Goal: Task Accomplishment & Management: Complete application form

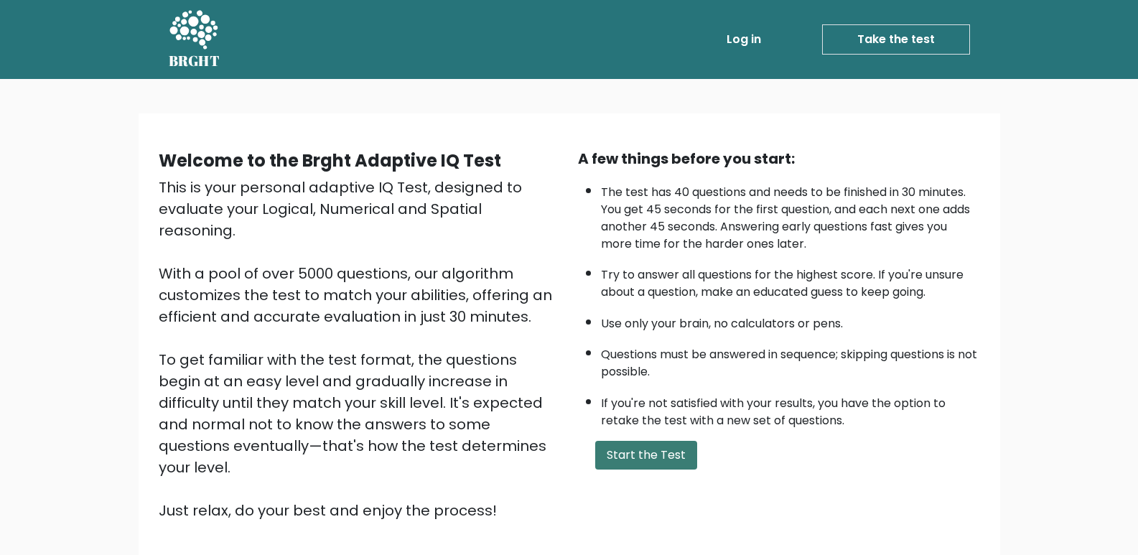
click at [656, 454] on button "Start the Test" at bounding box center [646, 455] width 102 height 29
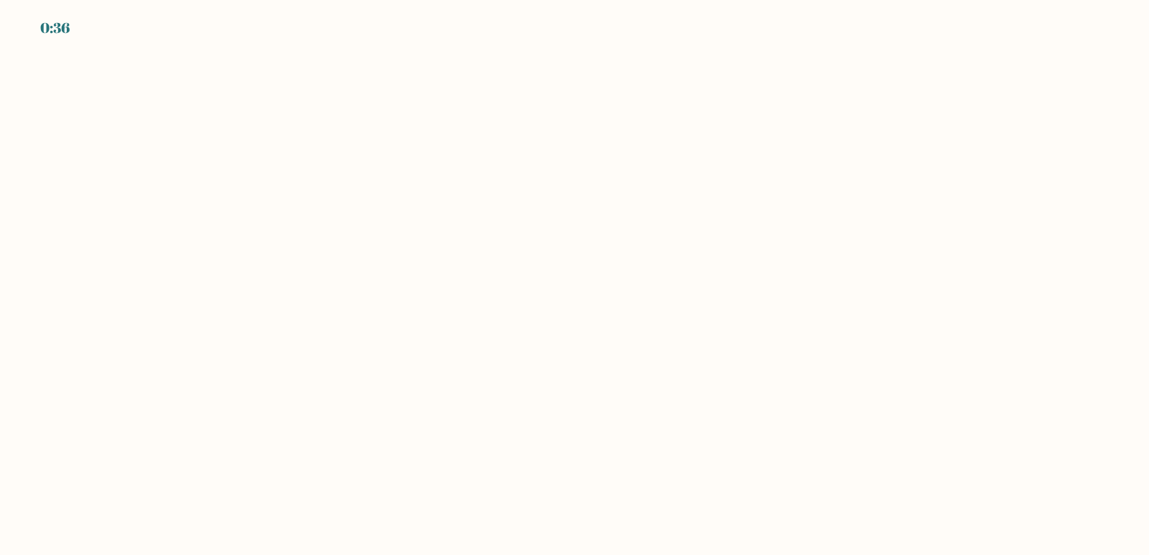
click at [470, 275] on body "0:36" at bounding box center [574, 277] width 1149 height 555
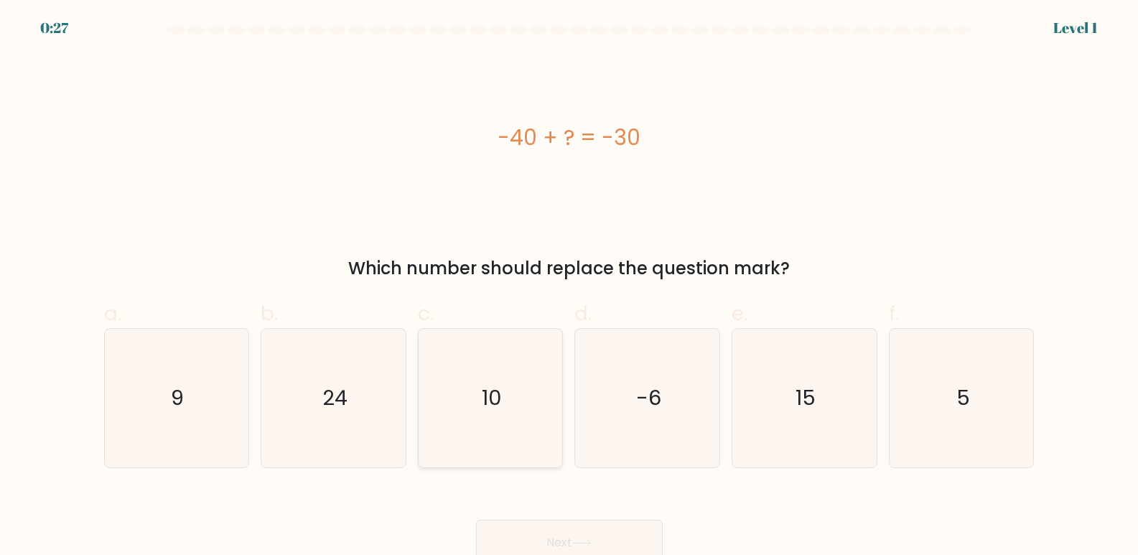
click at [503, 401] on icon "10" at bounding box center [490, 398] width 139 height 139
click at [569, 287] on input "c. 10" at bounding box center [569, 282] width 1 height 9
radio input "true"
click at [591, 534] on button "Next" at bounding box center [569, 543] width 187 height 46
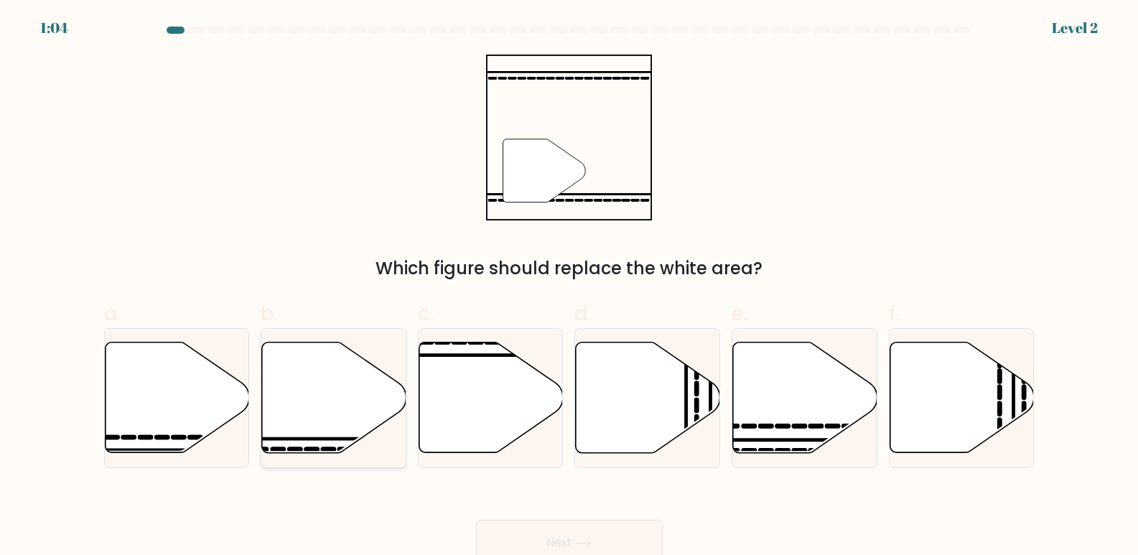
click at [309, 423] on icon at bounding box center [334, 397] width 144 height 111
click at [569, 287] on input "b." at bounding box center [569, 282] width 1 height 9
radio input "true"
click at [529, 522] on button "Next" at bounding box center [569, 543] width 187 height 46
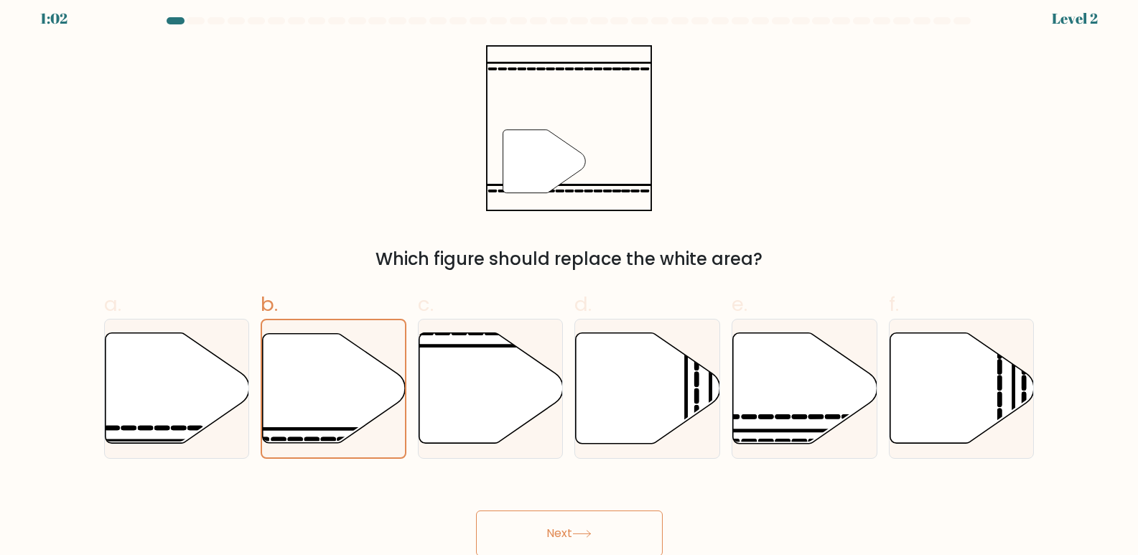
scroll to position [11, 0]
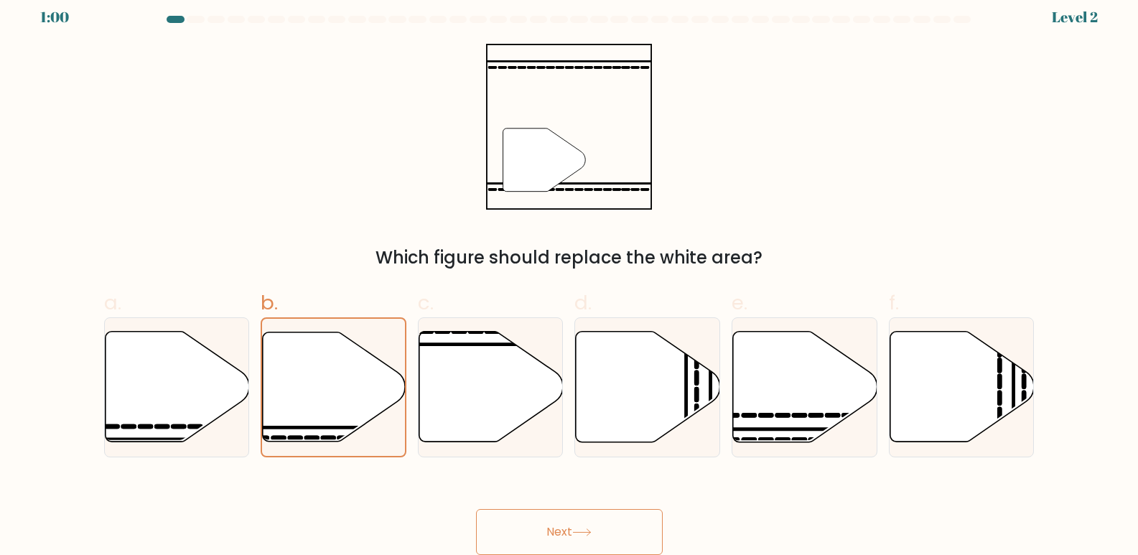
click at [586, 531] on icon at bounding box center [581, 532] width 19 height 8
click at [352, 355] on icon at bounding box center [334, 386] width 143 height 109
click at [569, 276] on input "b." at bounding box center [569, 271] width 1 height 9
click at [574, 533] on button "Next" at bounding box center [569, 532] width 187 height 46
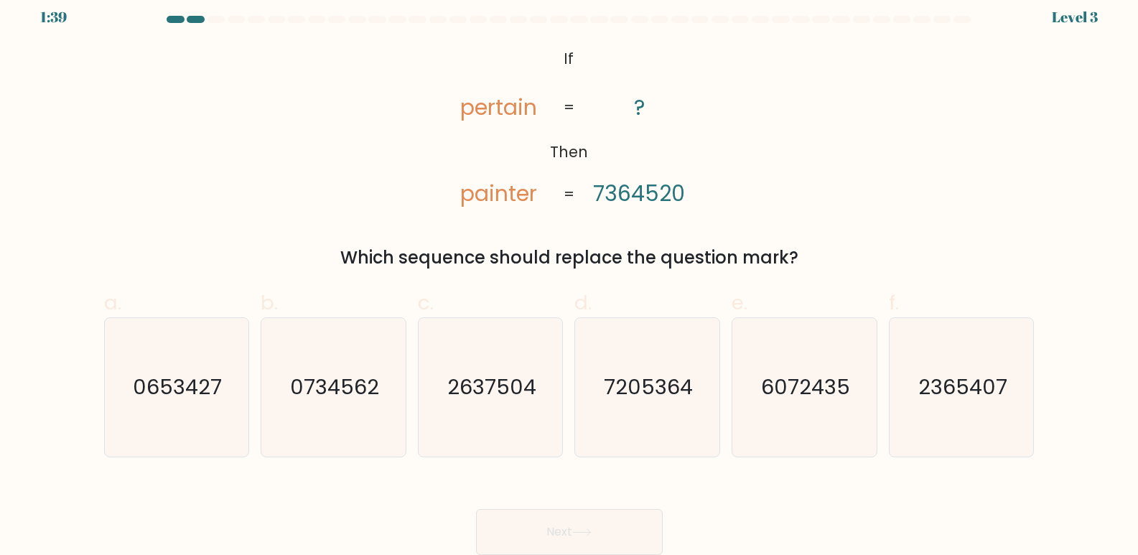
drag, startPoint x: 574, startPoint y: 533, endPoint x: 431, endPoint y: 493, distance: 149.1
click at [431, 493] on div "Next" at bounding box center [569, 515] width 948 height 80
click at [159, 398] on text "0653427" at bounding box center [178, 387] width 89 height 29
click at [569, 276] on input "a. 0653427" at bounding box center [569, 271] width 1 height 9
radio input "true"
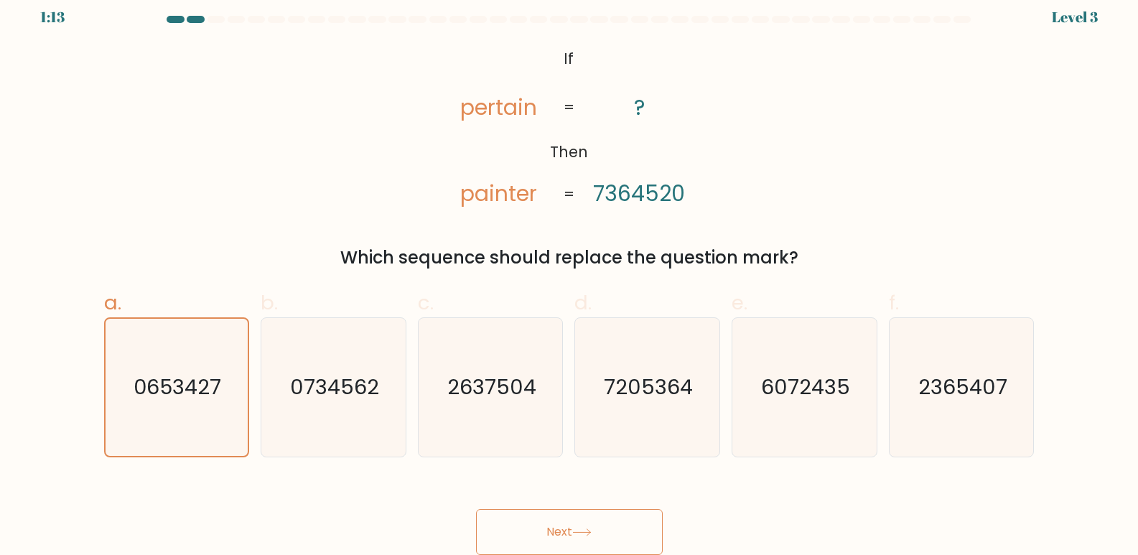
click at [591, 523] on button "Next" at bounding box center [569, 532] width 187 height 46
click at [592, 521] on button "Next" at bounding box center [569, 532] width 187 height 46
click at [615, 520] on button "Next" at bounding box center [569, 532] width 187 height 46
click at [476, 509] on button "Next" at bounding box center [569, 532] width 187 height 46
click at [613, 524] on button "Next" at bounding box center [569, 532] width 187 height 46
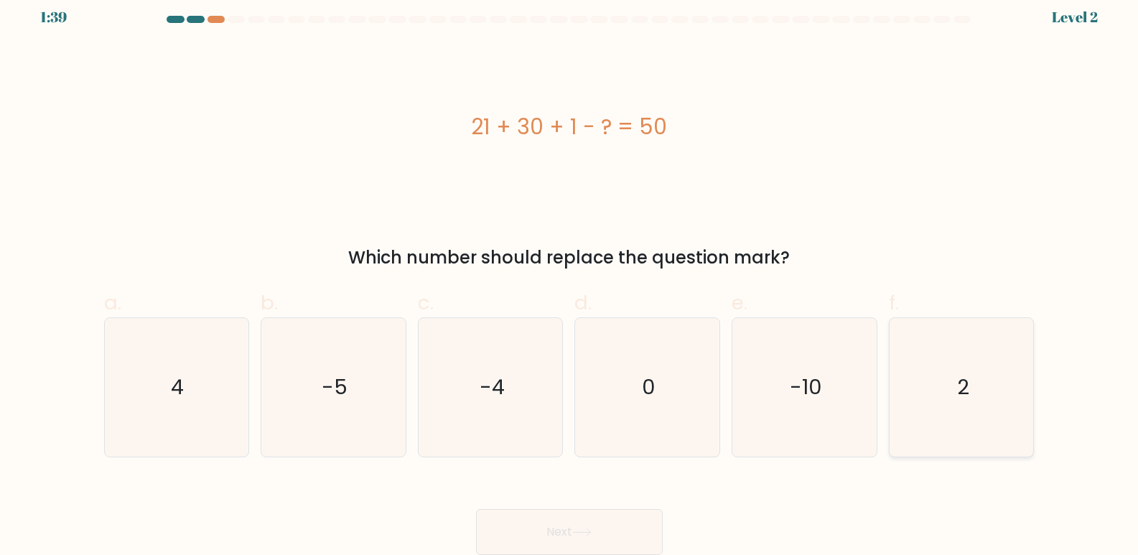
click at [954, 402] on icon "2" at bounding box center [961, 387] width 139 height 139
click at [570, 276] on input "f. 2" at bounding box center [569, 271] width 1 height 9
radio input "true"
click at [617, 523] on button "Next" at bounding box center [569, 532] width 187 height 46
click at [590, 526] on button "Next" at bounding box center [569, 532] width 187 height 46
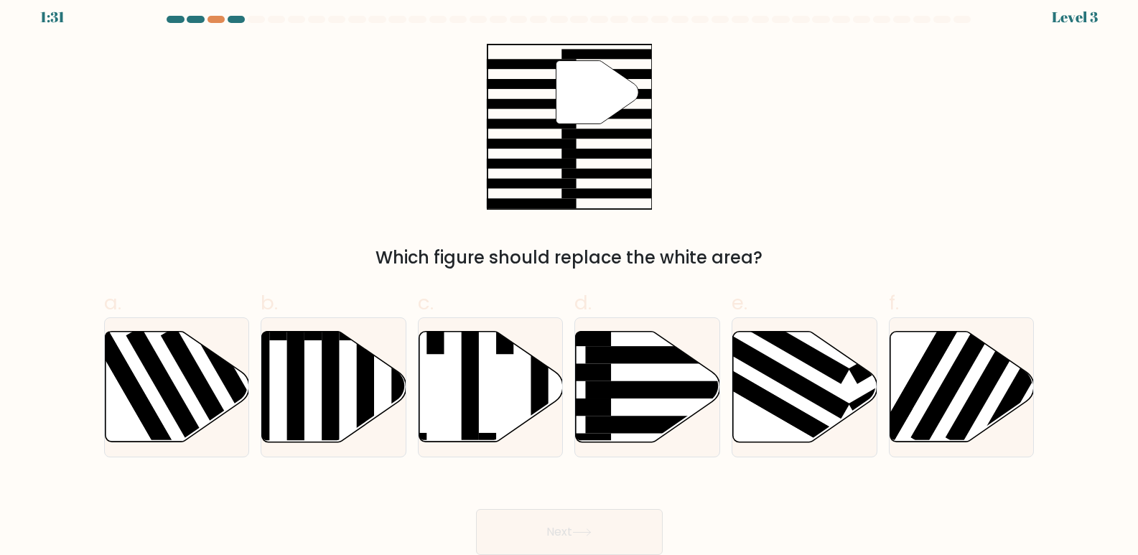
click at [578, 523] on button "Next" at bounding box center [569, 532] width 187 height 46
click at [642, 401] on icon at bounding box center [648, 387] width 144 height 111
click at [570, 276] on input "d." at bounding box center [569, 271] width 1 height 9
radio input "true"
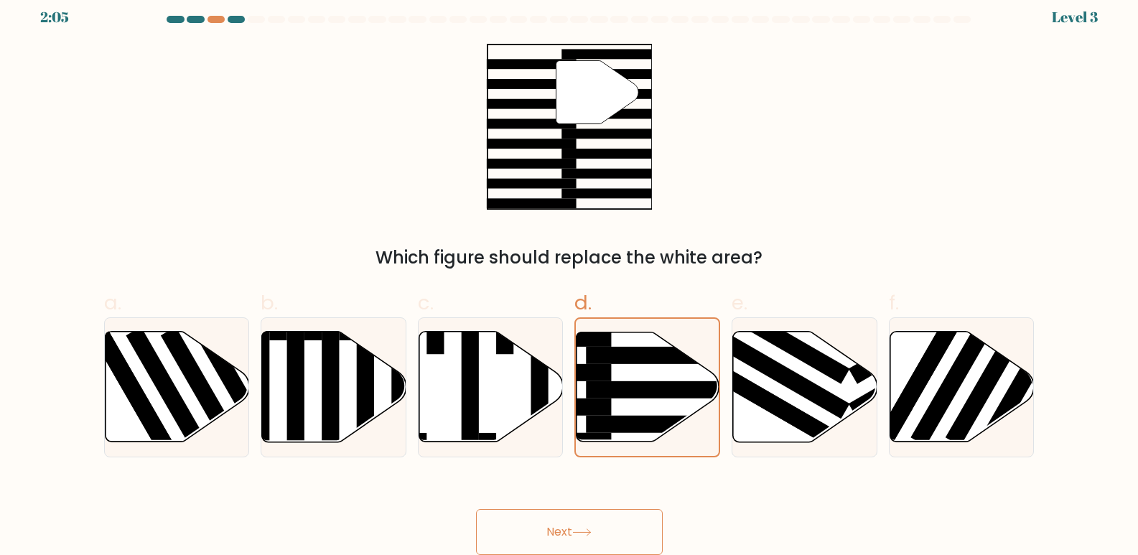
click at [601, 530] on button "Next" at bounding box center [569, 532] width 187 height 46
click at [612, 522] on button "Next" at bounding box center [569, 532] width 187 height 46
click at [476, 509] on button "Next" at bounding box center [569, 532] width 187 height 46
click at [593, 527] on button "Next" at bounding box center [569, 532] width 187 height 46
click at [586, 524] on button "Next" at bounding box center [569, 532] width 187 height 46
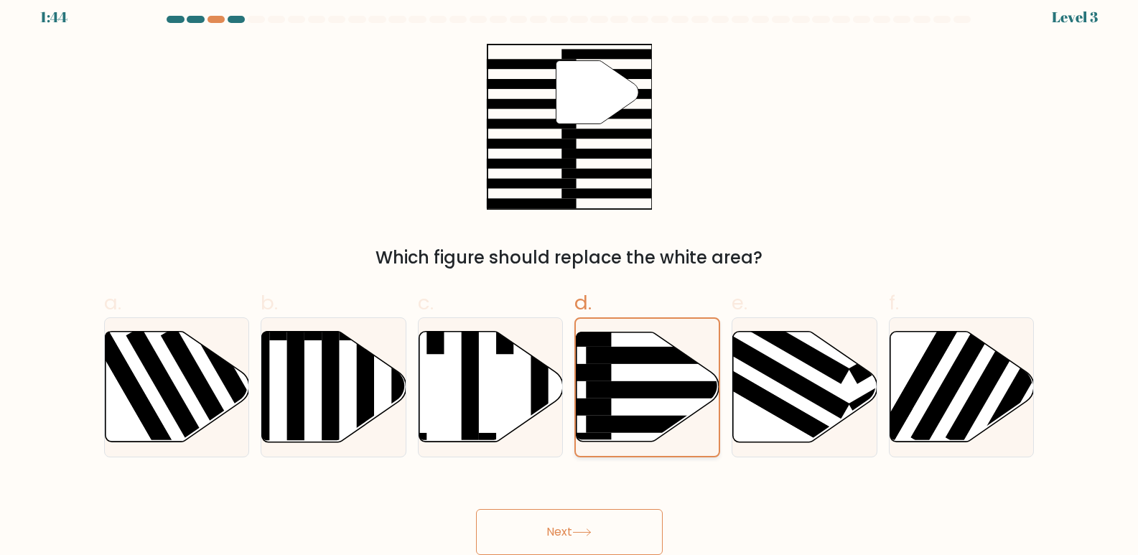
click at [629, 376] on icon at bounding box center [648, 386] width 143 height 109
click at [570, 276] on input "d." at bounding box center [569, 271] width 1 height 9
click at [587, 523] on button "Next" at bounding box center [569, 532] width 187 height 46
click at [523, 526] on button "Next" at bounding box center [569, 532] width 187 height 46
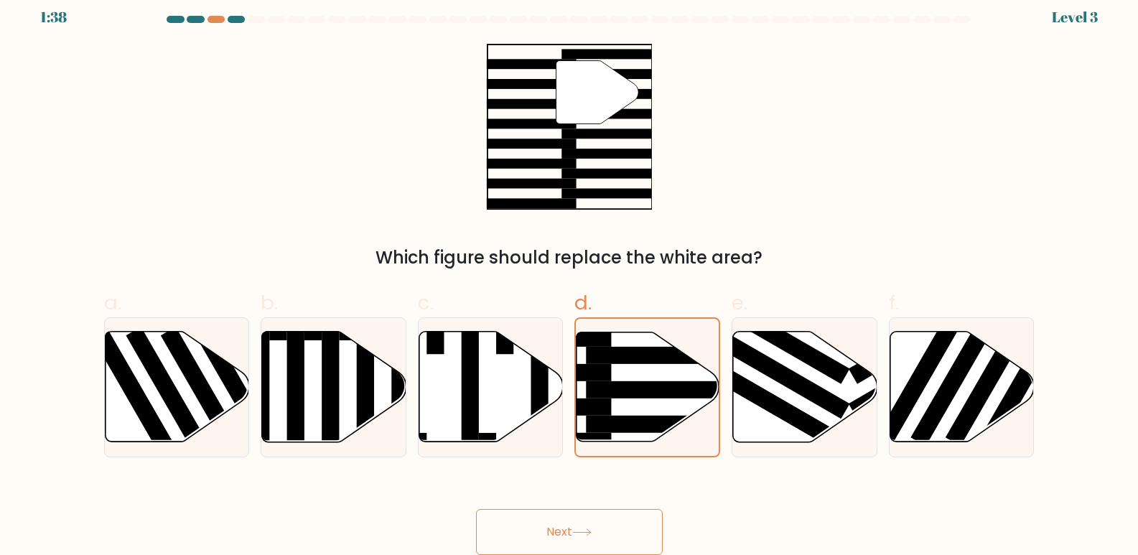
click at [491, 527] on button "Next" at bounding box center [569, 532] width 187 height 46
drag, startPoint x: 491, startPoint y: 527, endPoint x: 492, endPoint y: 520, distance: 7.2
click at [493, 523] on button "Next" at bounding box center [569, 532] width 187 height 46
click at [579, 524] on button "Next" at bounding box center [569, 532] width 187 height 46
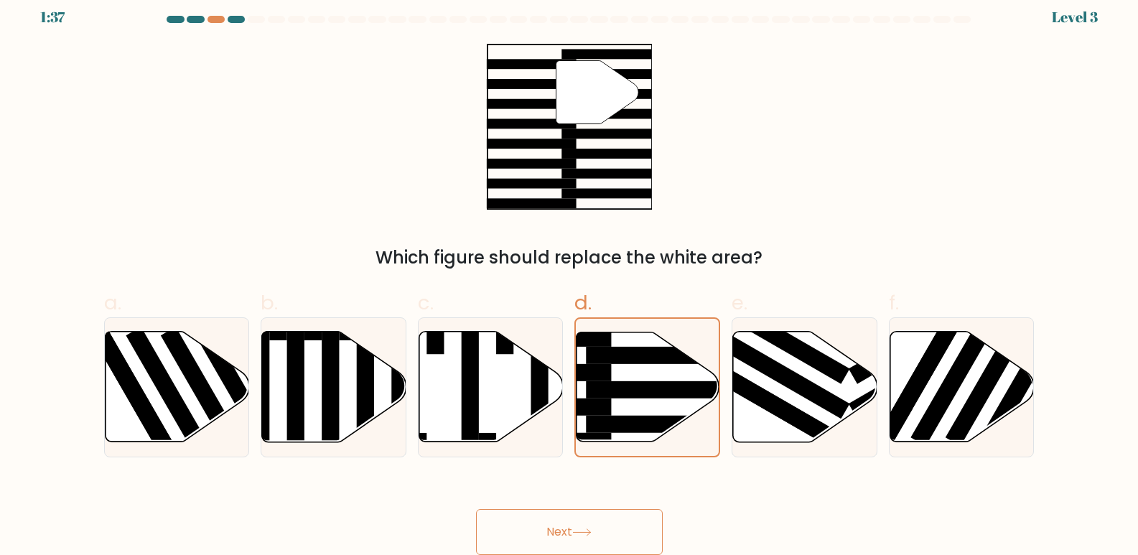
click at [579, 524] on button "Next" at bounding box center [569, 532] width 187 height 46
click at [794, 401] on icon at bounding box center [805, 387] width 144 height 111
click at [570, 276] on input "e." at bounding box center [569, 271] width 1 height 9
radio input "true"
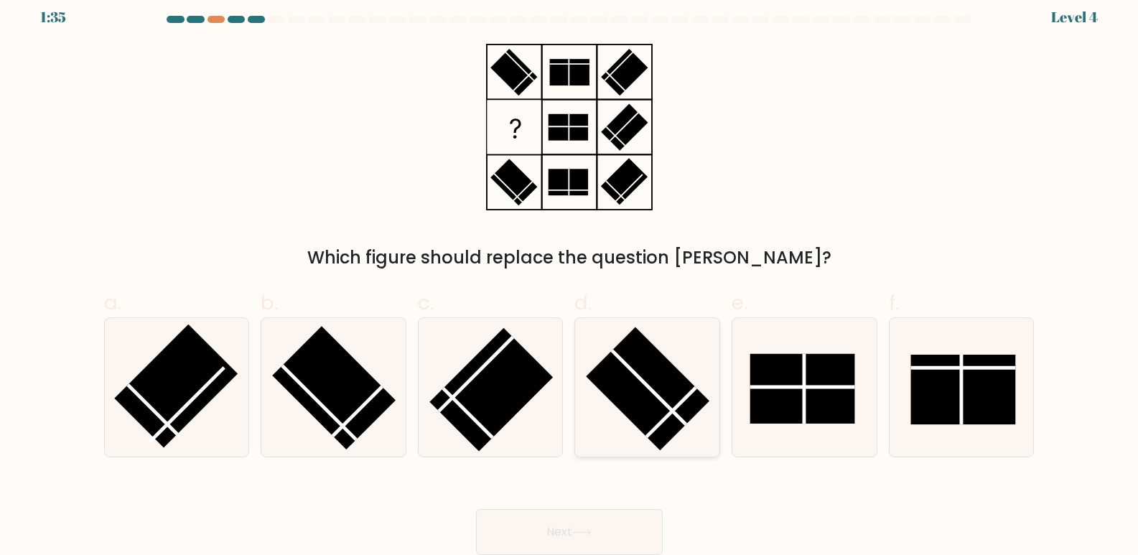
click at [605, 399] on icon at bounding box center [647, 387] width 139 height 139
click at [570, 276] on input "d." at bounding box center [569, 271] width 1 height 9
radio input "true"
click at [639, 390] on rect at bounding box center [648, 389] width 122 height 122
click at [570, 276] on input "d." at bounding box center [569, 271] width 1 height 9
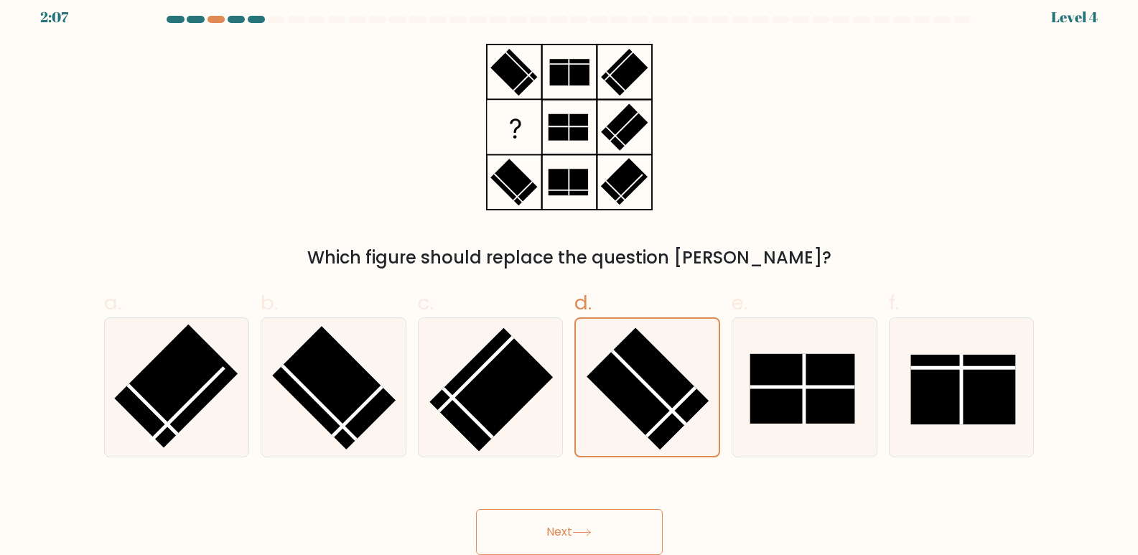
click at [595, 527] on button "Next" at bounding box center [569, 532] width 187 height 46
click at [595, 523] on button "Next" at bounding box center [569, 532] width 187 height 46
click at [593, 522] on button "Next" at bounding box center [569, 532] width 187 height 46
click at [591, 522] on button "Next" at bounding box center [569, 532] width 187 height 46
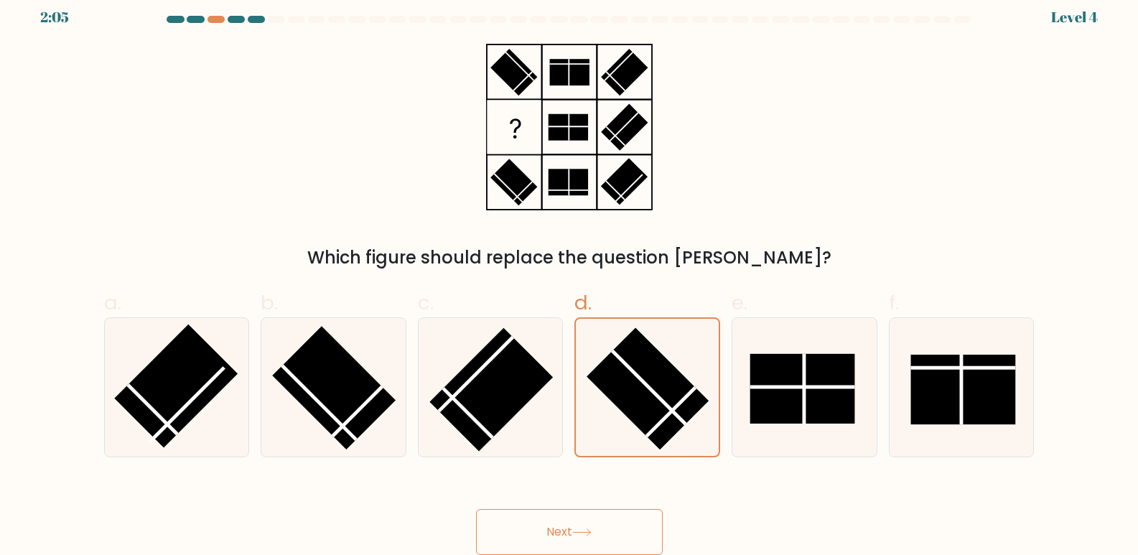
click at [592, 521] on button "Next" at bounding box center [569, 532] width 187 height 46
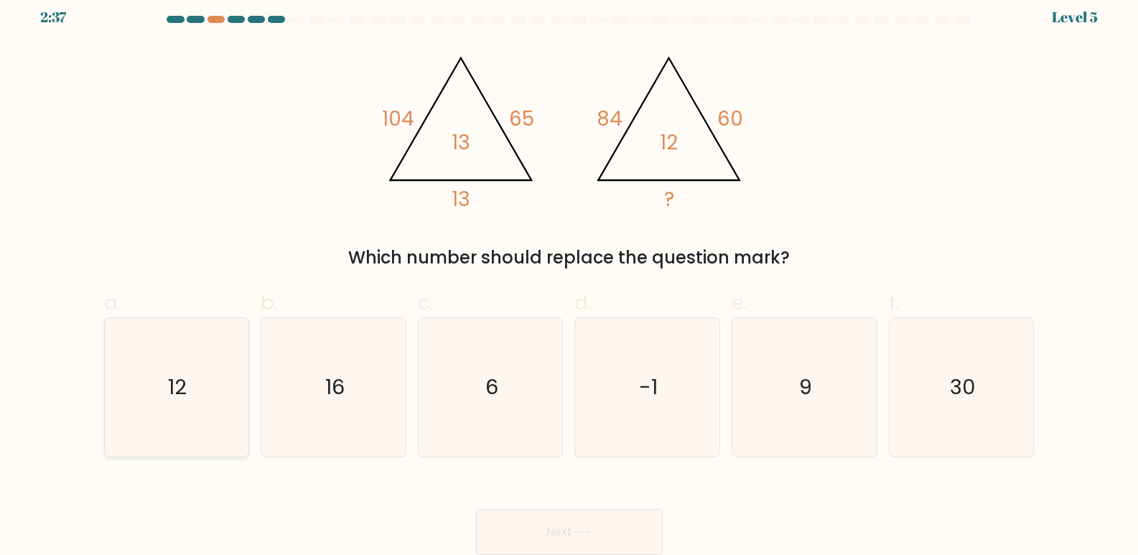
click at [171, 391] on text "12" at bounding box center [178, 387] width 19 height 29
click at [569, 276] on input "a. 12" at bounding box center [569, 271] width 1 height 9
radio input "true"
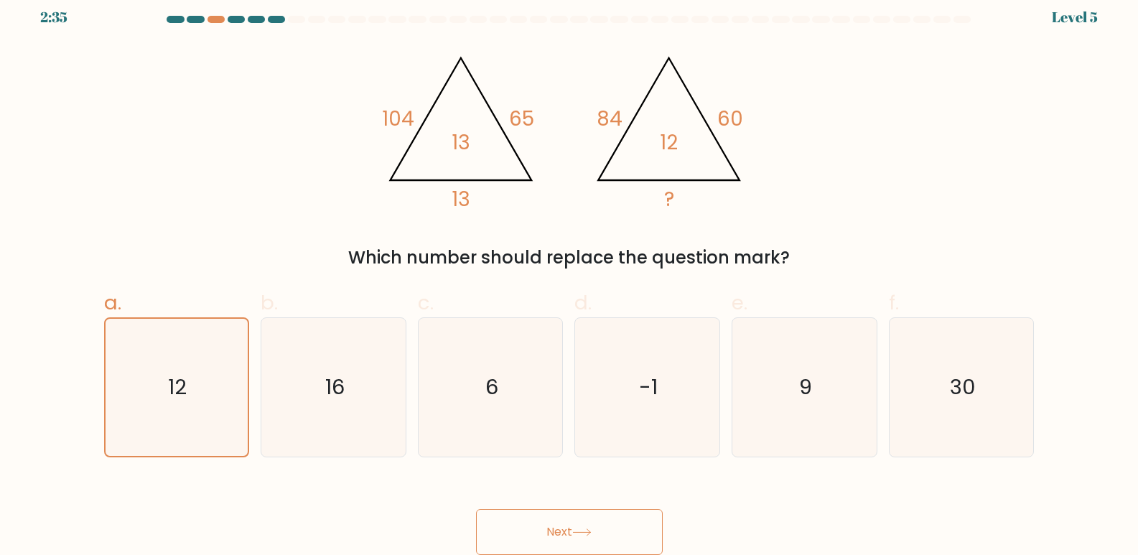
click at [583, 527] on button "Next" at bounding box center [569, 532] width 187 height 46
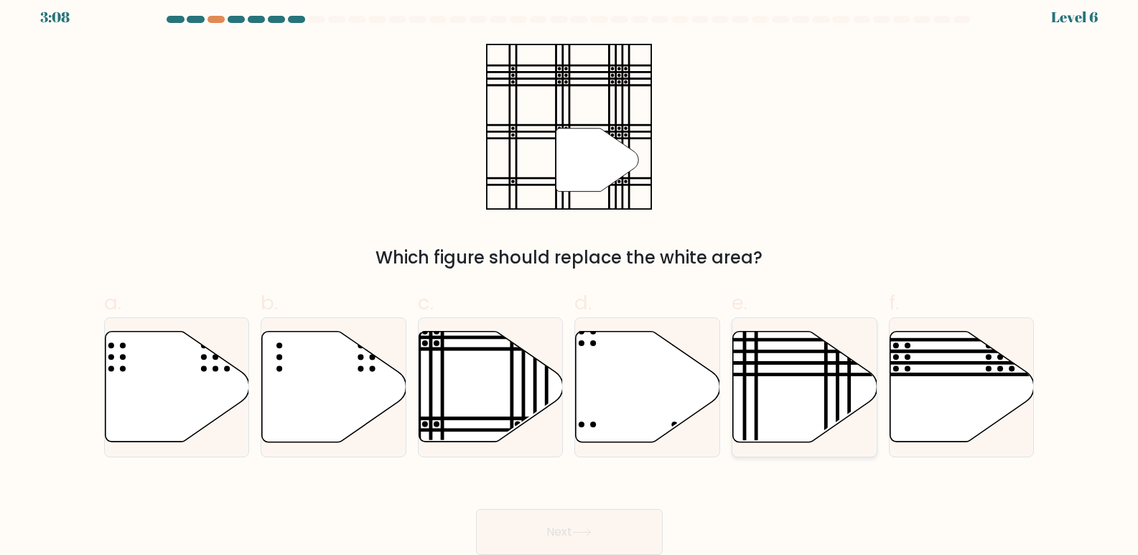
click at [770, 401] on icon at bounding box center [805, 387] width 144 height 111
click at [570, 276] on input "e." at bounding box center [569, 271] width 1 height 9
radio input "true"
click at [573, 520] on button "Next" at bounding box center [569, 532] width 187 height 46
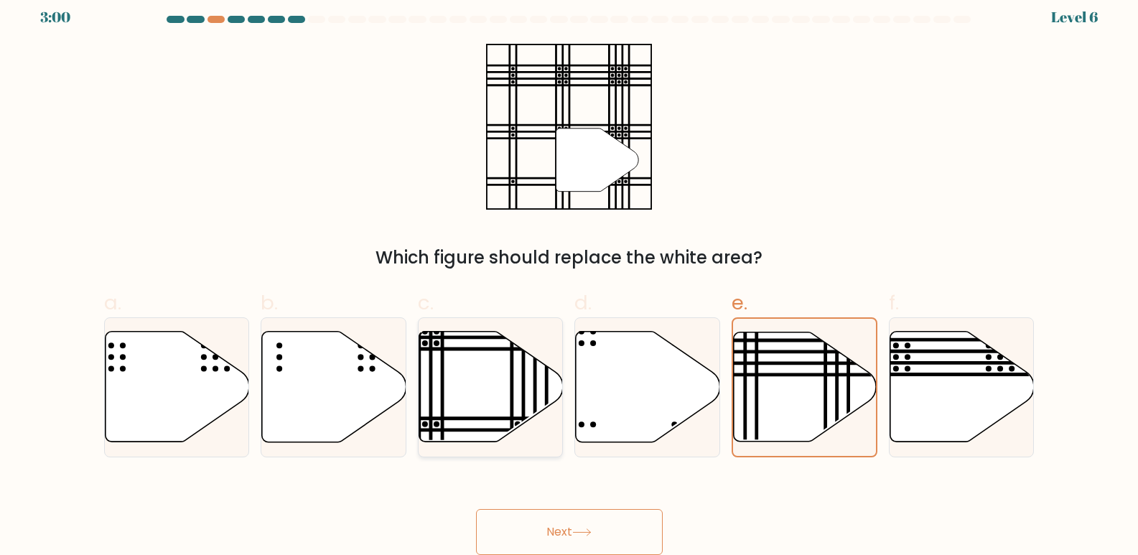
click at [465, 388] on icon at bounding box center [491, 387] width 144 height 111
click at [569, 276] on input "c." at bounding box center [569, 271] width 1 height 9
radio input "true"
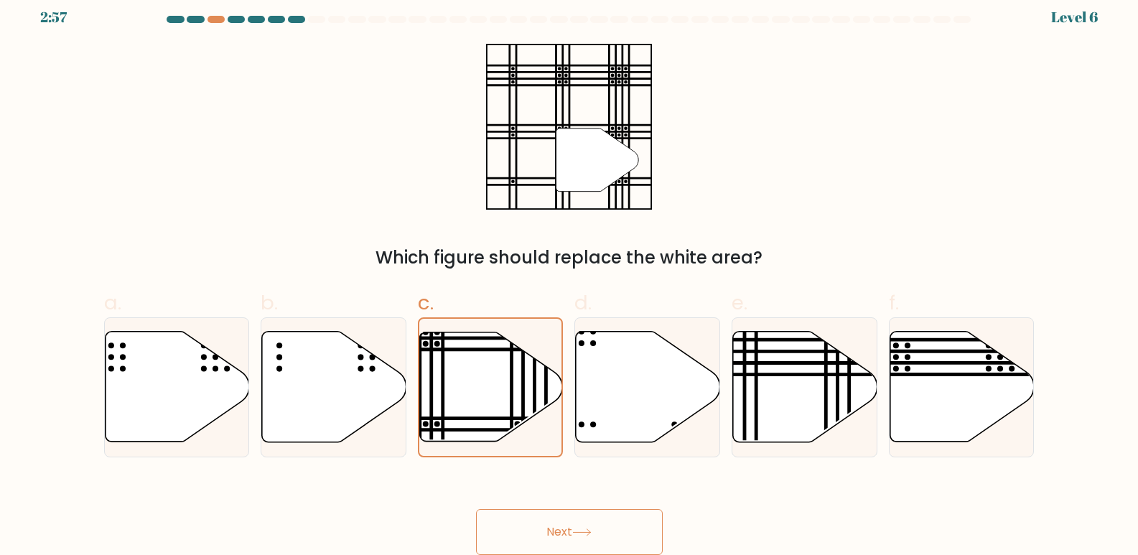
click at [575, 527] on button "Next" at bounding box center [569, 532] width 187 height 46
click at [577, 524] on button "Next" at bounding box center [569, 532] width 187 height 46
click at [614, 526] on button "Next" at bounding box center [569, 532] width 187 height 46
drag, startPoint x: 614, startPoint y: 526, endPoint x: 600, endPoint y: 514, distance: 18.4
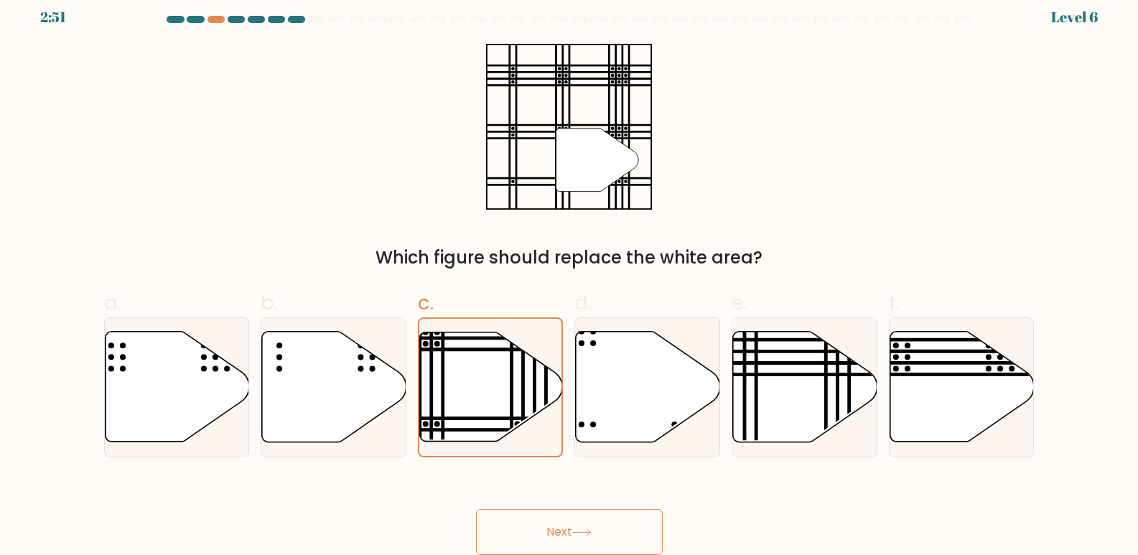
click at [613, 534] on button "Next" at bounding box center [569, 532] width 187 height 46
click at [613, 523] on button "Next" at bounding box center [569, 532] width 187 height 46
click at [476, 509] on button "Next" at bounding box center [569, 532] width 187 height 46
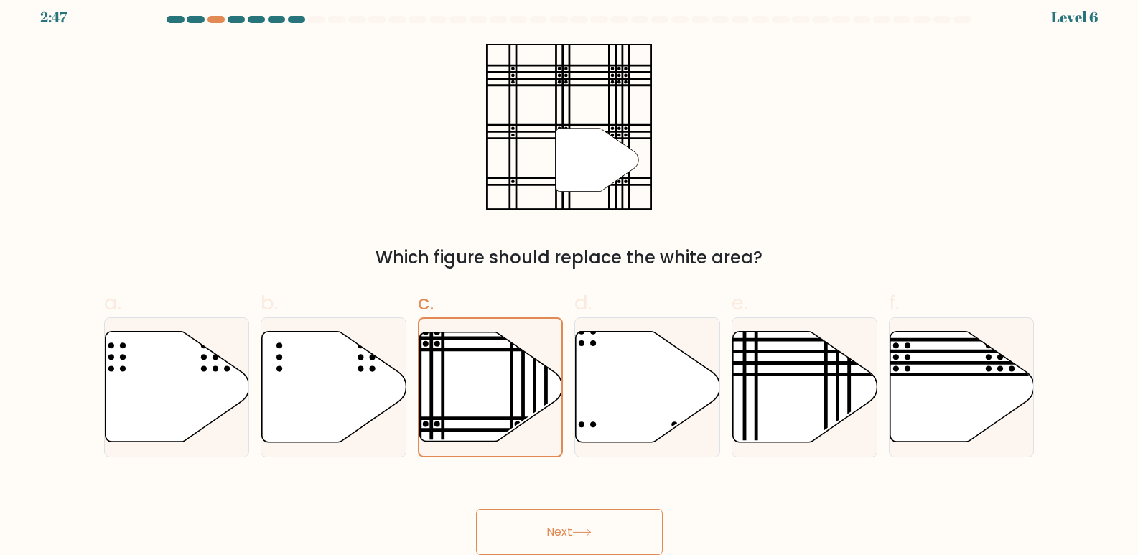
click at [476, 509] on button "Next" at bounding box center [569, 532] width 187 height 46
drag, startPoint x: 693, startPoint y: 490, endPoint x: 577, endPoint y: 524, distance: 121.1
drag, startPoint x: 577, startPoint y: 524, endPoint x: 543, endPoint y: 528, distance: 34.0
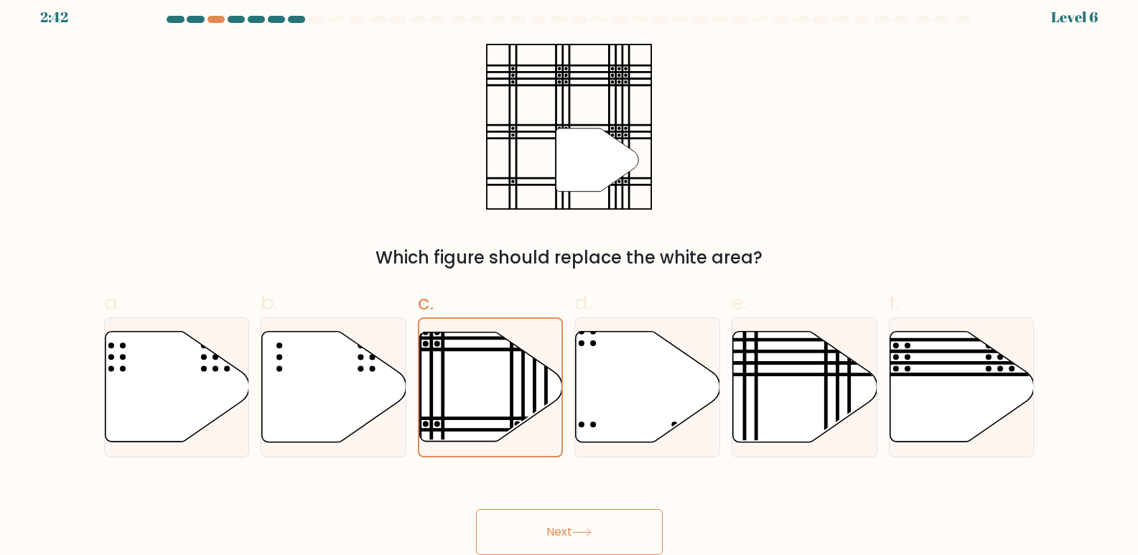
click at [543, 528] on button "Next" at bounding box center [569, 532] width 187 height 46
click at [602, 531] on button "Next" at bounding box center [569, 532] width 187 height 46
drag, startPoint x: 1137, startPoint y: 440, endPoint x: 1145, endPoint y: 412, distance: 29.3
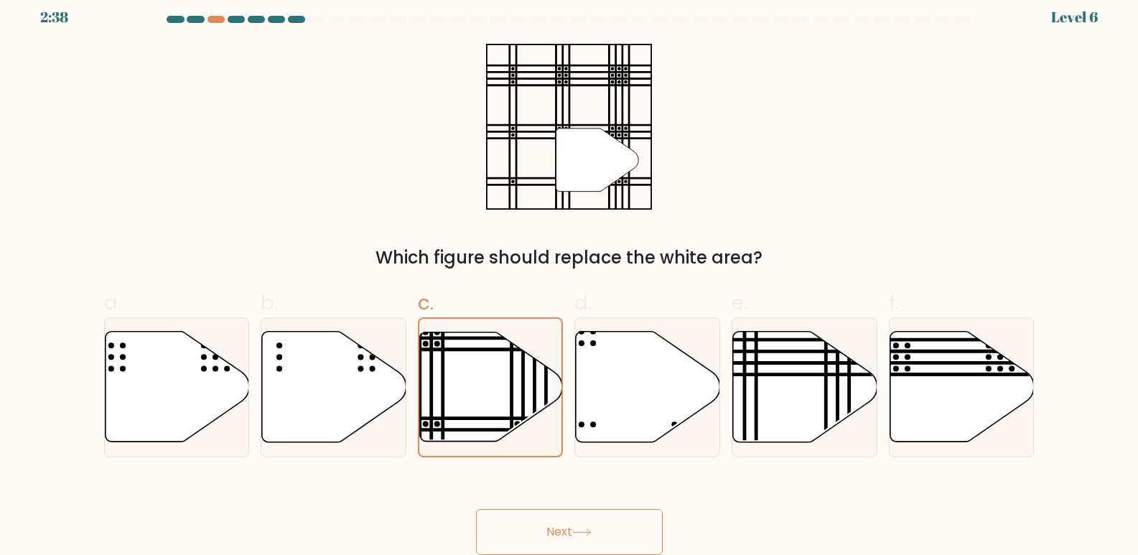
click at [1138, 412] on html "2:38 Level 6" at bounding box center [569, 272] width 1138 height 566
click at [602, 526] on button "Next" at bounding box center [569, 532] width 187 height 46
click at [476, 509] on button "Next" at bounding box center [569, 532] width 187 height 46
click at [563, 532] on button "Next" at bounding box center [569, 532] width 187 height 46
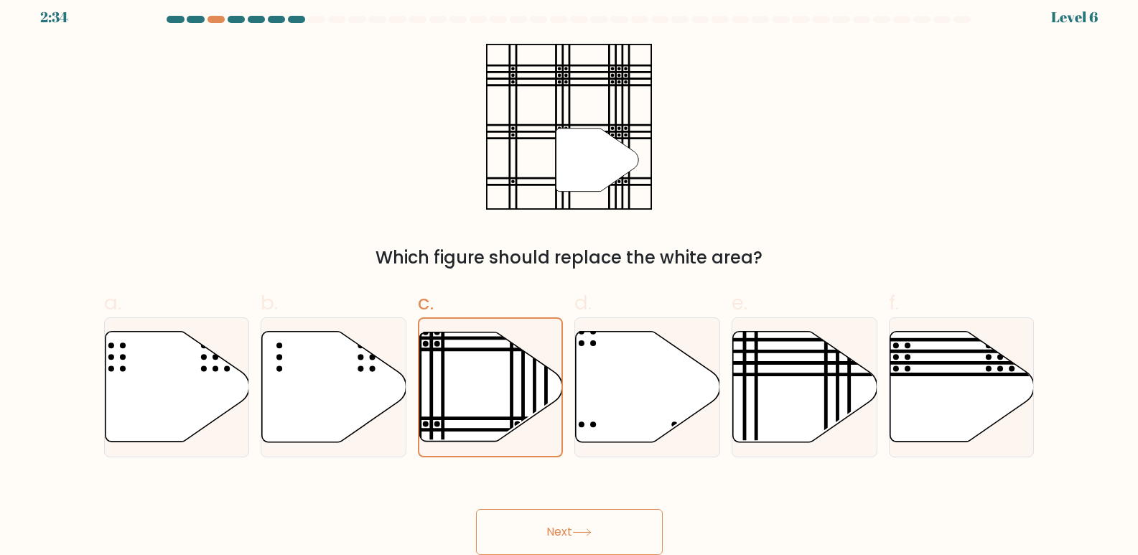
click at [563, 532] on button "Next" at bounding box center [569, 532] width 187 height 46
click at [564, 530] on button "Next" at bounding box center [569, 532] width 187 height 46
click at [565, 528] on button "Next" at bounding box center [569, 532] width 187 height 46
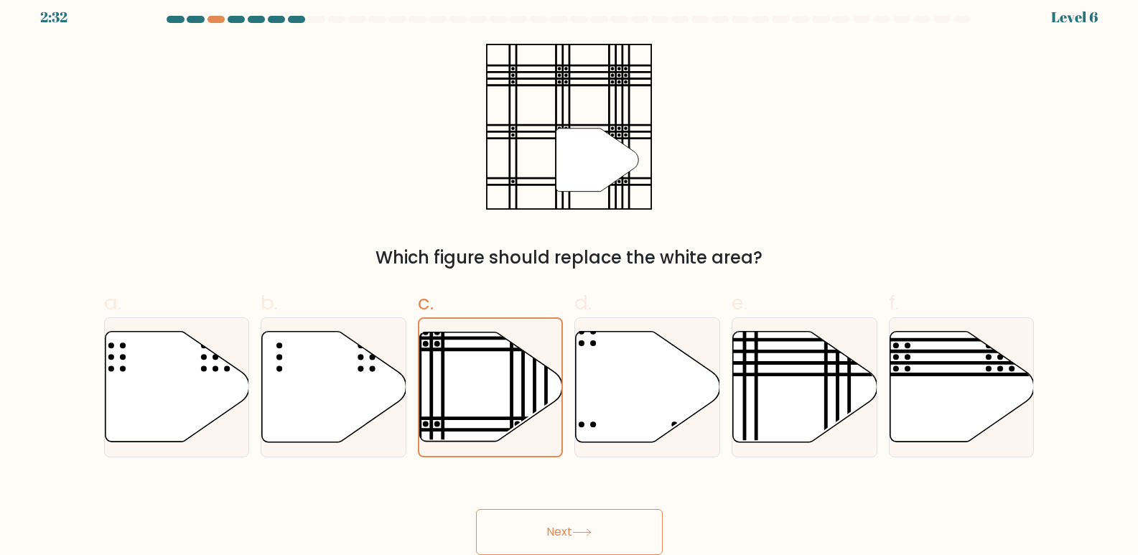
click at [566, 526] on button "Next" at bounding box center [569, 532] width 187 height 46
click at [567, 526] on button "Next" at bounding box center [569, 532] width 187 height 46
click at [514, 406] on icon at bounding box center [491, 386] width 143 height 109
click at [569, 276] on input "c." at bounding box center [569, 271] width 1 height 9
click at [553, 538] on button "Next" at bounding box center [569, 532] width 187 height 46
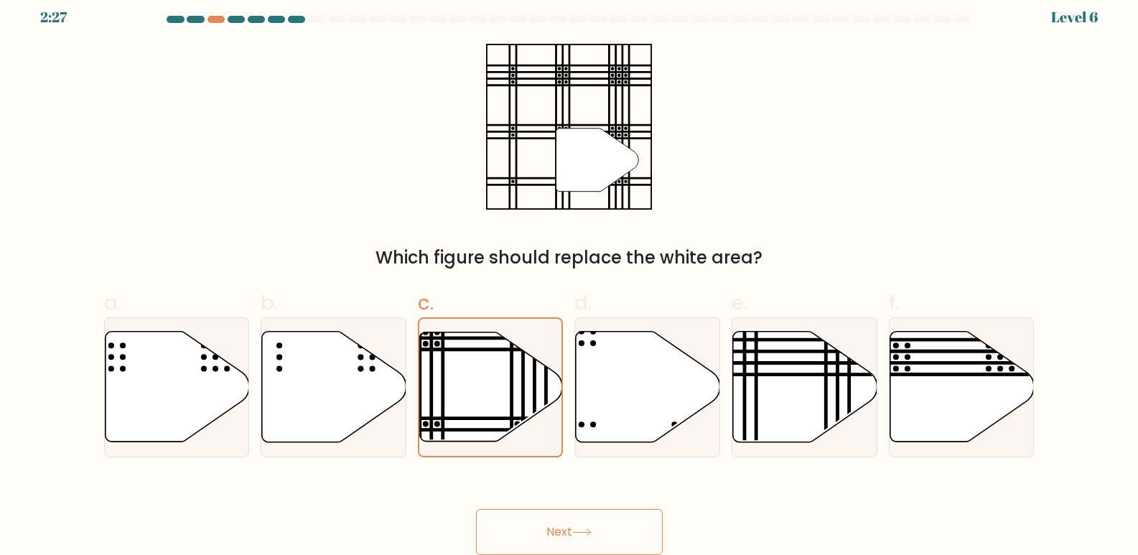
click at [567, 527] on button "Next" at bounding box center [569, 532] width 187 height 46
click at [601, 434] on icon at bounding box center [648, 387] width 144 height 111
click at [570, 276] on input "d." at bounding box center [569, 271] width 1 height 9
radio input "true"
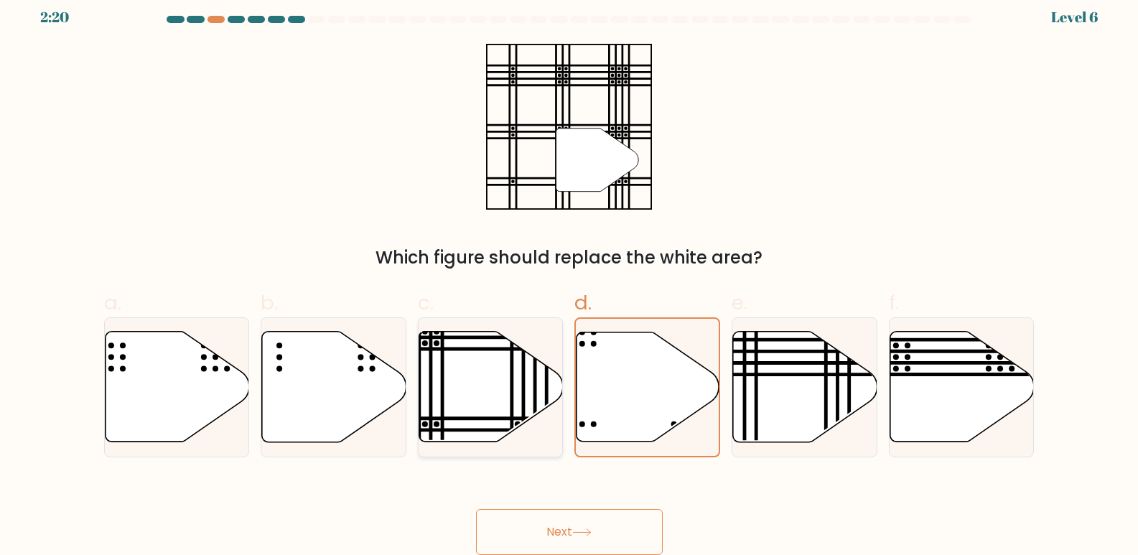
click at [540, 431] on line at bounding box center [443, 431] width 291 height 0
click at [569, 276] on input "c." at bounding box center [569, 271] width 1 height 9
radio input "true"
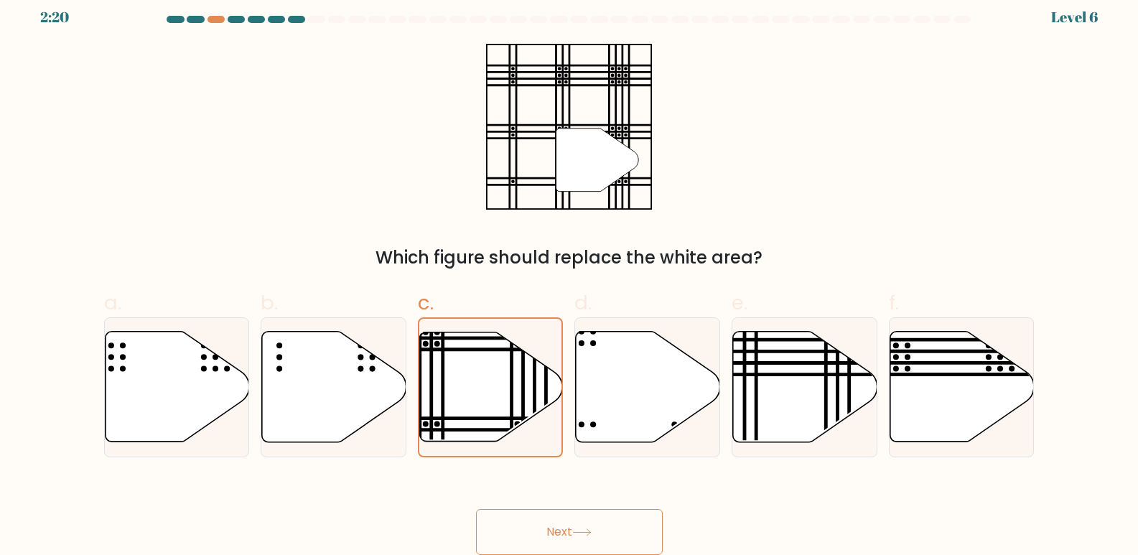
click at [597, 530] on button "Next" at bounding box center [569, 532] width 187 height 46
click at [476, 509] on button "Next" at bounding box center [569, 532] width 187 height 46
click at [597, 530] on button "Next" at bounding box center [569, 532] width 187 height 46
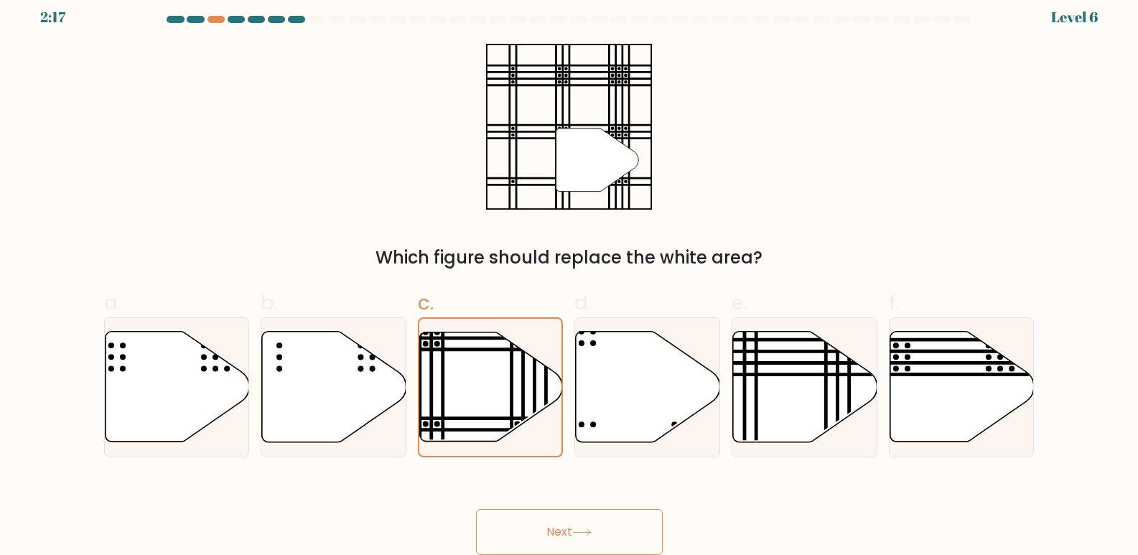
click at [599, 530] on button "Next" at bounding box center [569, 532] width 187 height 46
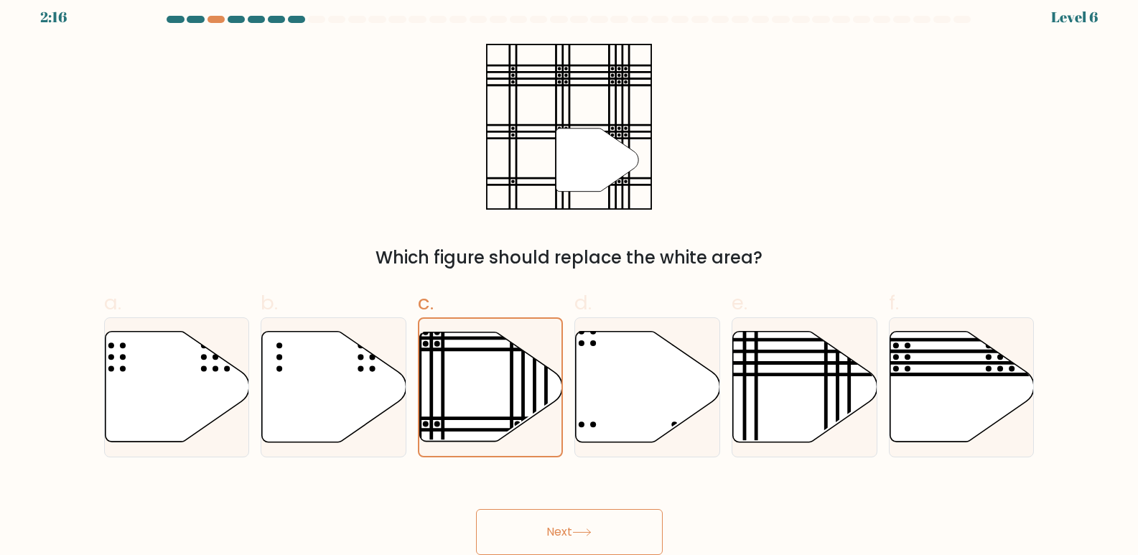
click at [599, 530] on button "Next" at bounding box center [569, 532] width 187 height 46
click at [476, 509] on button "Next" at bounding box center [569, 532] width 187 height 46
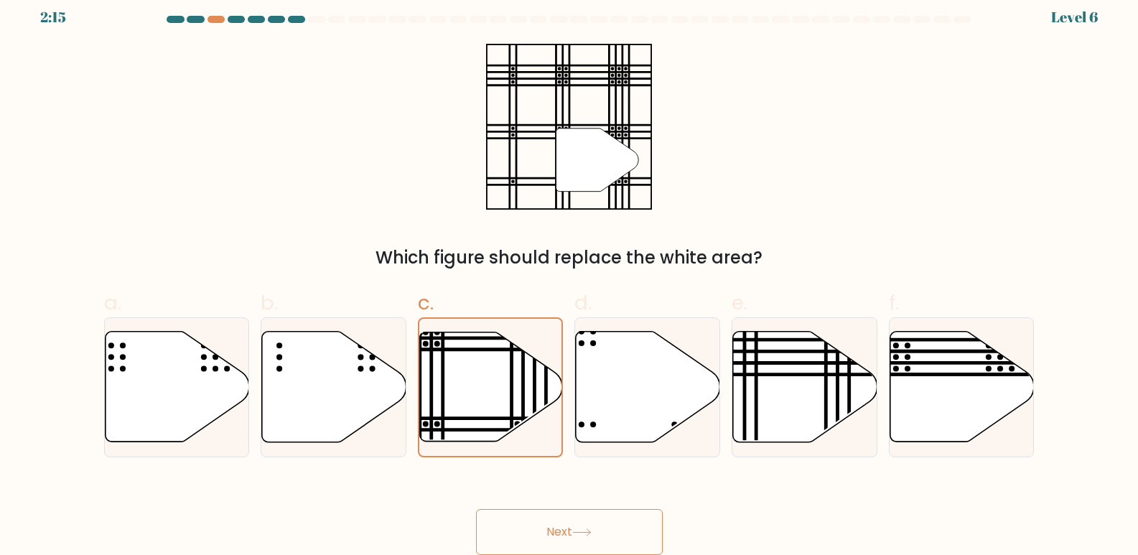
click at [476, 509] on button "Next" at bounding box center [569, 532] width 187 height 46
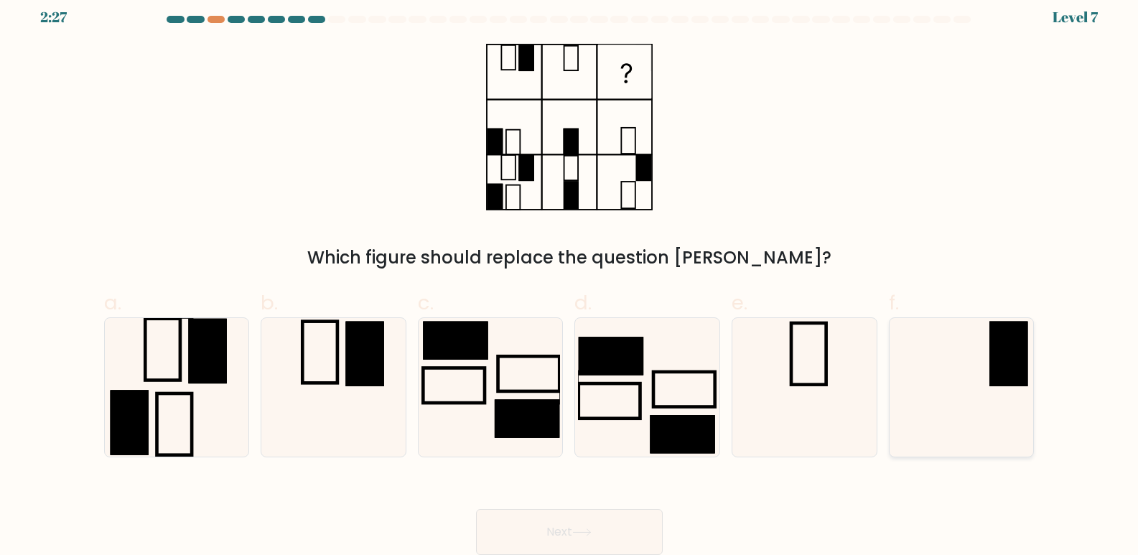
click at [998, 409] on icon at bounding box center [961, 387] width 139 height 139
click at [570, 276] on input "f." at bounding box center [569, 271] width 1 height 9
radio input "true"
click at [592, 517] on button "Next" at bounding box center [569, 532] width 187 height 46
click at [591, 516] on button "Next" at bounding box center [569, 532] width 187 height 46
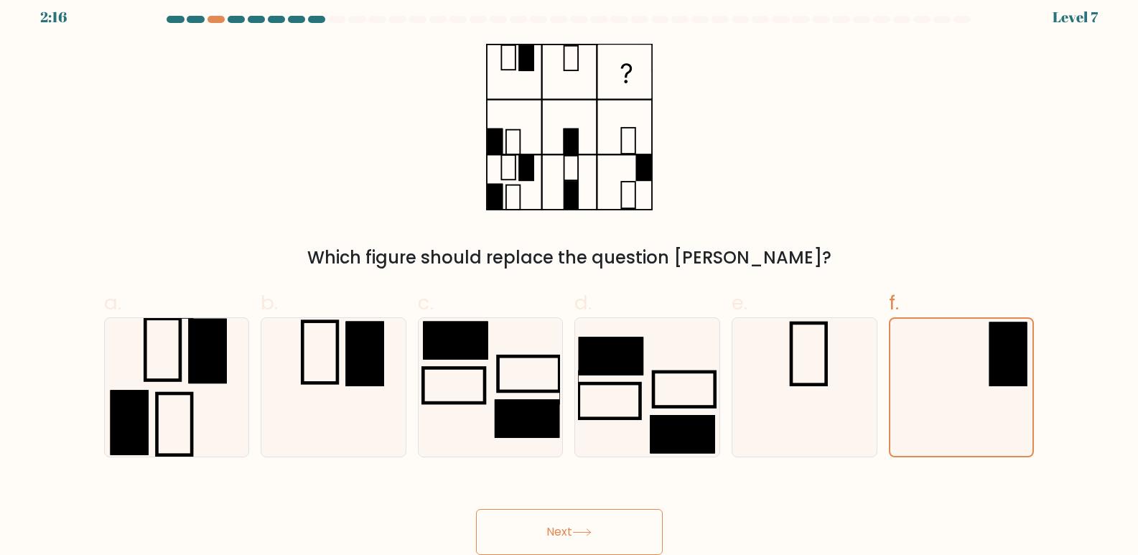
click at [591, 516] on button "Next" at bounding box center [569, 532] width 187 height 46
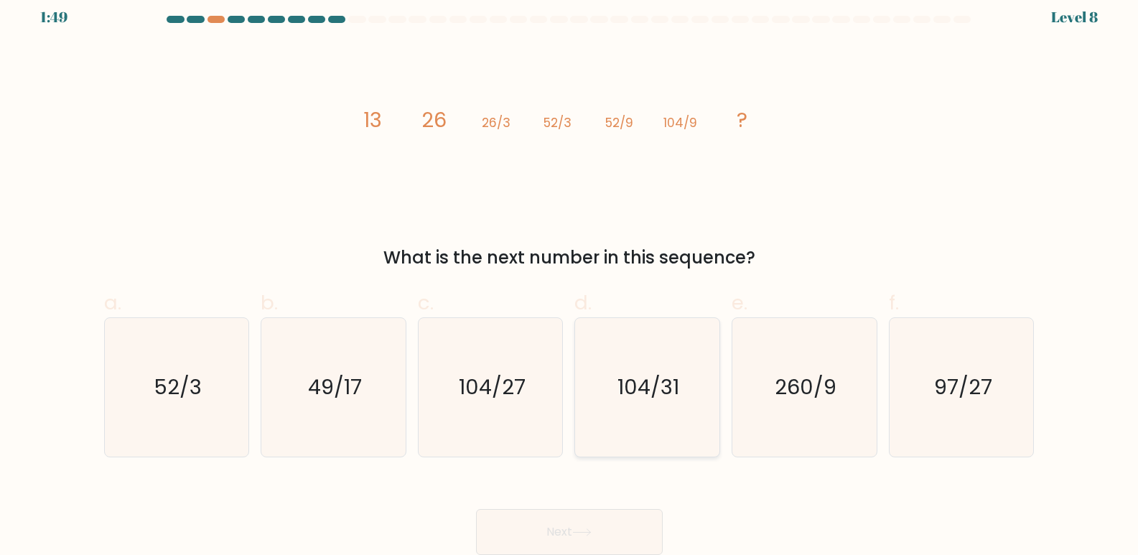
click at [649, 401] on text "104/31" at bounding box center [649, 387] width 62 height 29
click at [570, 276] on input "d. 104/31" at bounding box center [569, 271] width 1 height 9
radio input "true"
click at [541, 404] on icon "104/27" at bounding box center [490, 387] width 139 height 139
click at [569, 276] on input "c. 104/27" at bounding box center [569, 271] width 1 height 9
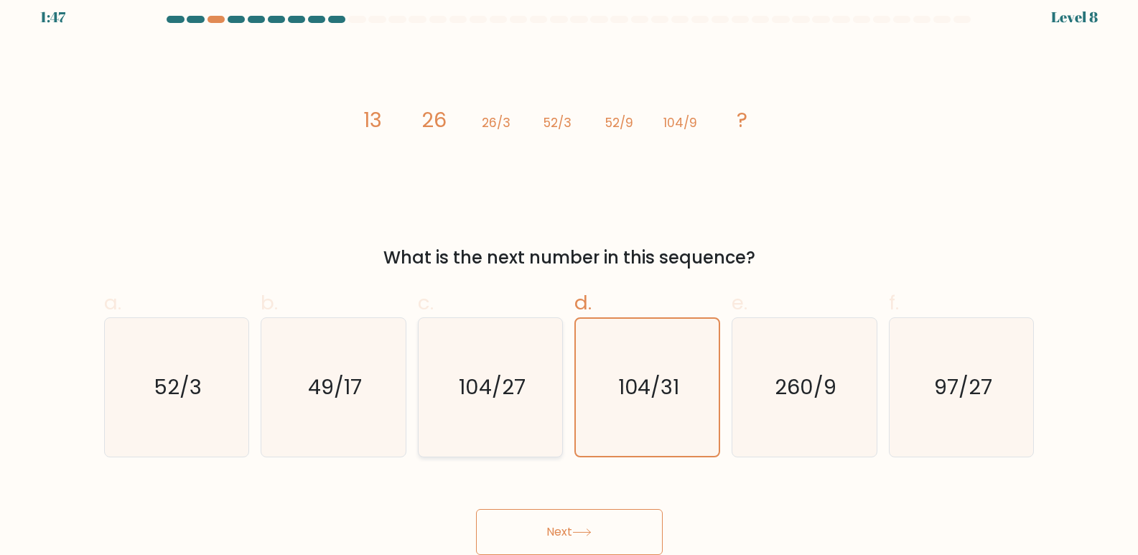
radio input "true"
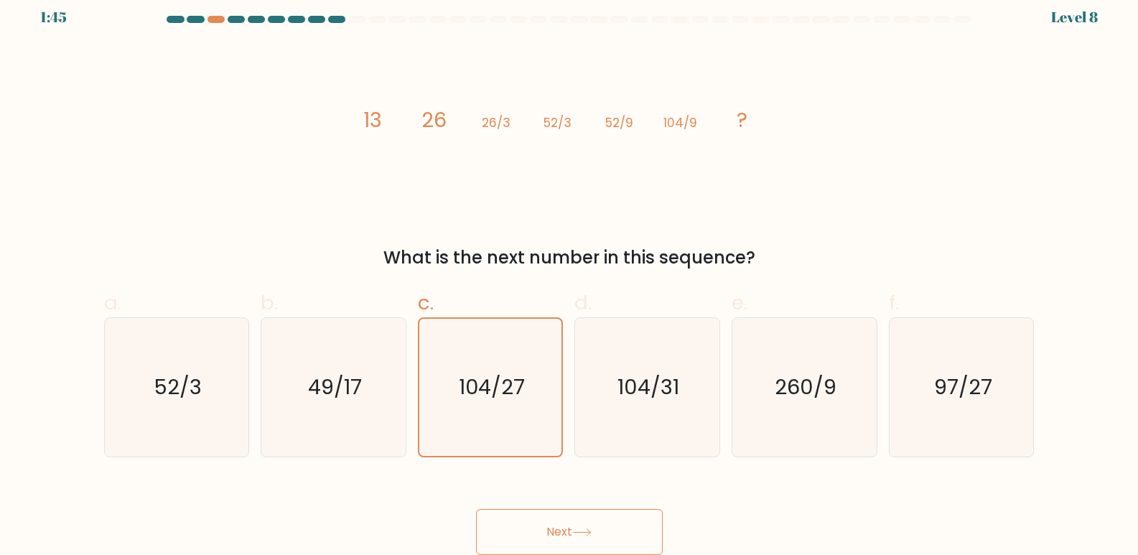
click at [573, 544] on button "Next" at bounding box center [569, 532] width 187 height 46
click at [589, 518] on button "Next" at bounding box center [569, 532] width 187 height 46
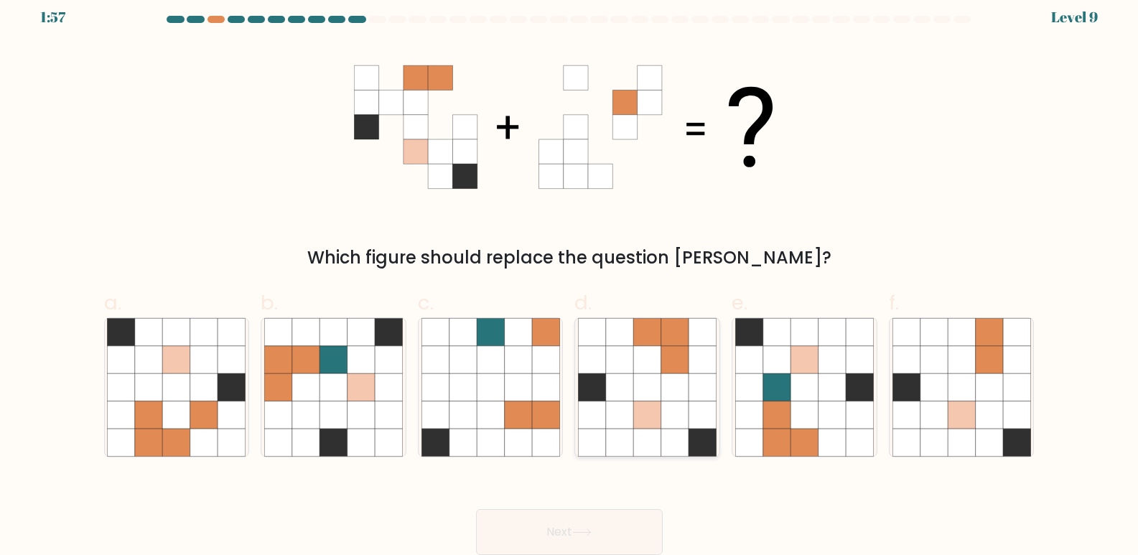
click at [662, 406] on icon at bounding box center [674, 414] width 27 height 27
click at [570, 276] on input "d." at bounding box center [569, 271] width 1 height 9
radio input "true"
click at [589, 525] on button "Next" at bounding box center [569, 532] width 187 height 46
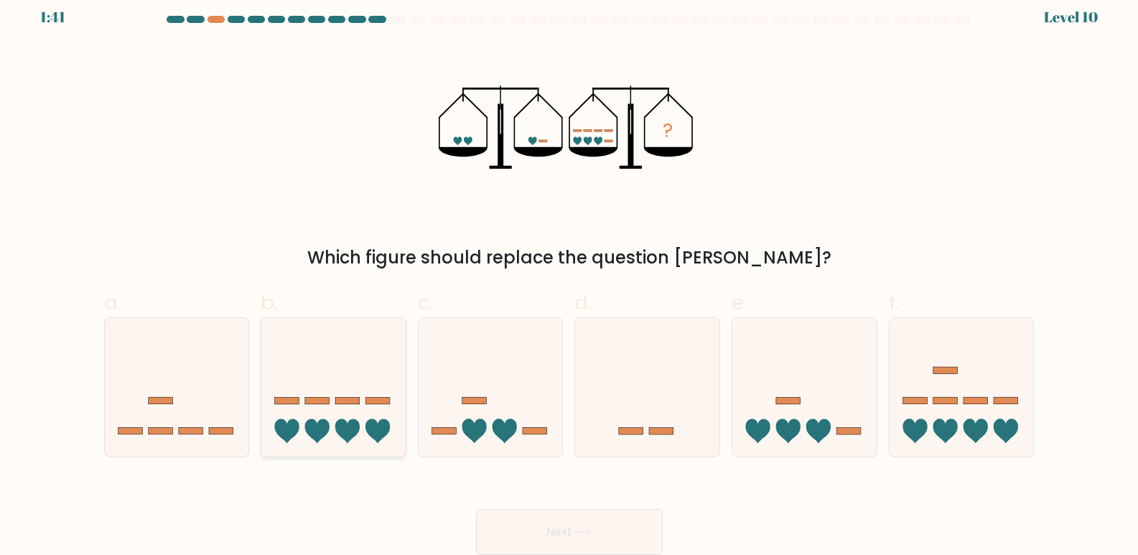
click at [347, 417] on icon at bounding box center [333, 387] width 144 height 119
click at [569, 276] on input "b." at bounding box center [569, 271] width 1 height 9
radio input "true"
click at [587, 531] on icon at bounding box center [581, 532] width 19 height 8
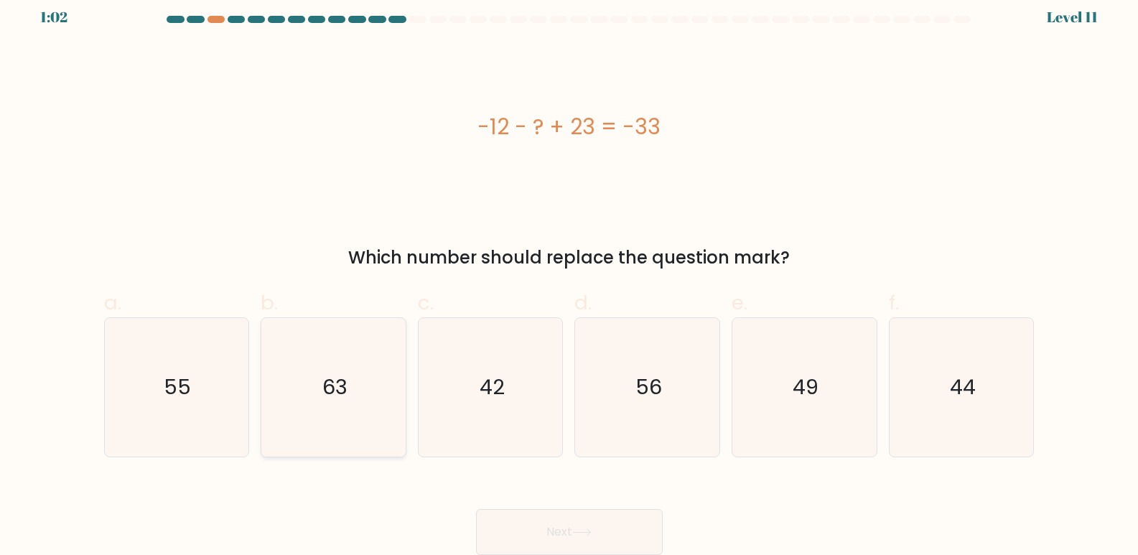
click at [294, 407] on icon "63" at bounding box center [333, 387] width 139 height 139
click at [569, 276] on input "b. 63" at bounding box center [569, 271] width 1 height 9
radio input "true"
click at [1007, 402] on icon "44" at bounding box center [961, 387] width 139 height 139
click at [570, 276] on input "f. 44" at bounding box center [569, 271] width 1 height 9
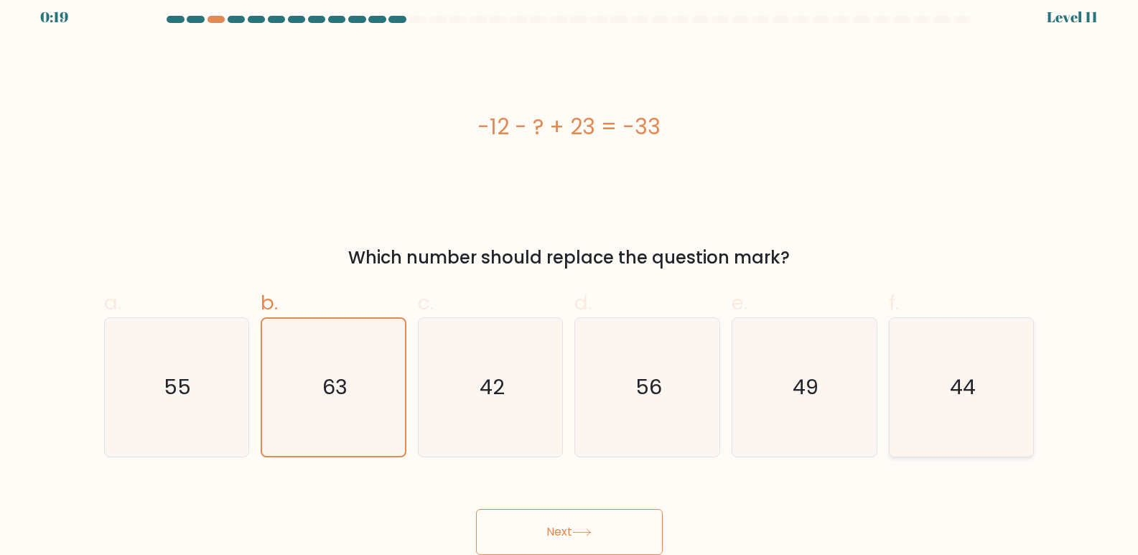
radio input "true"
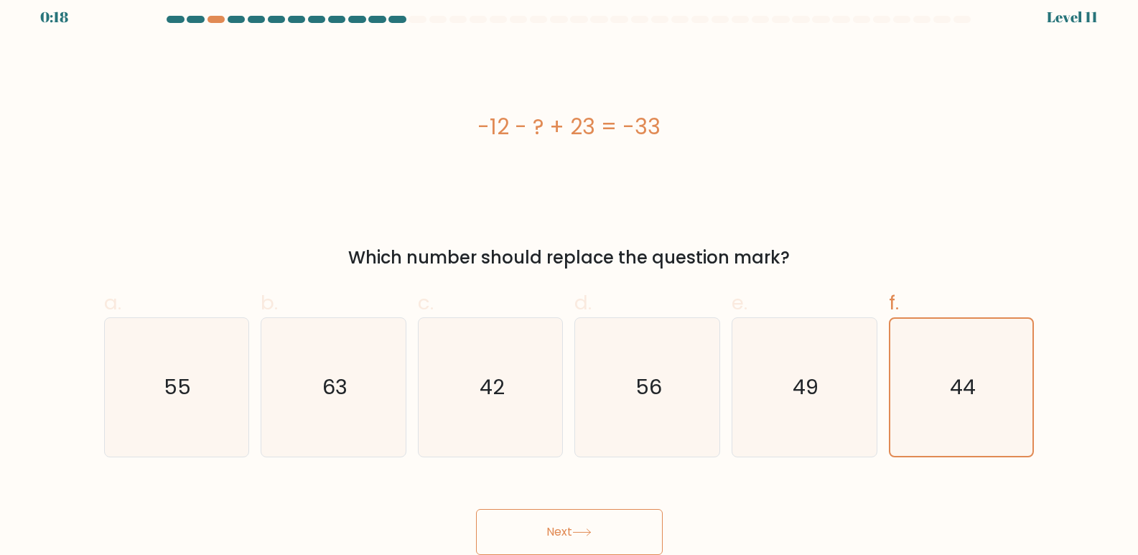
click at [559, 528] on button "Next" at bounding box center [569, 532] width 187 height 46
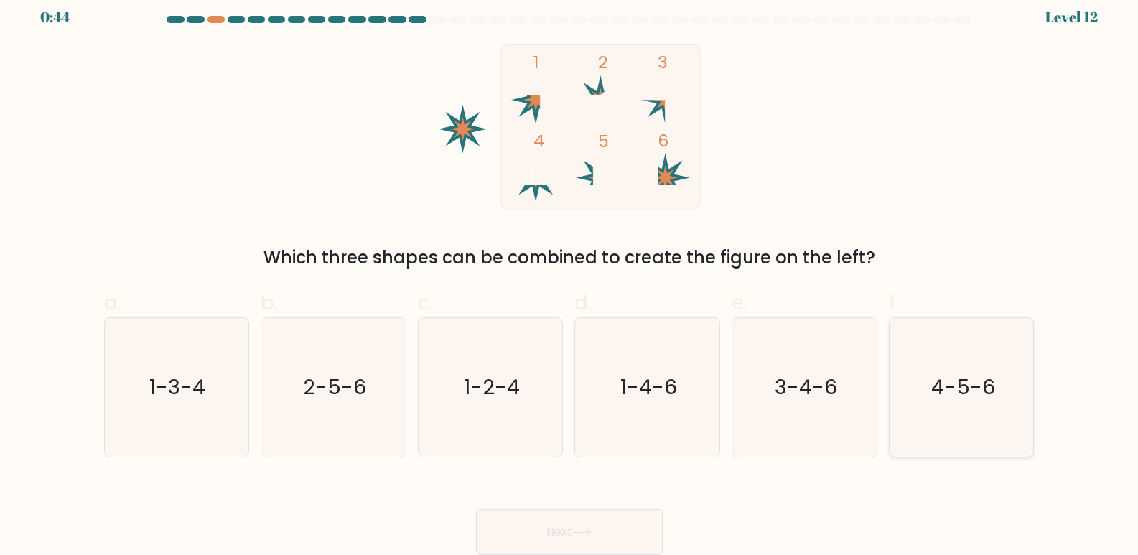
click at [987, 429] on icon "4-5-6" at bounding box center [961, 387] width 139 height 139
click at [570, 276] on input "f. 4-5-6" at bounding box center [569, 271] width 1 height 9
radio input "true"
click at [562, 539] on button "Next" at bounding box center [569, 532] width 187 height 46
click at [582, 528] on button "Next" at bounding box center [569, 532] width 187 height 46
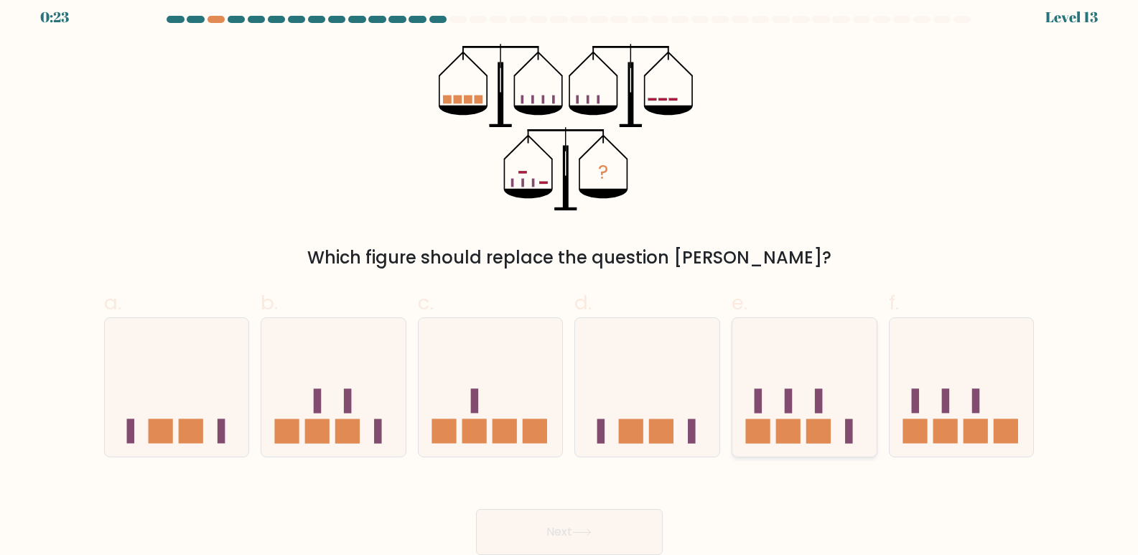
click at [825, 405] on icon at bounding box center [804, 387] width 144 height 119
click at [570, 276] on input "e." at bounding box center [569, 271] width 1 height 9
radio input "true"
click at [343, 426] on rect at bounding box center [347, 431] width 24 height 24
click at [569, 276] on input "b." at bounding box center [569, 271] width 1 height 9
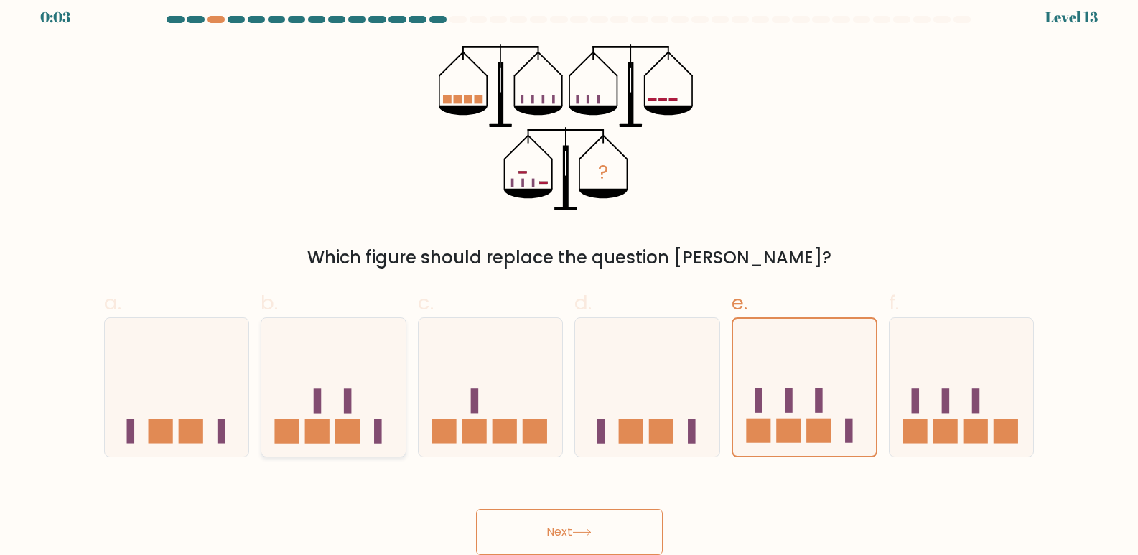
radio input "true"
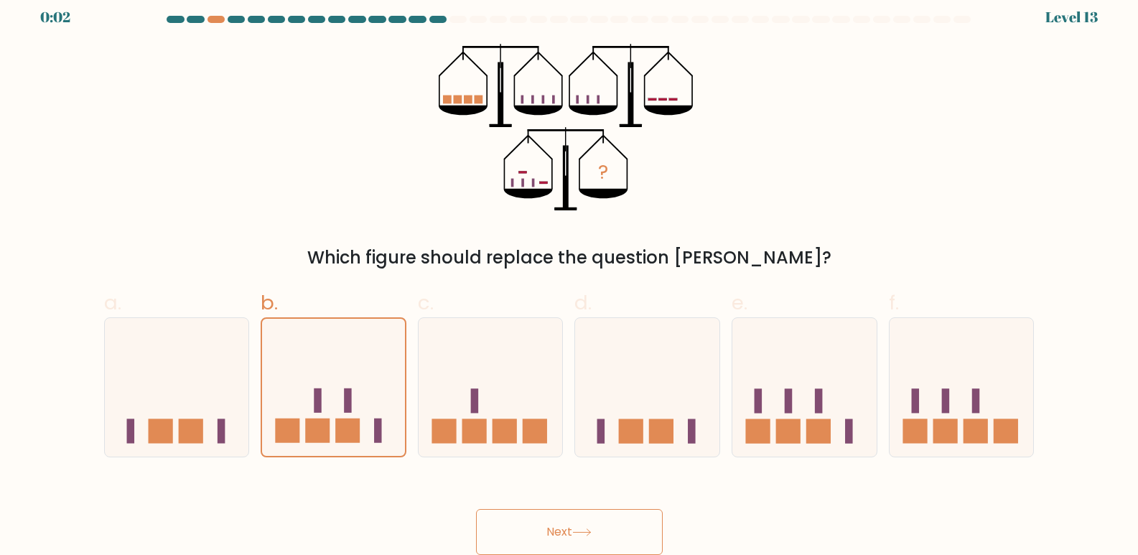
click at [555, 524] on button "Next" at bounding box center [569, 532] width 187 height 46
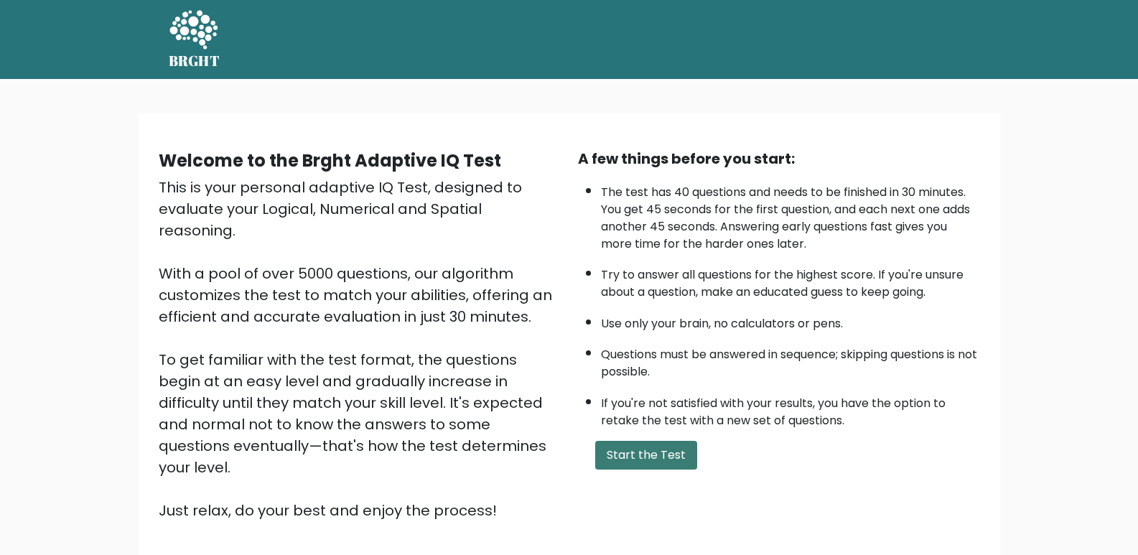
click at [656, 452] on button "Start the Test" at bounding box center [646, 455] width 102 height 29
click at [650, 454] on button "Start the Test" at bounding box center [646, 455] width 102 height 29
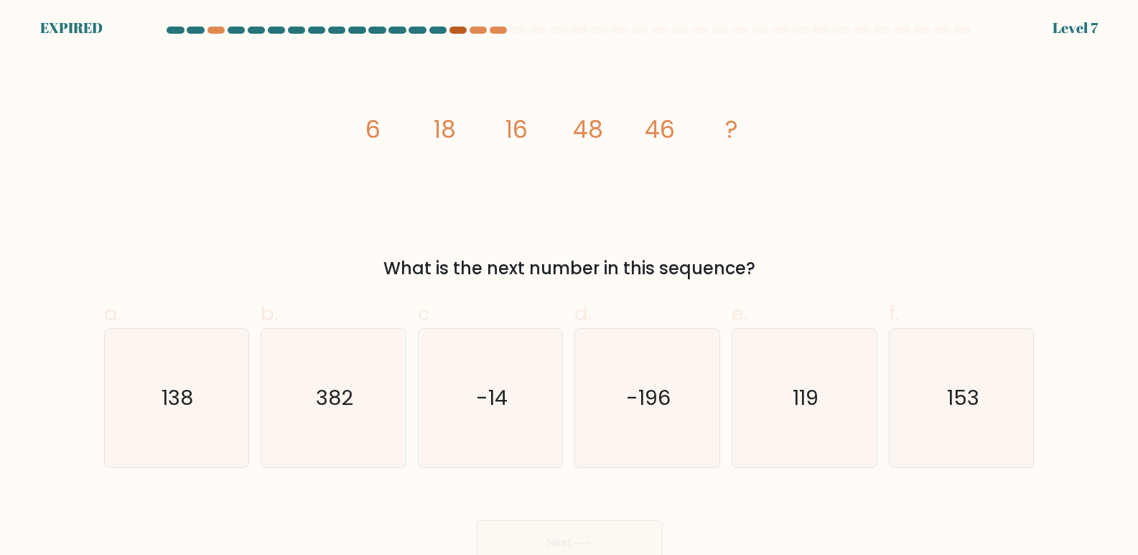
drag, startPoint x: 471, startPoint y: 30, endPoint x: 460, endPoint y: 30, distance: 11.5
click at [461, 30] on at bounding box center [569, 30] width 807 height 7
click at [460, 30] on div at bounding box center [457, 30] width 17 height 7
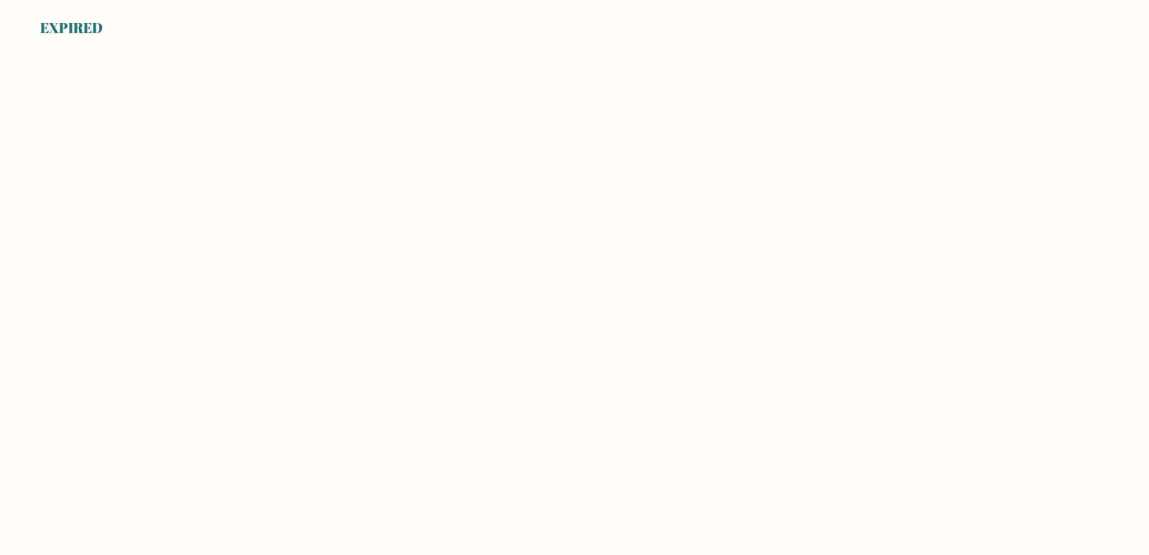
click at [790, 180] on body "EXPIRED" at bounding box center [574, 277] width 1149 height 555
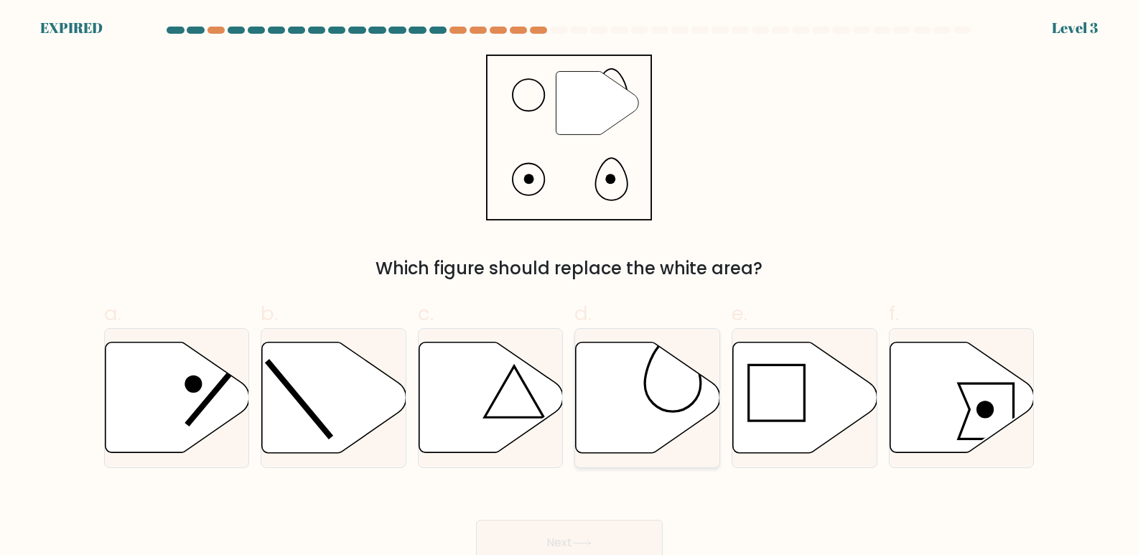
click at [668, 357] on icon at bounding box center [648, 397] width 144 height 111
click at [570, 287] on input "d." at bounding box center [569, 282] width 1 height 9
radio input "true"
click at [629, 533] on button "Next" at bounding box center [569, 543] width 187 height 46
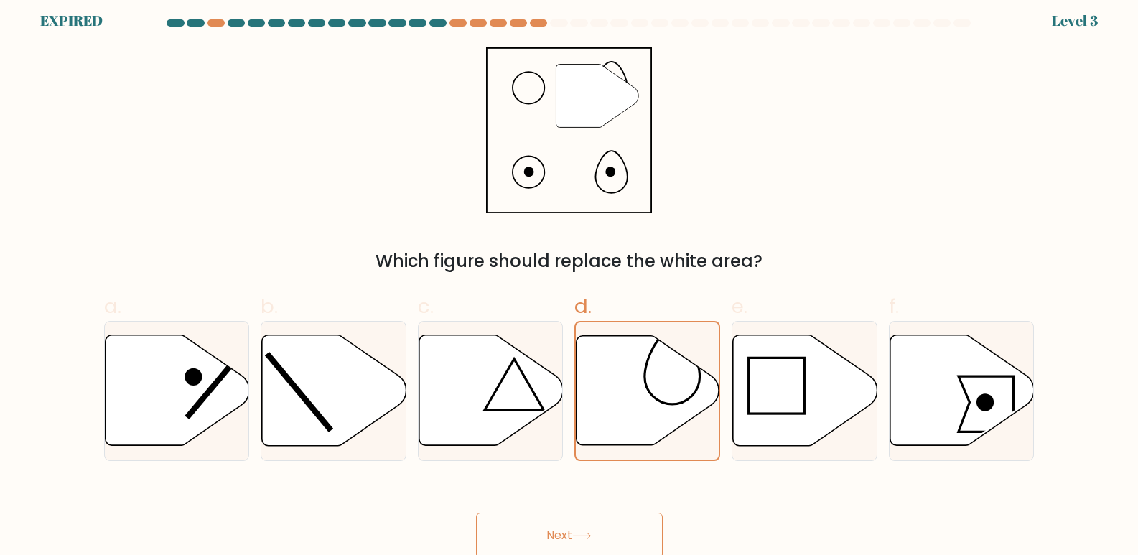
scroll to position [11, 0]
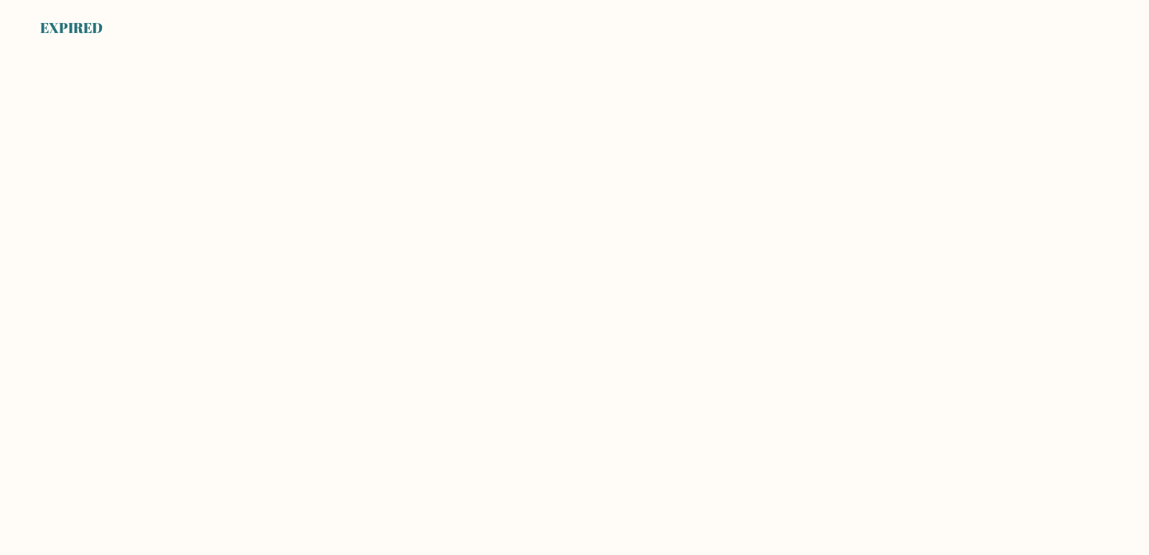
click at [105, 93] on body "EXPIRED" at bounding box center [574, 277] width 1149 height 555
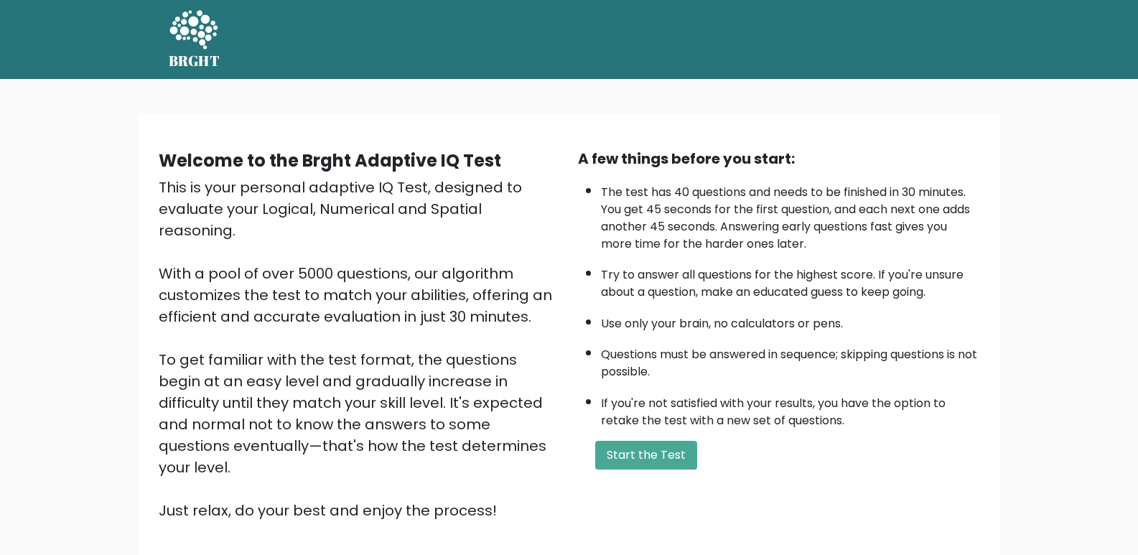
click at [497, 477] on div "This is your personal adaptive IQ Test, designed to evaluate your Logical, Nume…" at bounding box center [360, 349] width 402 height 345
click at [606, 450] on button "Start the Test" at bounding box center [646, 455] width 102 height 29
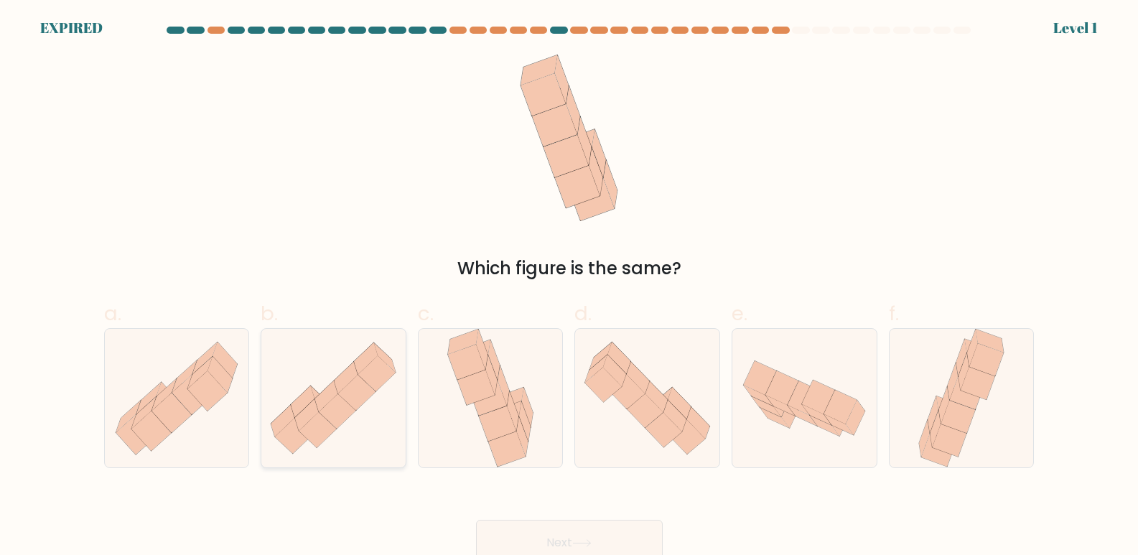
click at [328, 404] on icon at bounding box center [338, 411] width 38 height 36
click at [569, 287] on input "b." at bounding box center [569, 282] width 1 height 9
radio input "true"
click at [567, 526] on button "Next" at bounding box center [569, 543] width 187 height 46
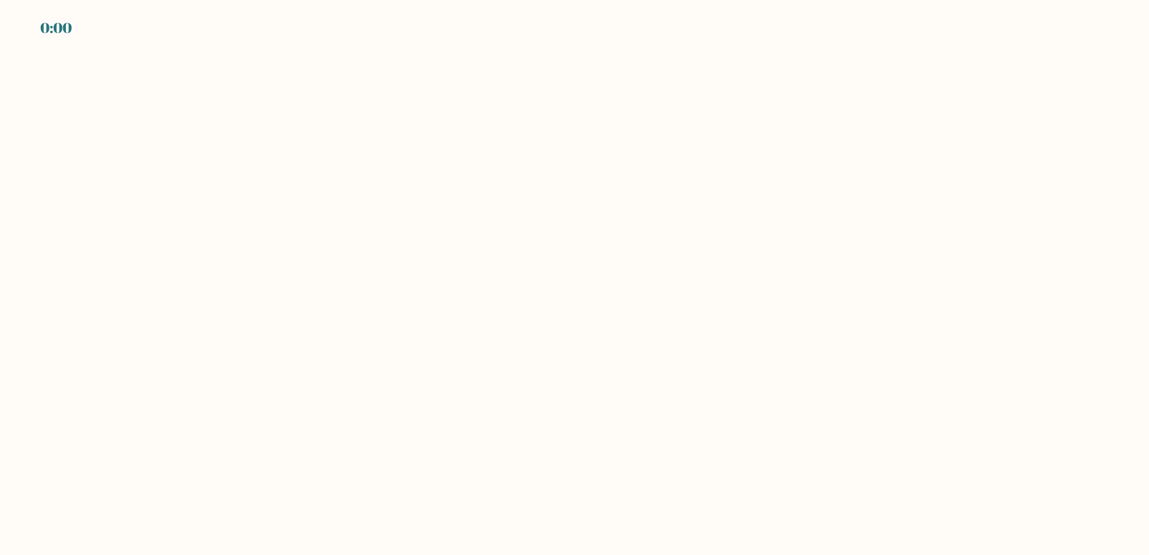
click at [648, 442] on body "0:00" at bounding box center [574, 277] width 1149 height 555
click at [648, 442] on body "EXPIRED" at bounding box center [574, 277] width 1149 height 555
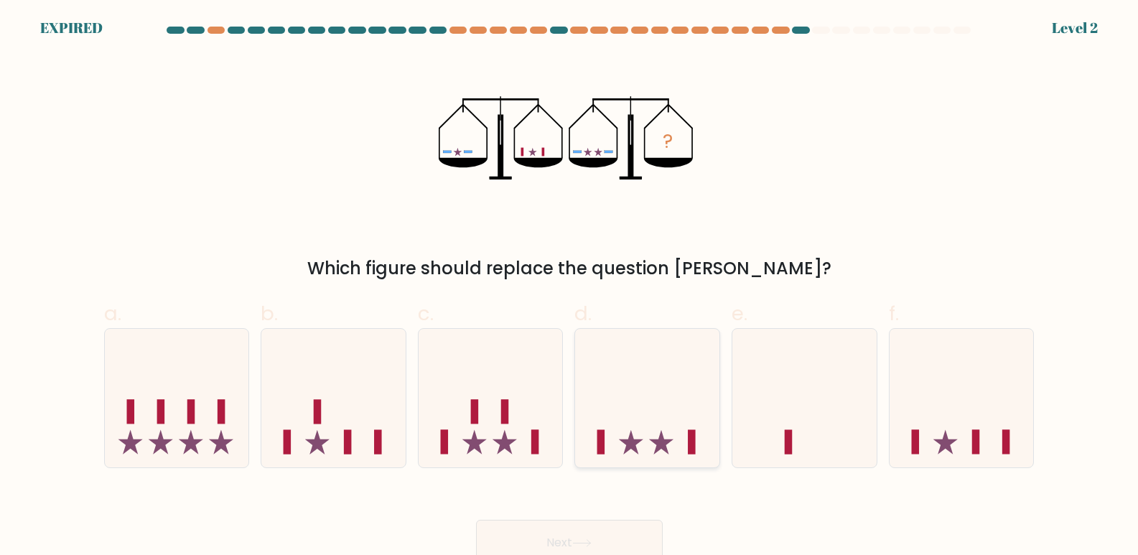
click at [659, 426] on icon at bounding box center [647, 398] width 144 height 119
click at [570, 287] on input "d." at bounding box center [569, 282] width 1 height 9
radio input "true"
click at [609, 537] on button "Next" at bounding box center [569, 543] width 187 height 46
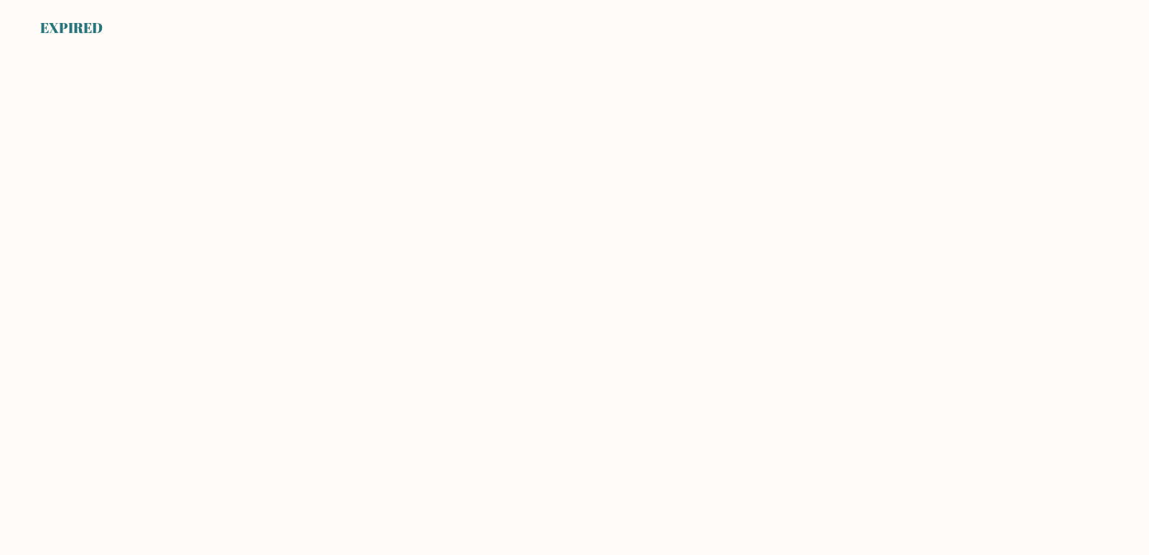
click at [628, 402] on body "EXPIRED" at bounding box center [574, 277] width 1149 height 555
click at [643, 411] on body "0:00" at bounding box center [574, 277] width 1149 height 555
drag, startPoint x: 0, startPoint y: 0, endPoint x: 643, endPoint y: 411, distance: 763.3
click at [643, 411] on body "0:00" at bounding box center [574, 277] width 1149 height 555
click at [643, 411] on body "EXPIRED" at bounding box center [574, 277] width 1149 height 555
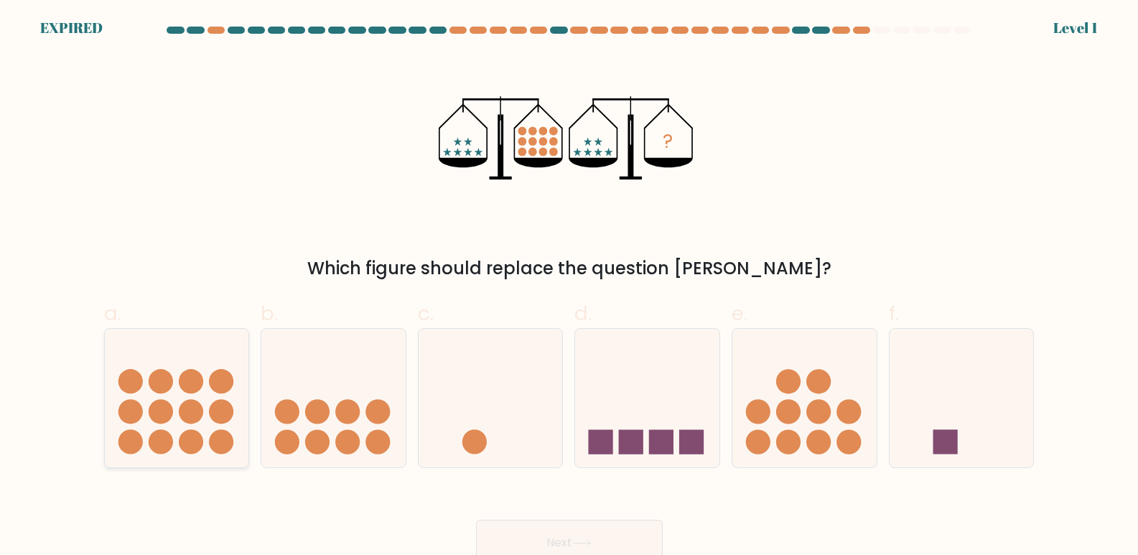
click at [187, 424] on icon at bounding box center [177, 398] width 144 height 119
click at [569, 287] on input "a." at bounding box center [569, 282] width 1 height 9
radio input "true"
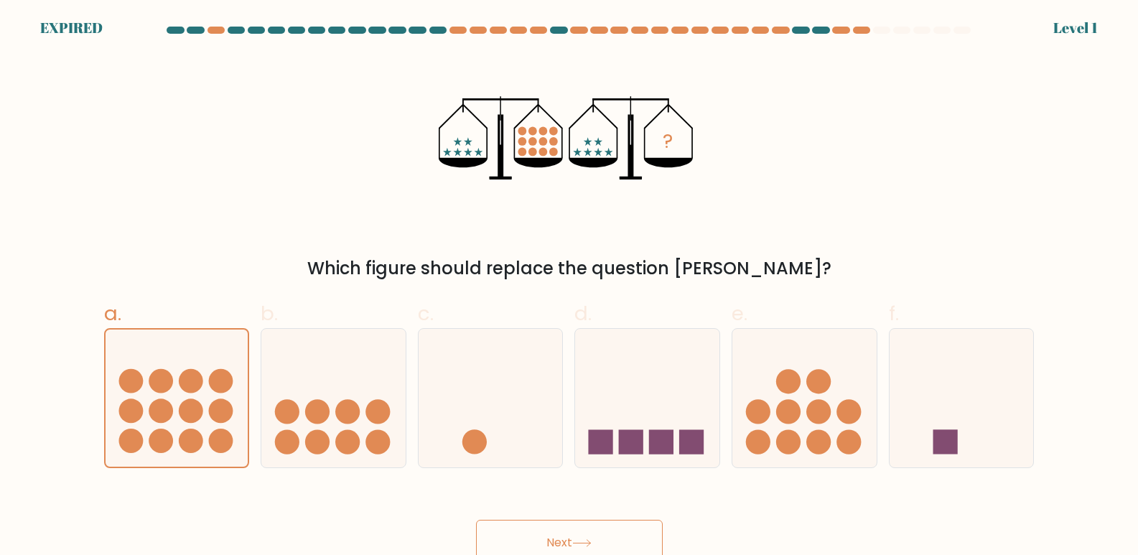
click at [603, 533] on button "Next" at bounding box center [569, 543] width 187 height 46
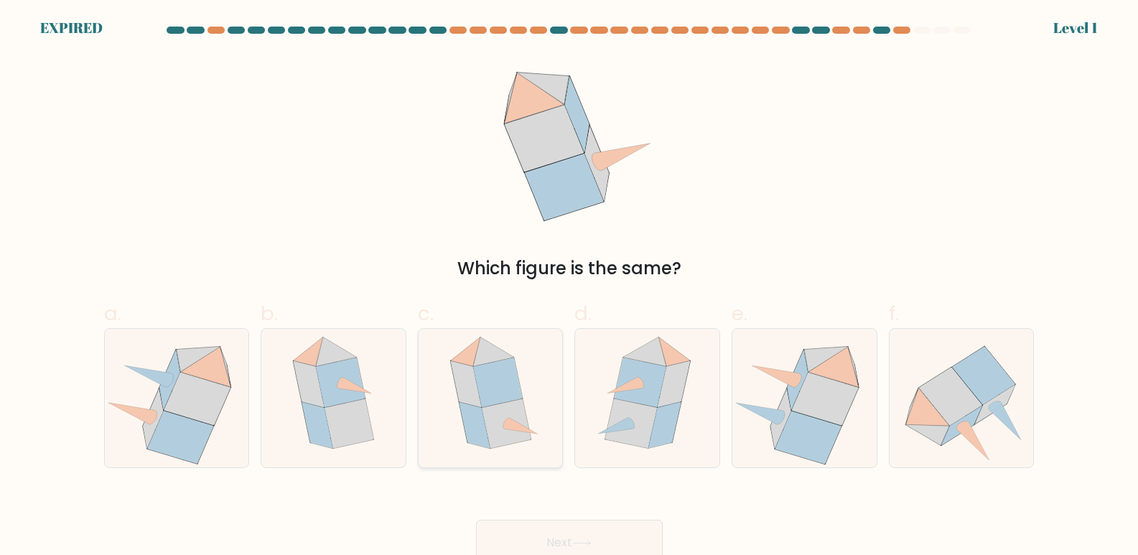
click at [510, 414] on icon at bounding box center [506, 423] width 49 height 50
click at [569, 287] on input "c." at bounding box center [569, 282] width 1 height 9
radio input "true"
click at [567, 536] on button "Next" at bounding box center [569, 543] width 187 height 46
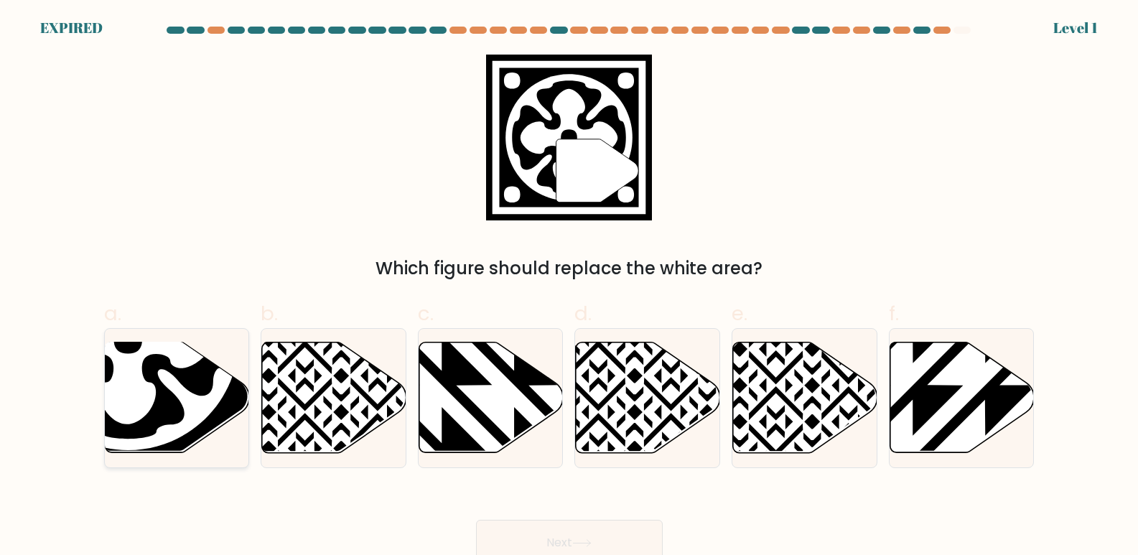
click at [191, 404] on icon at bounding box center [128, 339] width 222 height 222
click at [569, 287] on input "a." at bounding box center [569, 282] width 1 height 9
radio input "true"
click at [567, 528] on button "Next" at bounding box center [569, 543] width 187 height 46
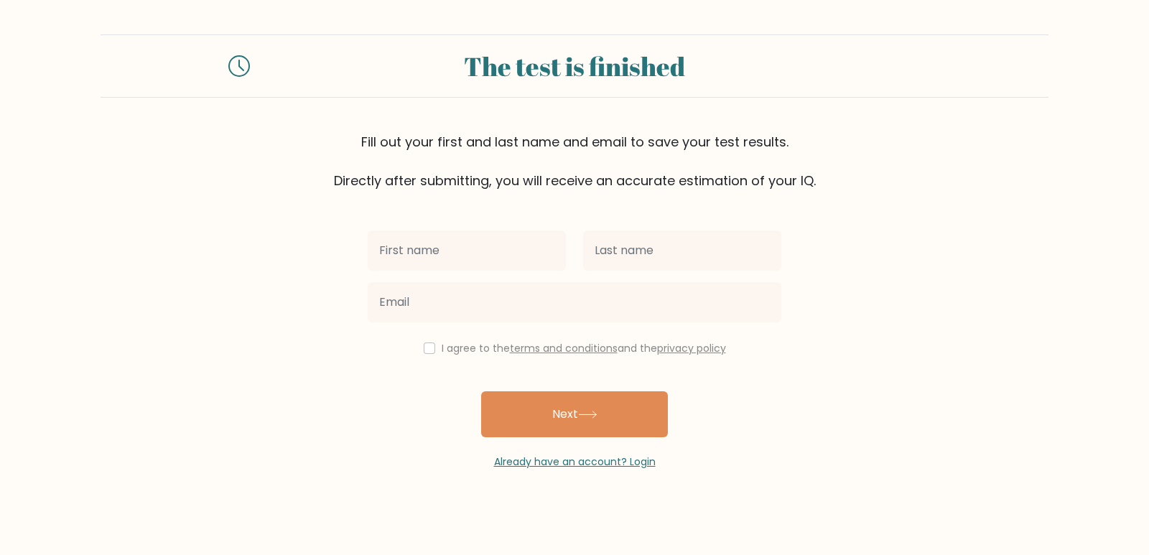
click at [477, 255] on input "text" at bounding box center [467, 250] width 198 height 40
type input "[PERSON_NAME]"
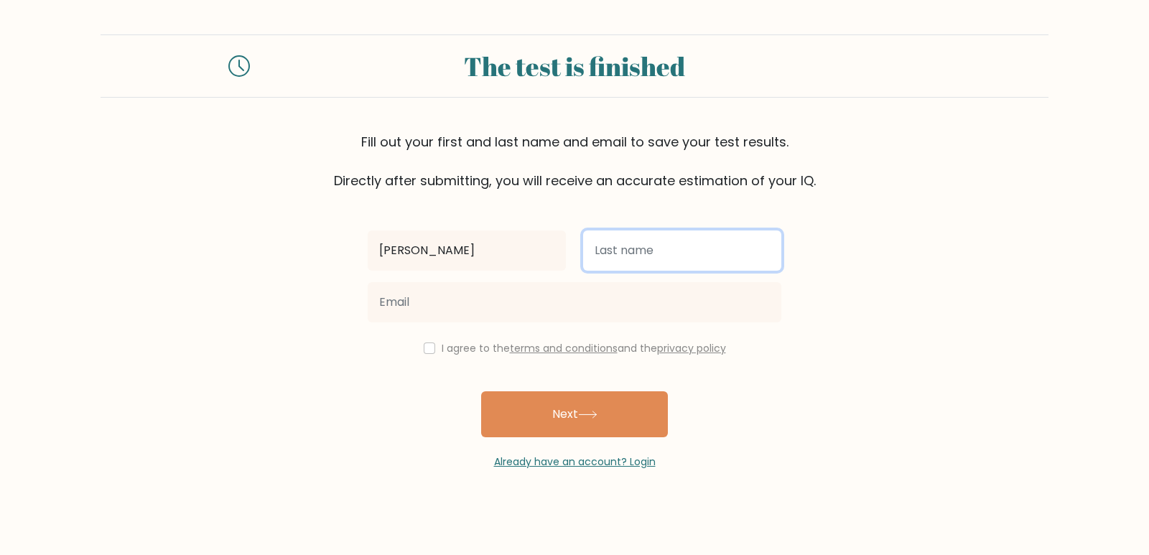
click at [627, 261] on input "text" at bounding box center [682, 250] width 198 height 40
type input "[PERSON_NAME]"
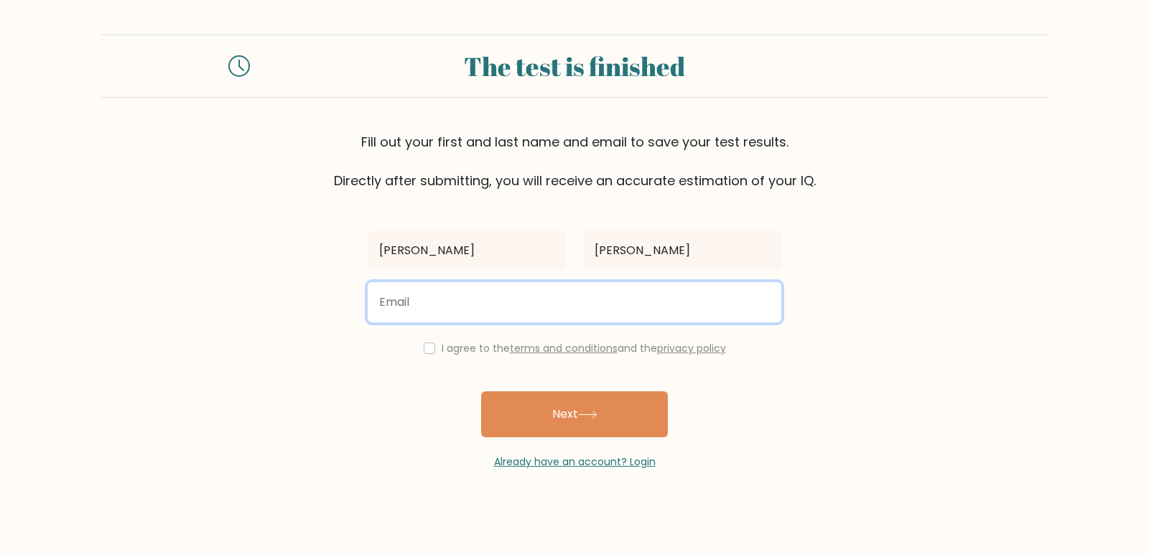
click at [580, 295] on input "email" at bounding box center [575, 302] width 414 height 40
type input "[EMAIL_ADDRESS][DOMAIN_NAME]"
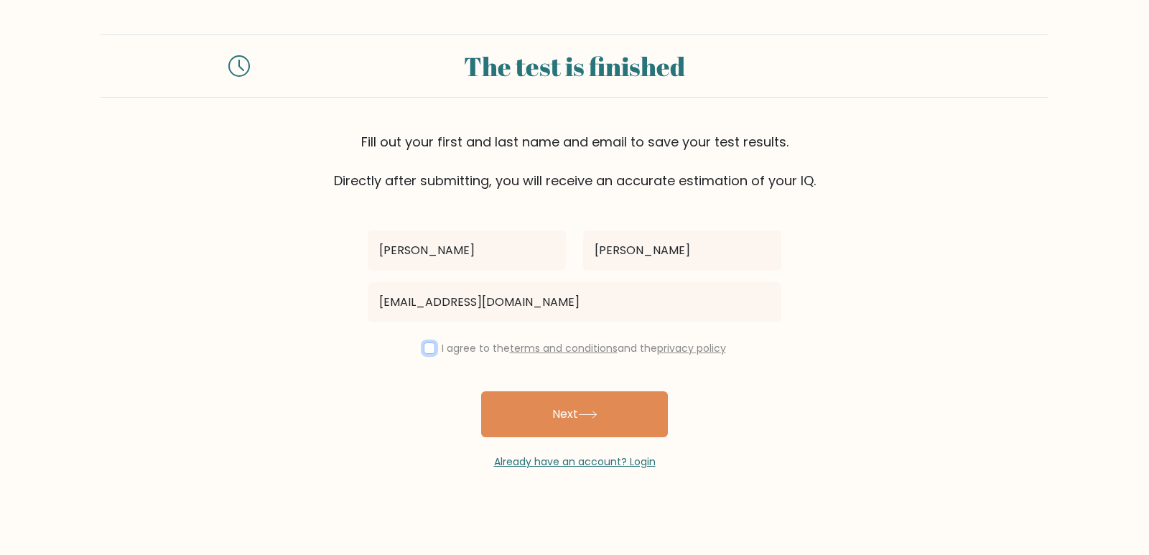
click at [430, 349] on input "checkbox" at bounding box center [429, 347] width 11 height 11
checkbox input "true"
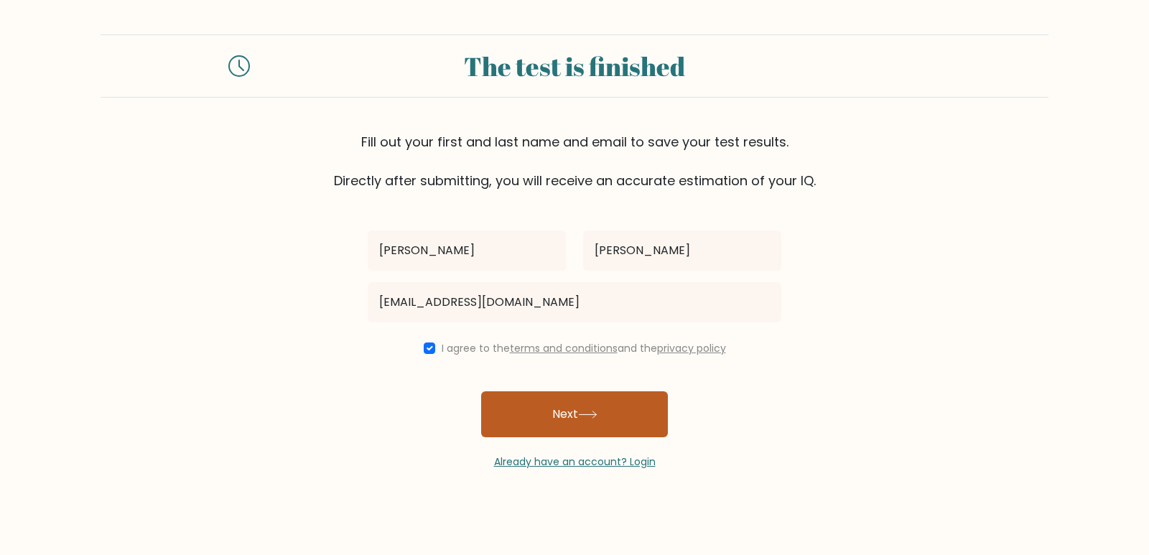
click at [552, 415] on button "Next" at bounding box center [574, 414] width 187 height 46
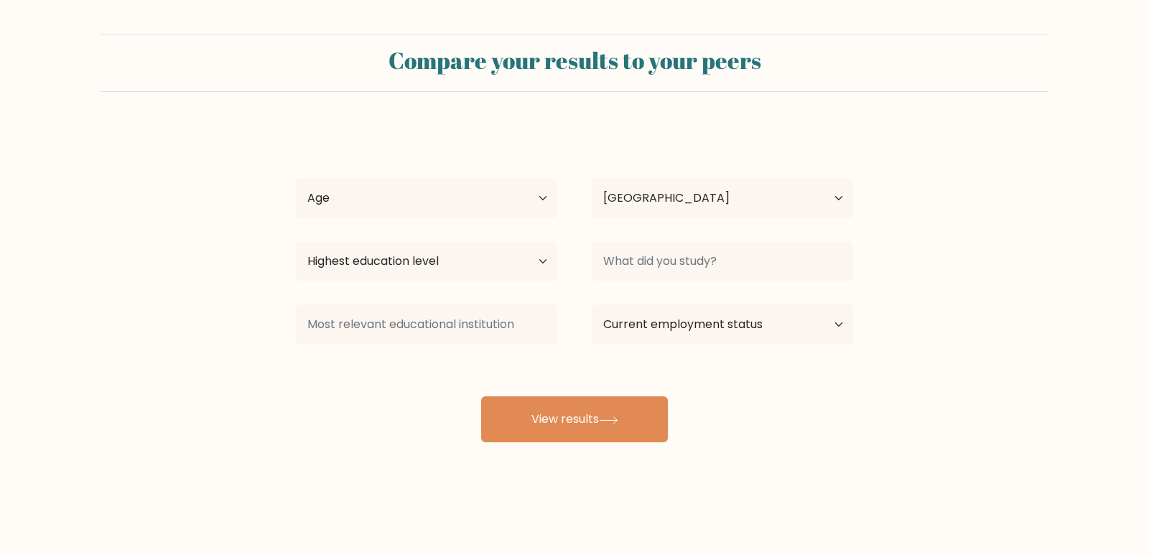
select select "PH"
click at [546, 190] on select "Age Under [DEMOGRAPHIC_DATA] [DEMOGRAPHIC_DATA] [DEMOGRAPHIC_DATA] [DEMOGRAPHIC…" at bounding box center [426, 198] width 261 height 40
select select "25_34"
click at [296, 178] on select "Age Under [DEMOGRAPHIC_DATA] [DEMOGRAPHIC_DATA] [DEMOGRAPHIC_DATA] [DEMOGRAPHIC…" at bounding box center [426, 198] width 261 height 40
click at [648, 195] on select "Country [GEOGRAPHIC_DATA] [GEOGRAPHIC_DATA] [GEOGRAPHIC_DATA] [US_STATE] [GEOGR…" at bounding box center [722, 198] width 261 height 40
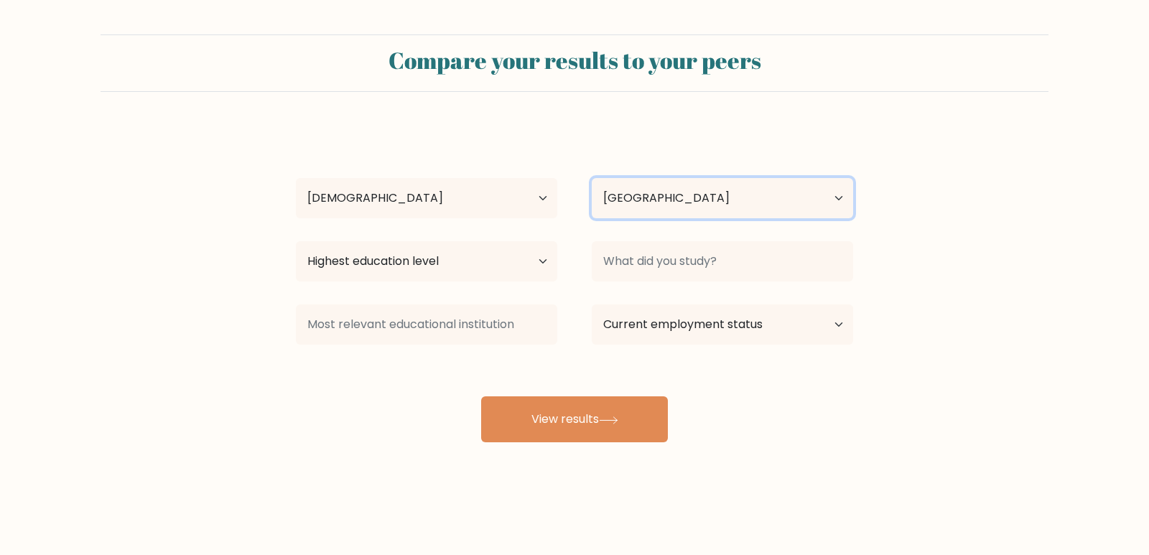
click at [648, 195] on select "Country [GEOGRAPHIC_DATA] [GEOGRAPHIC_DATA] [GEOGRAPHIC_DATA] [US_STATE] [GEOGR…" at bounding box center [722, 198] width 261 height 40
click at [462, 285] on div "Highest education level No schooling Primary Lower Secondary Upper Secondary Oc…" at bounding box center [427, 262] width 296 height 52
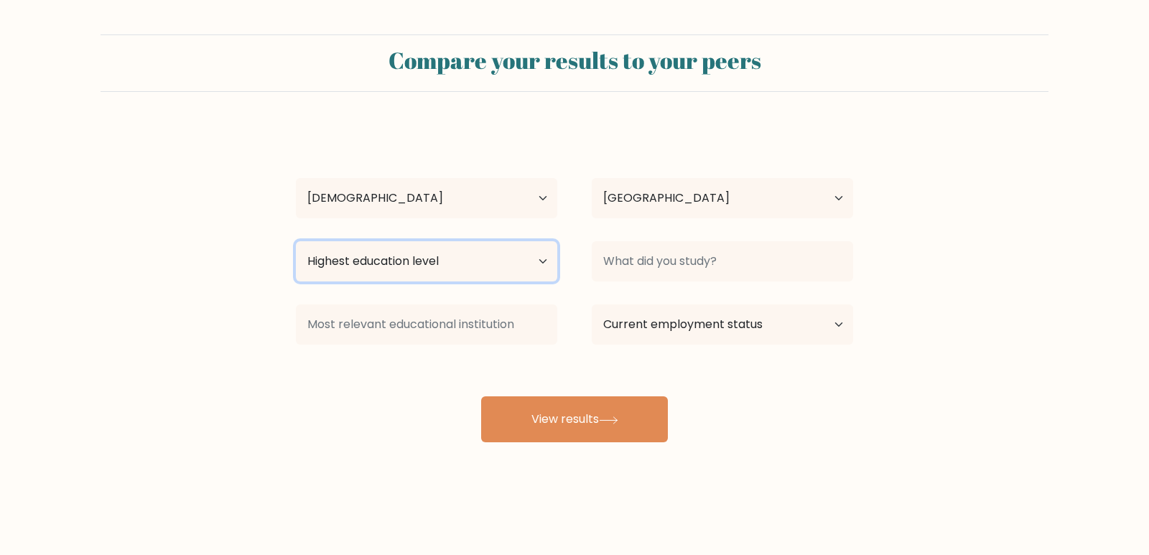
click at [466, 266] on select "Highest education level No schooling Primary Lower Secondary Upper Secondary Oc…" at bounding box center [426, 261] width 261 height 40
select select "occupation_specific"
click at [296, 241] on select "Highest education level No schooling Primary Lower Secondary Upper Secondary Oc…" at bounding box center [426, 261] width 261 height 40
click at [420, 260] on select "Highest education level No schooling Primary Lower Secondary Upper Secondary Oc…" at bounding box center [426, 261] width 261 height 40
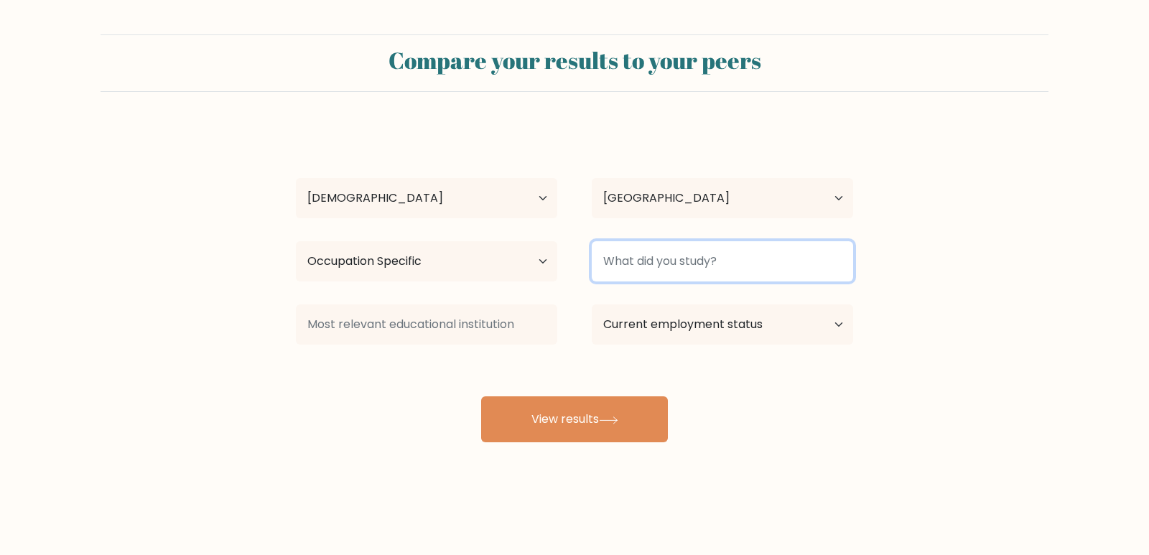
click at [615, 274] on input at bounding box center [722, 261] width 261 height 40
type input "Culinary Arts"
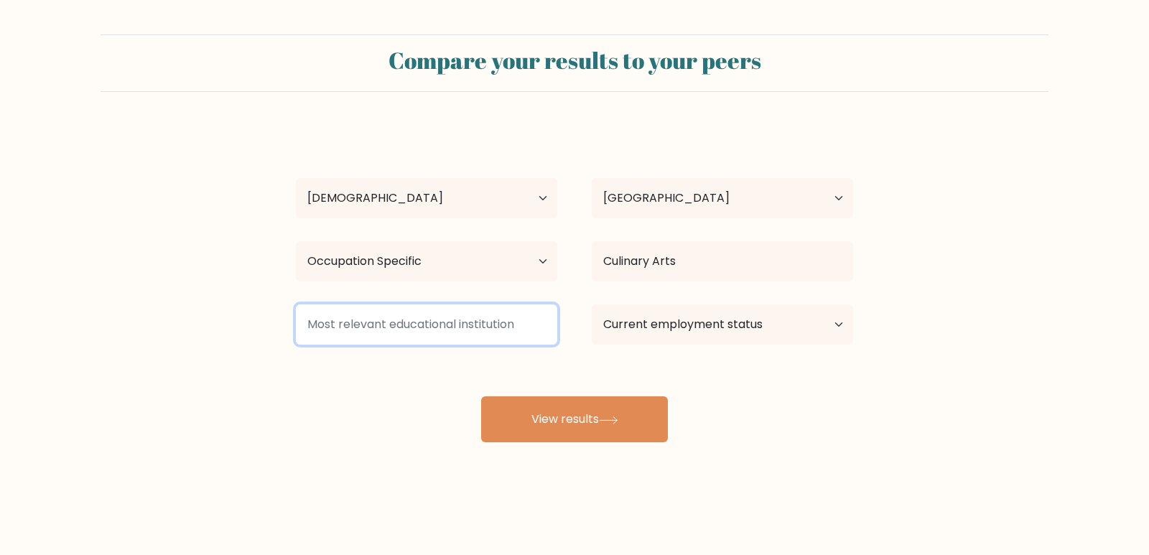
click at [549, 314] on input at bounding box center [426, 324] width 261 height 40
type input "International Culinary Arts Academy [GEOGRAPHIC_DATA]"
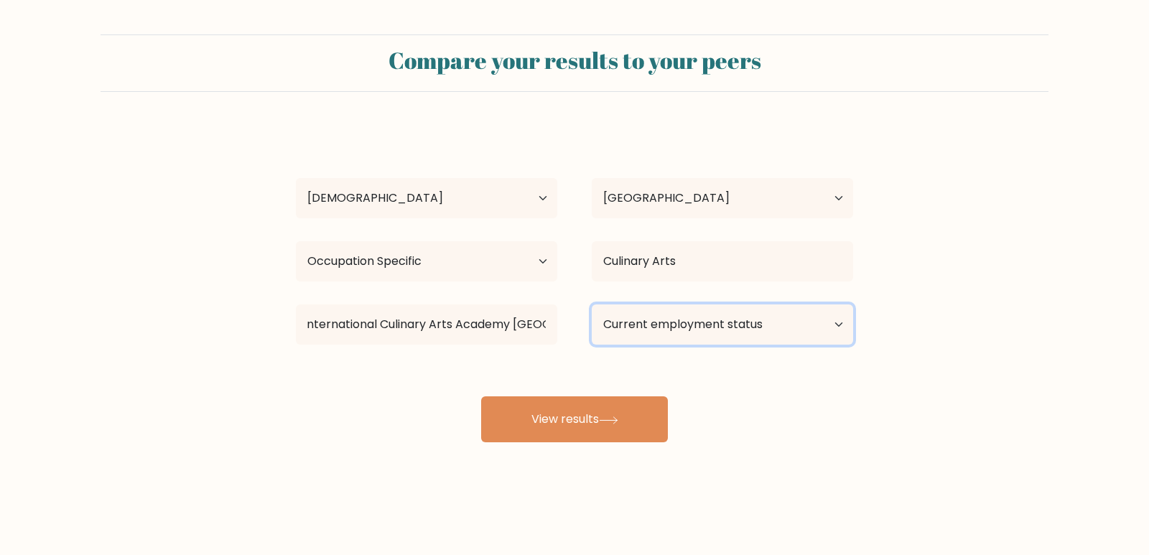
click at [728, 339] on select "Current employment status Employed Student Retired Other / prefer not to answer" at bounding box center [722, 324] width 261 height 40
select select "employed"
click at [592, 304] on select "Current employment status Employed Student Retired Other / prefer not to answer" at bounding box center [722, 324] width 261 height 40
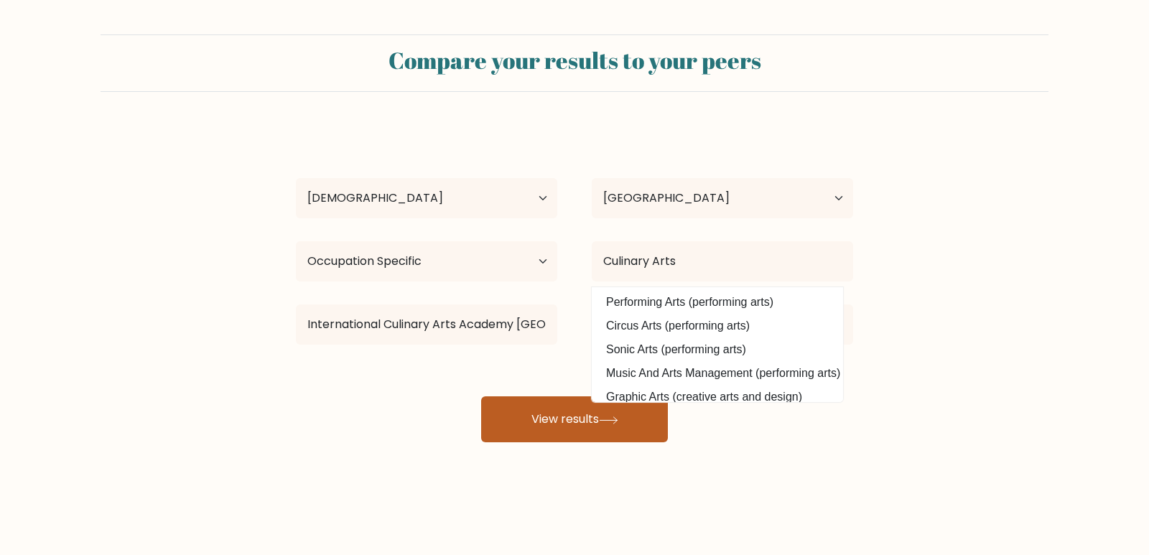
click at [617, 411] on button "View results" at bounding box center [574, 419] width 187 height 46
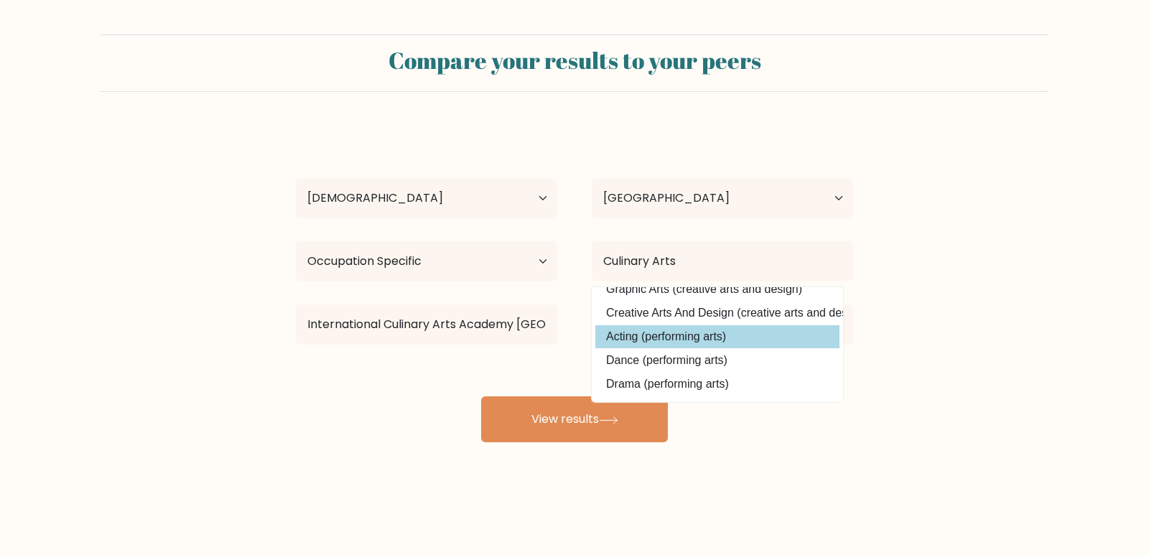
scroll to position [140, 0]
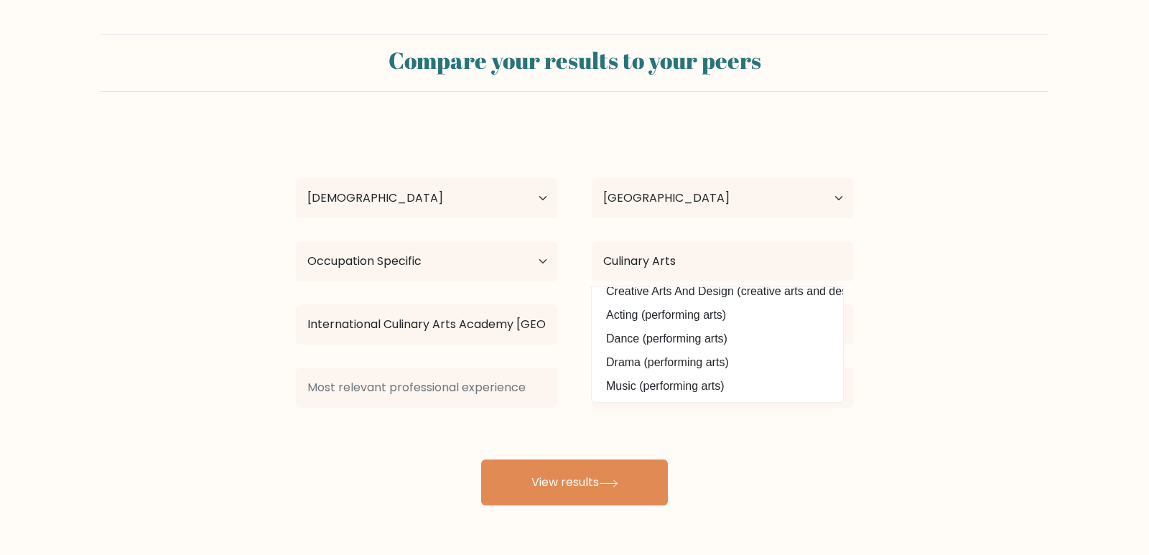
click at [982, 320] on form "Compare your results to your peers [PERSON_NAME] Age Under [DEMOGRAPHIC_DATA] […" at bounding box center [574, 269] width 1149 height 471
click at [984, 330] on form "Compare your results to your peers [PERSON_NAME] Age Under [DEMOGRAPHIC_DATA] […" at bounding box center [574, 269] width 1149 height 471
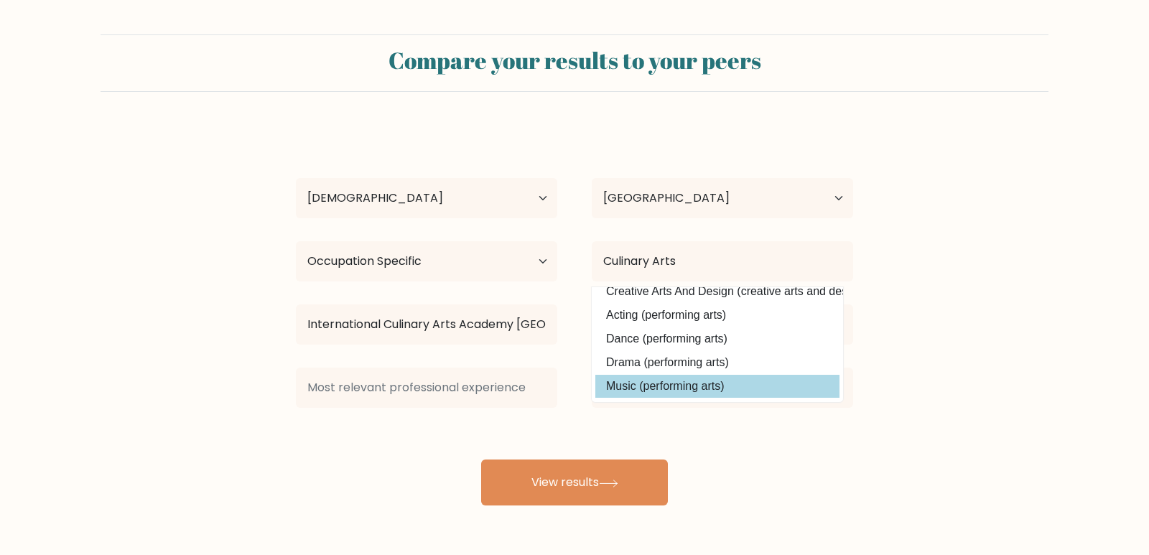
scroll to position [68, 0]
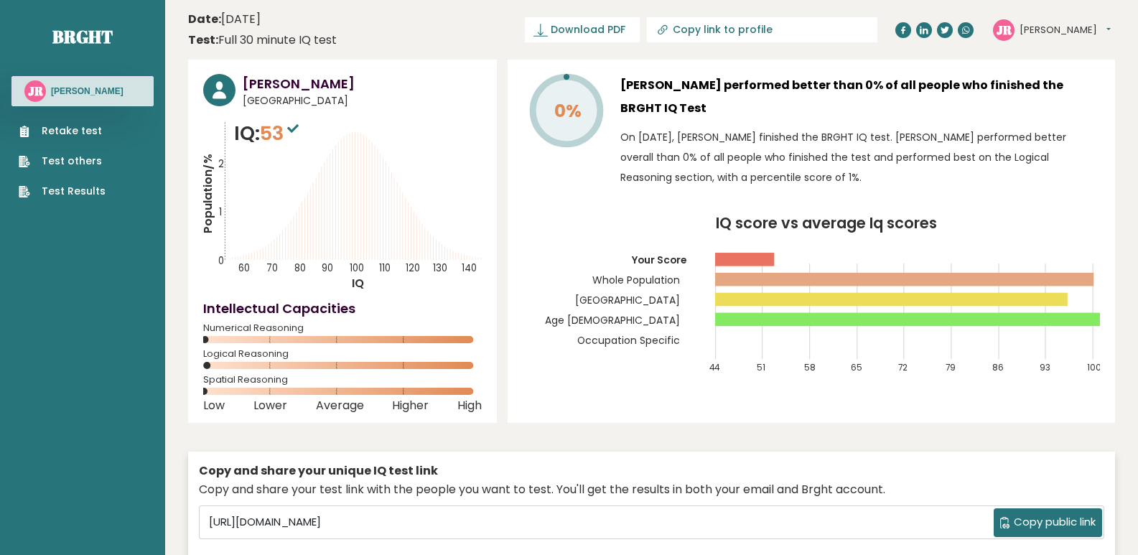
click at [66, 128] on link "Retake test" at bounding box center [62, 130] width 87 height 15
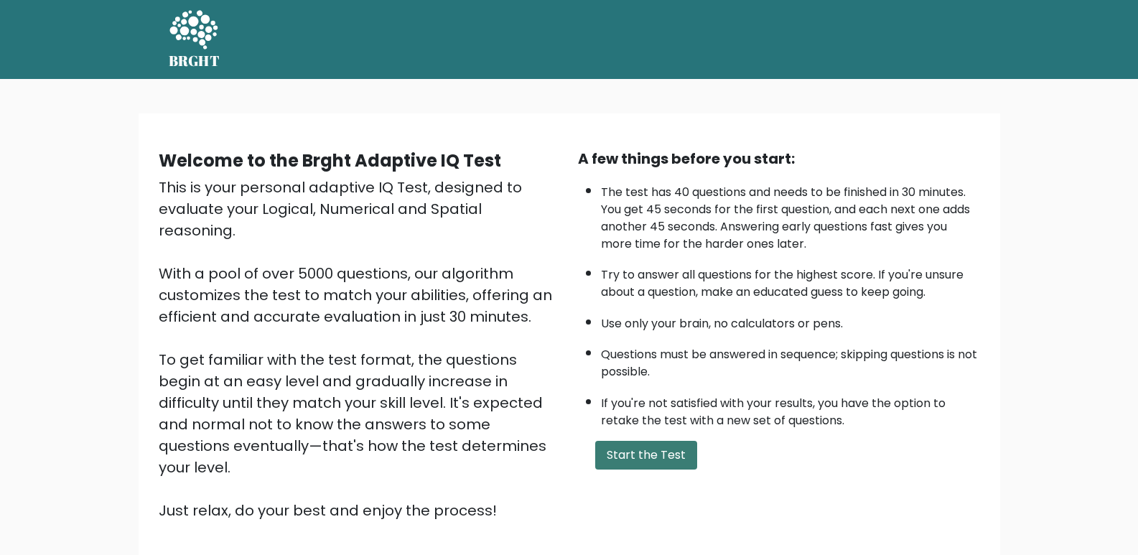
click at [641, 450] on button "Start the Test" at bounding box center [646, 455] width 102 height 29
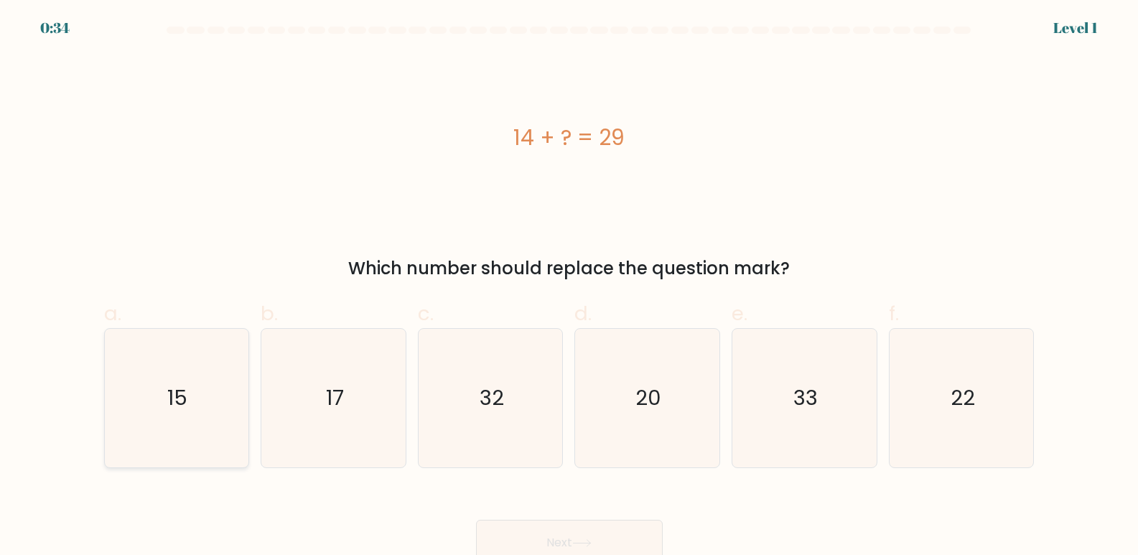
click at [177, 384] on text "15" at bounding box center [178, 398] width 20 height 29
click at [569, 287] on input "a. 15" at bounding box center [569, 282] width 1 height 9
radio input "true"
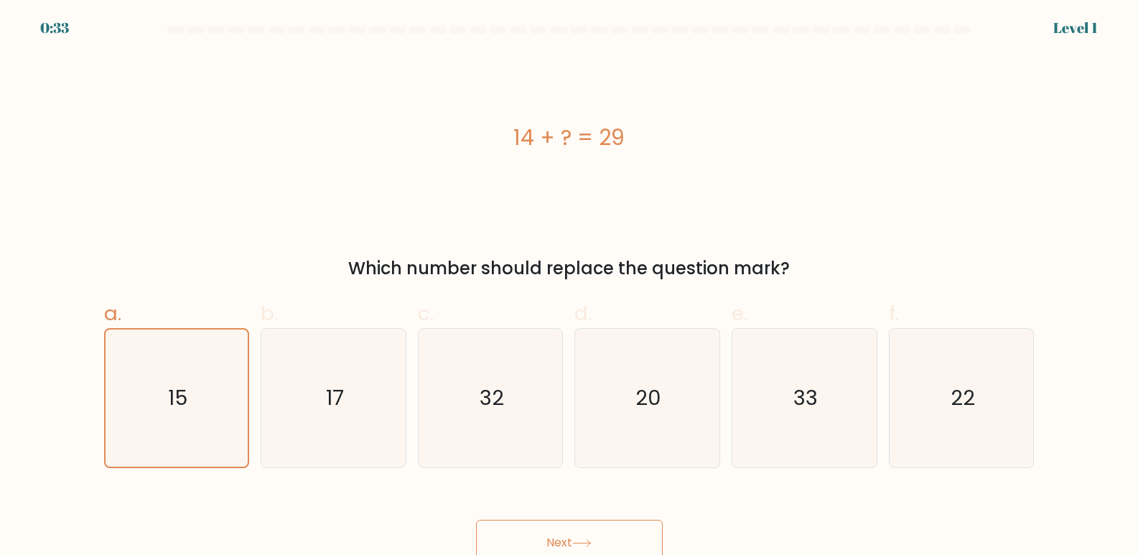
click at [519, 534] on button "Next" at bounding box center [569, 543] width 187 height 46
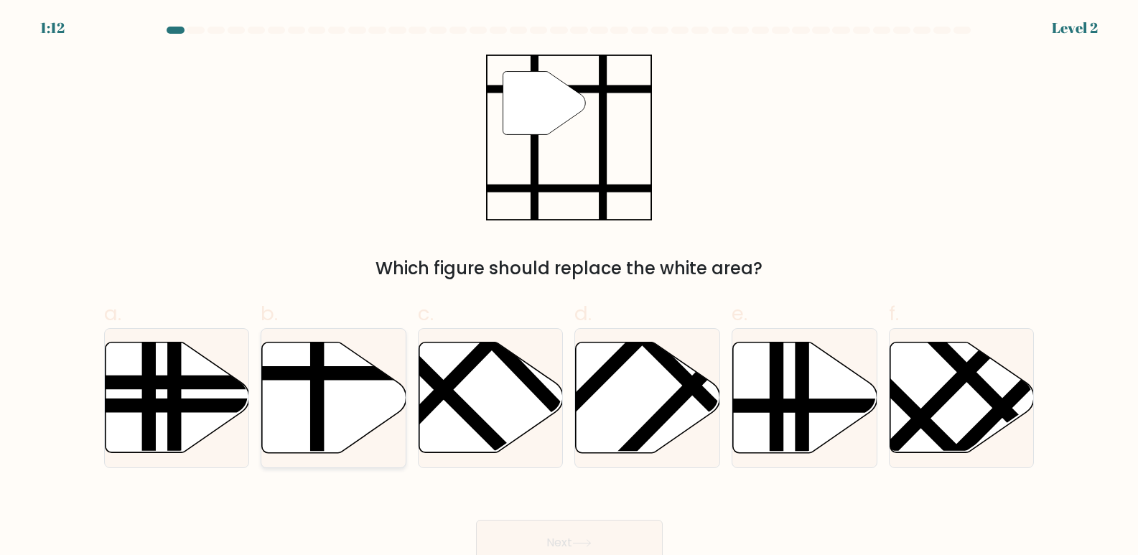
click at [299, 422] on icon at bounding box center [334, 397] width 144 height 111
click at [569, 287] on input "b." at bounding box center [569, 282] width 1 height 9
radio input "true"
click at [549, 528] on button "Next" at bounding box center [569, 543] width 187 height 46
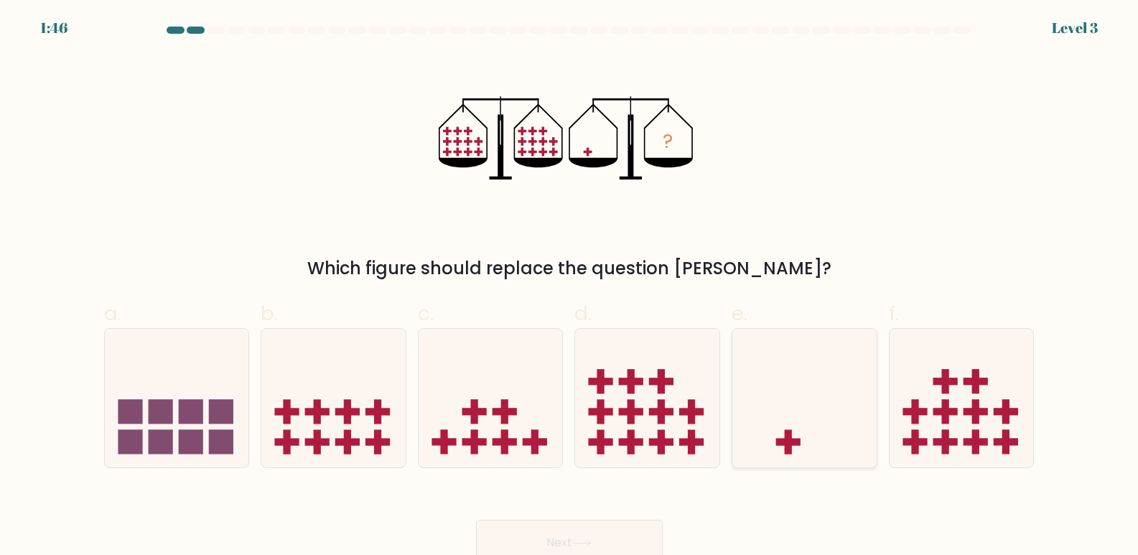
click at [799, 441] on rect at bounding box center [788, 441] width 24 height 7
click at [570, 287] on input "e." at bounding box center [569, 282] width 1 height 9
radio input "true"
click at [589, 529] on button "Next" at bounding box center [569, 543] width 187 height 46
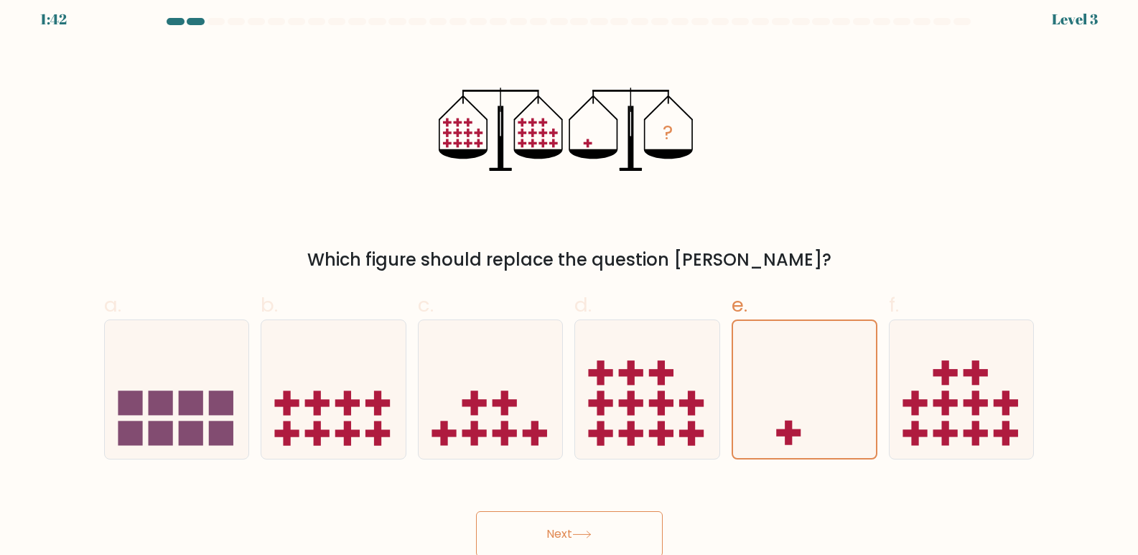
scroll to position [11, 0]
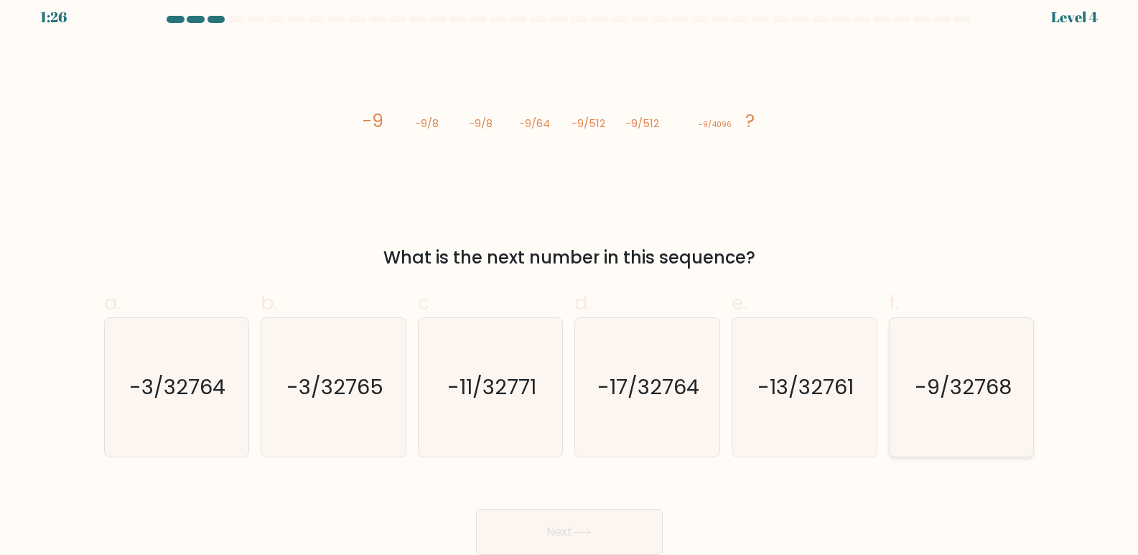
click at [949, 411] on icon "-9/32768" at bounding box center [961, 387] width 139 height 139
click at [570, 276] on input "f. -9/32768" at bounding box center [569, 271] width 1 height 9
radio input "true"
click at [612, 523] on button "Next" at bounding box center [569, 532] width 187 height 46
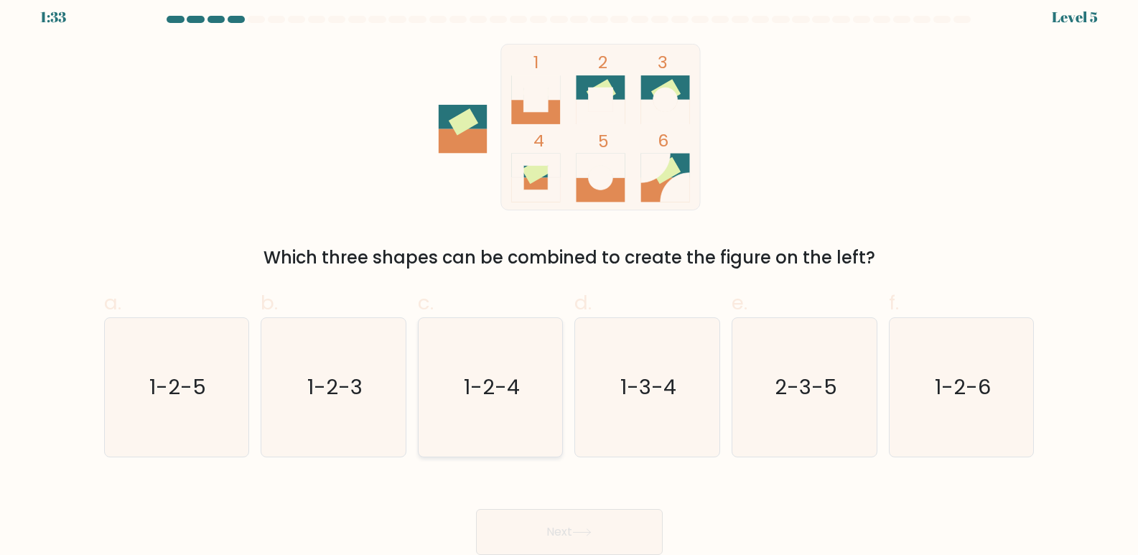
click at [479, 393] on text "1-2-4" at bounding box center [492, 387] width 56 height 29
click at [569, 276] on input "c. 1-2-4" at bounding box center [569, 271] width 1 height 9
radio input "true"
click at [609, 533] on button "Next" at bounding box center [569, 532] width 187 height 46
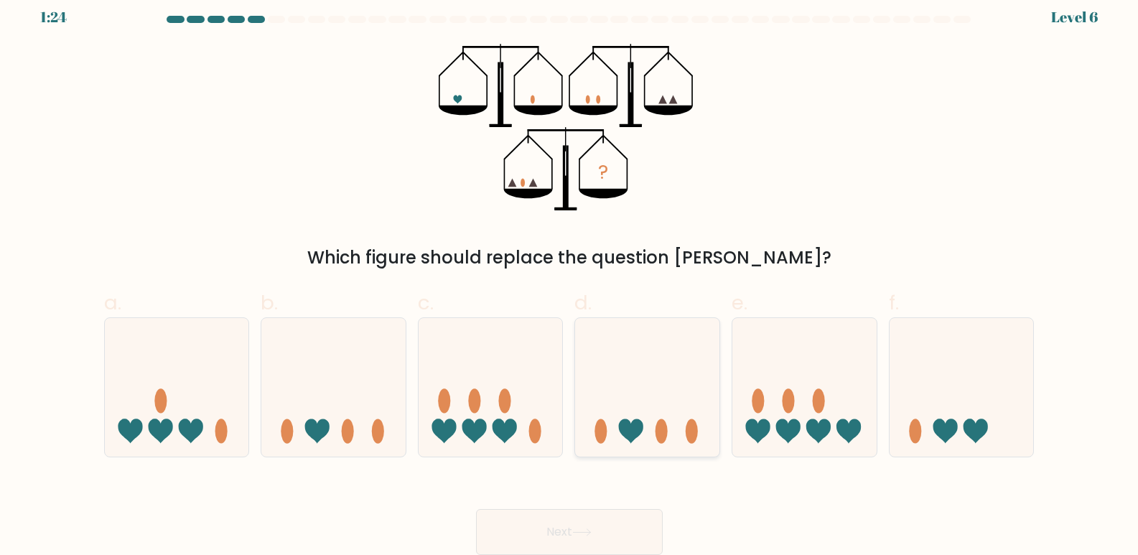
click at [651, 438] on icon at bounding box center [647, 387] width 144 height 119
click at [570, 276] on input "d." at bounding box center [569, 271] width 1 height 9
radio input "true"
click at [262, 383] on icon at bounding box center [333, 387] width 144 height 119
click at [569, 276] on input "b." at bounding box center [569, 271] width 1 height 9
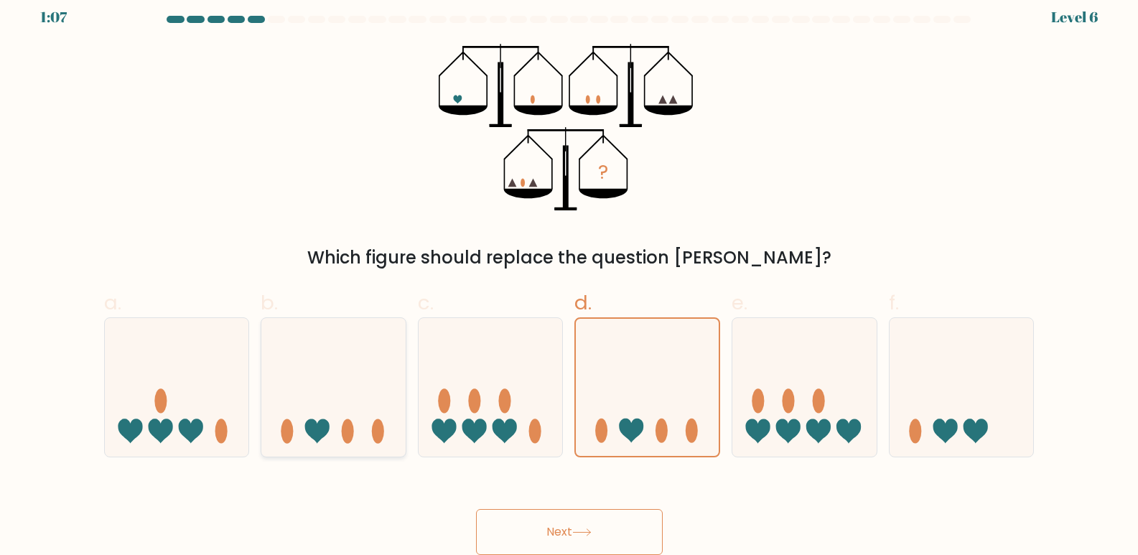
radio input "true"
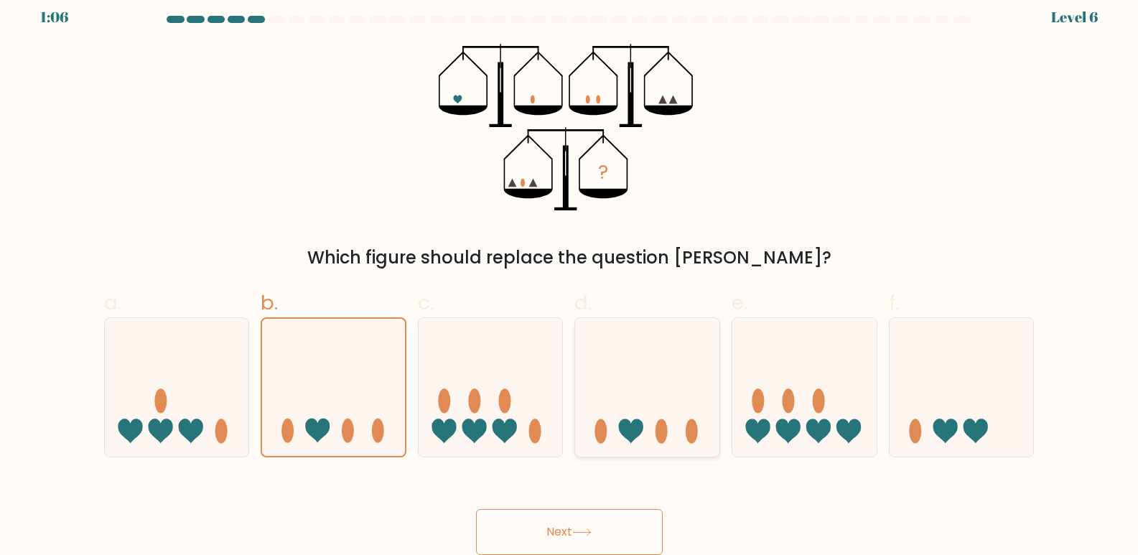
click at [613, 393] on icon at bounding box center [647, 387] width 144 height 119
click at [570, 276] on input "d." at bounding box center [569, 271] width 1 height 9
radio input "true"
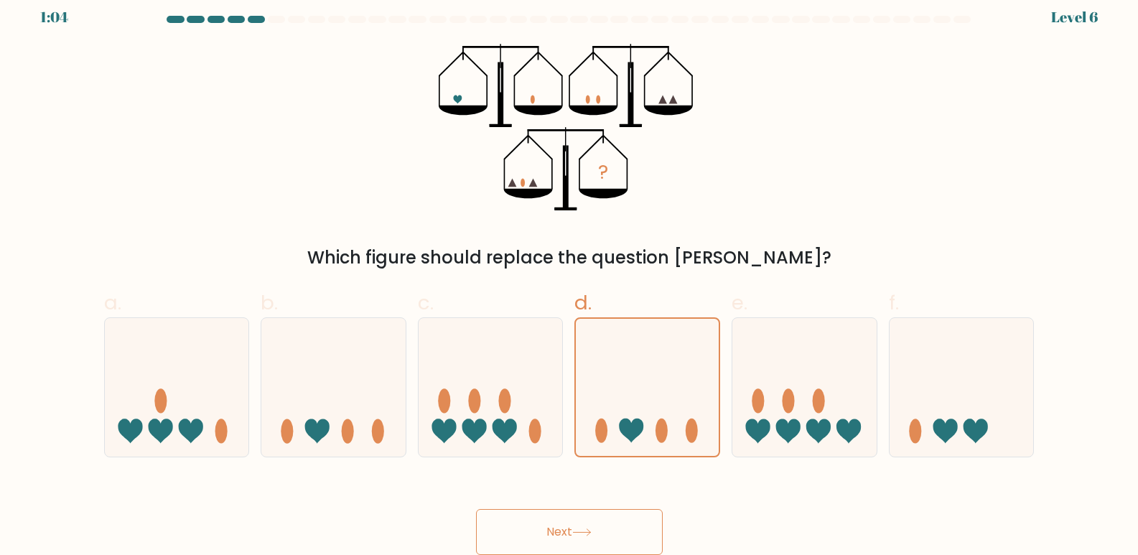
click at [569, 531] on button "Next" at bounding box center [569, 532] width 187 height 46
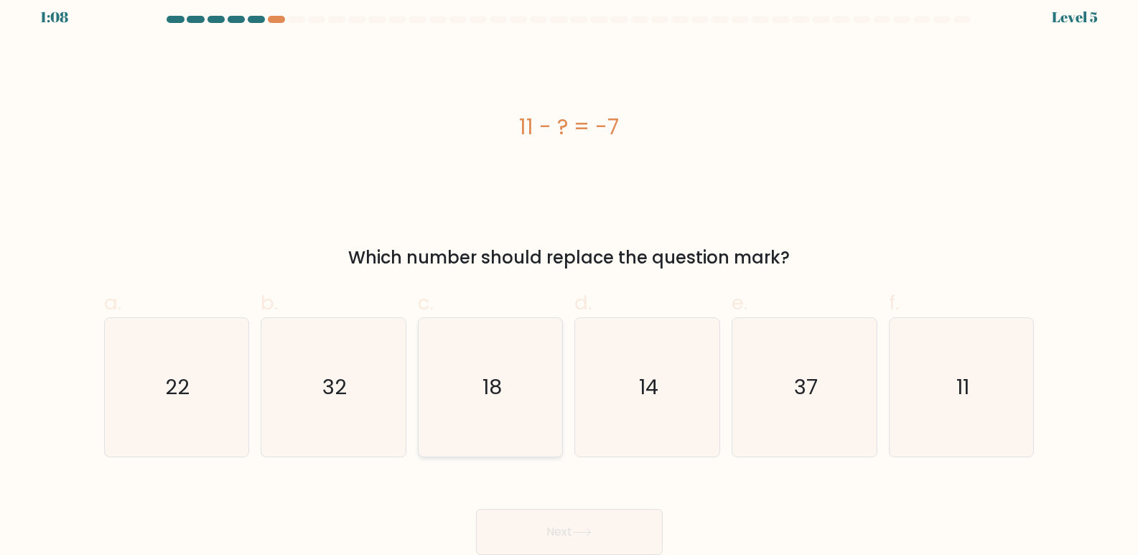
click at [525, 393] on icon "18" at bounding box center [490, 387] width 139 height 139
click at [569, 276] on input "c. 18" at bounding box center [569, 271] width 1 height 9
radio input "true"
click at [599, 525] on button "Next" at bounding box center [569, 532] width 187 height 46
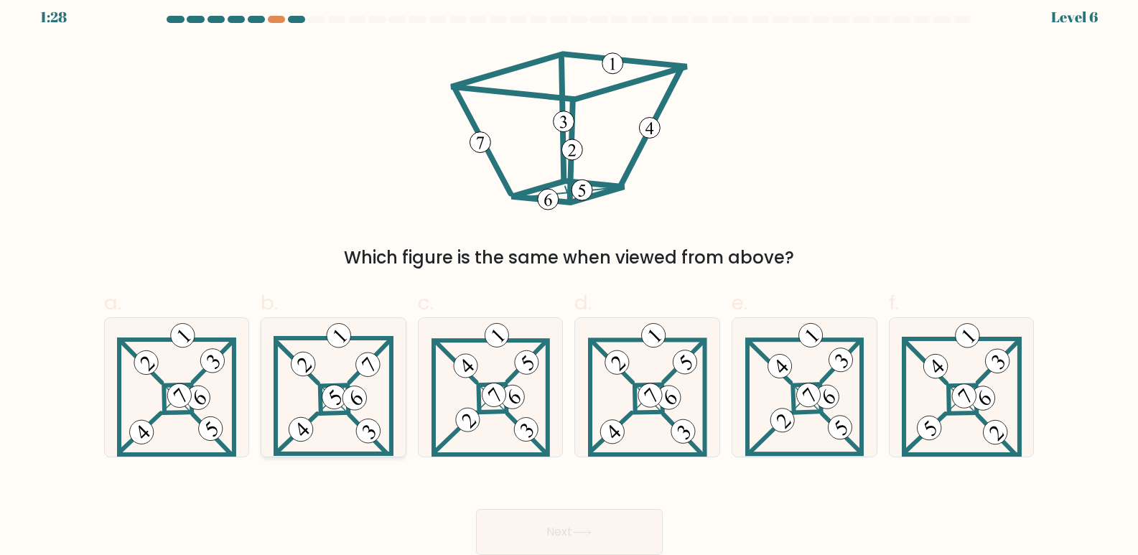
click at [332, 406] on 895 at bounding box center [334, 398] width 34 height 34
click at [569, 276] on input "b." at bounding box center [569, 271] width 1 height 9
radio input "true"
click at [559, 527] on button "Next" at bounding box center [569, 532] width 187 height 46
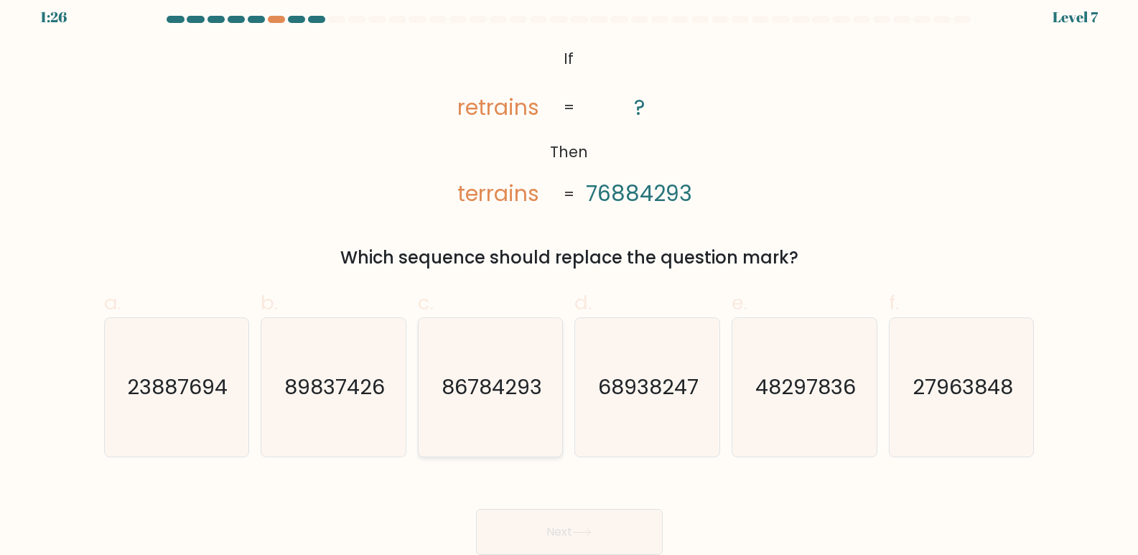
click at [491, 419] on icon "86784293" at bounding box center [490, 387] width 139 height 139
click at [569, 276] on input "c. 86784293" at bounding box center [569, 271] width 1 height 9
radio input "true"
click at [546, 523] on button "Next" at bounding box center [569, 532] width 187 height 46
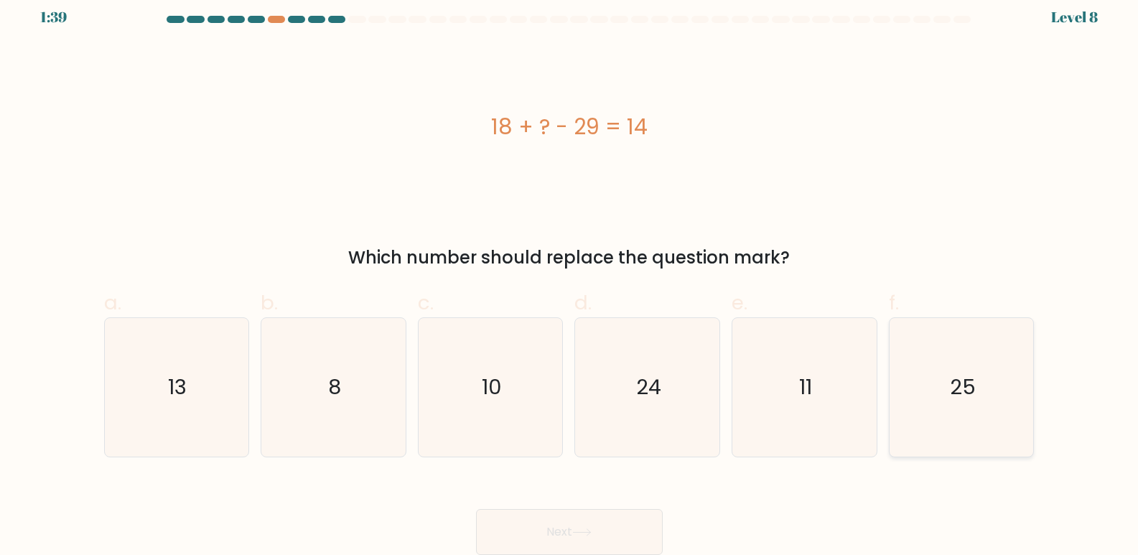
click at [936, 398] on icon "25" at bounding box center [961, 387] width 139 height 139
click at [570, 276] on input "f. 25" at bounding box center [569, 271] width 1 height 9
radio input "true"
click at [623, 522] on button "Next" at bounding box center [569, 532] width 187 height 46
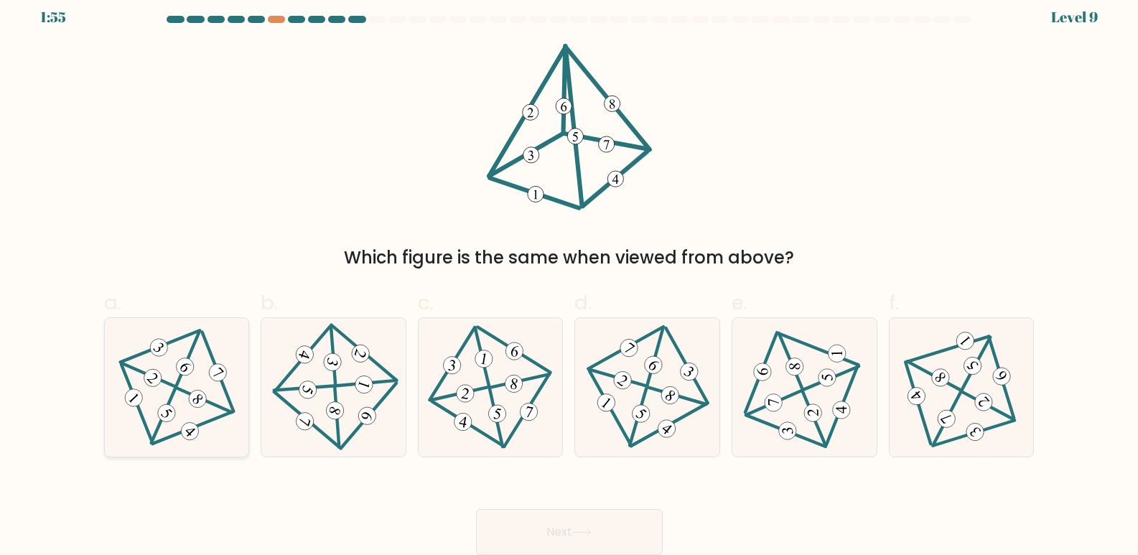
click at [207, 394] on icon at bounding box center [176, 387] width 113 height 111
click at [569, 276] on input "a." at bounding box center [569, 271] width 1 height 9
radio input "true"
click at [630, 524] on button "Next" at bounding box center [569, 532] width 187 height 46
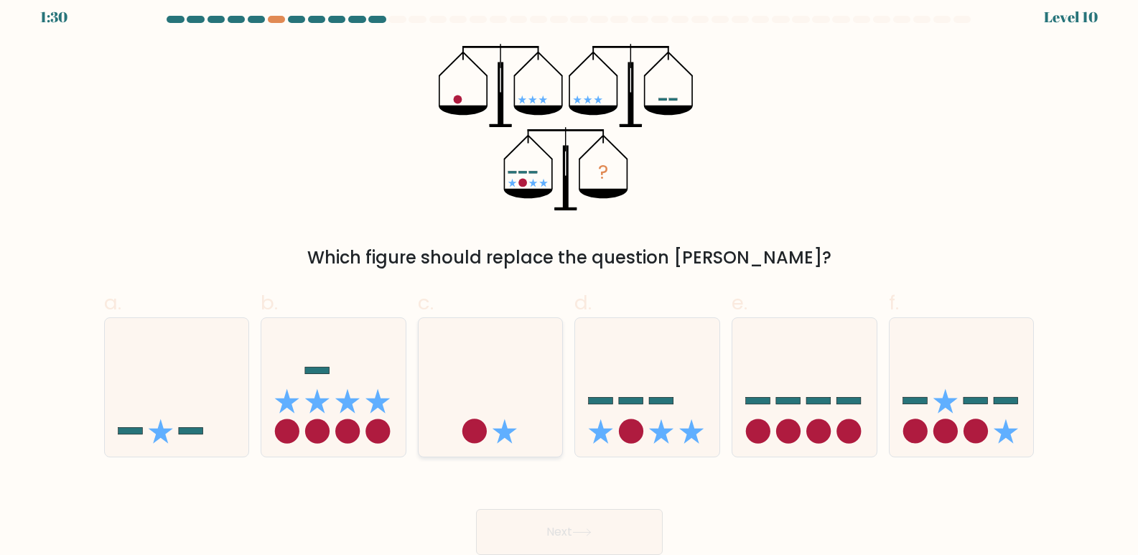
click at [458, 422] on icon at bounding box center [491, 387] width 144 height 119
click at [569, 276] on input "c." at bounding box center [569, 271] width 1 height 9
radio input "true"
click at [569, 536] on button "Next" at bounding box center [569, 532] width 187 height 46
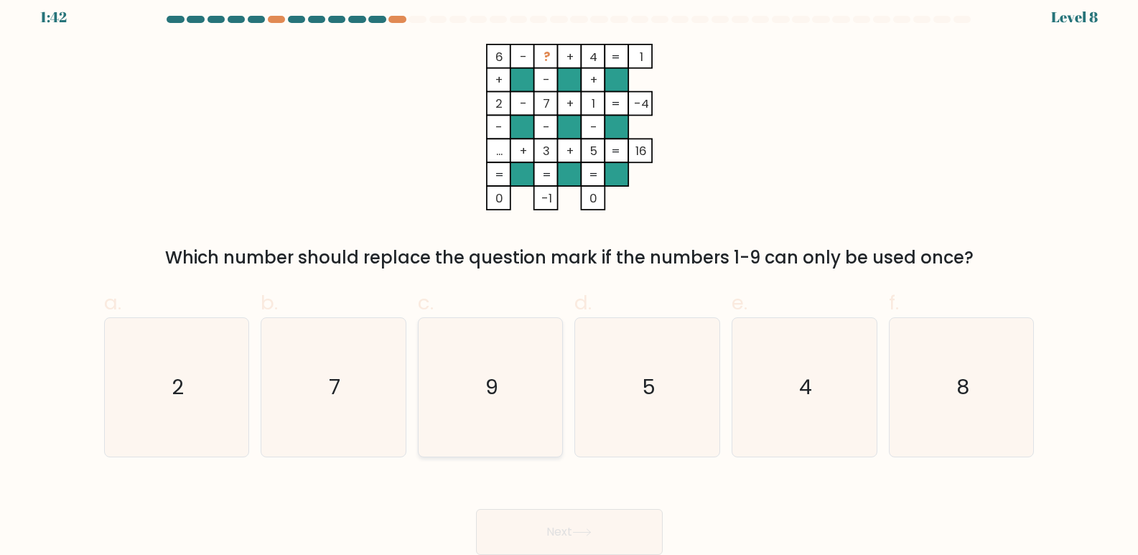
click at [516, 379] on icon "9" at bounding box center [490, 387] width 139 height 139
click at [569, 276] on input "c. 9" at bounding box center [569, 271] width 1 height 9
radio input "true"
click at [574, 534] on button "Next" at bounding box center [569, 532] width 187 height 46
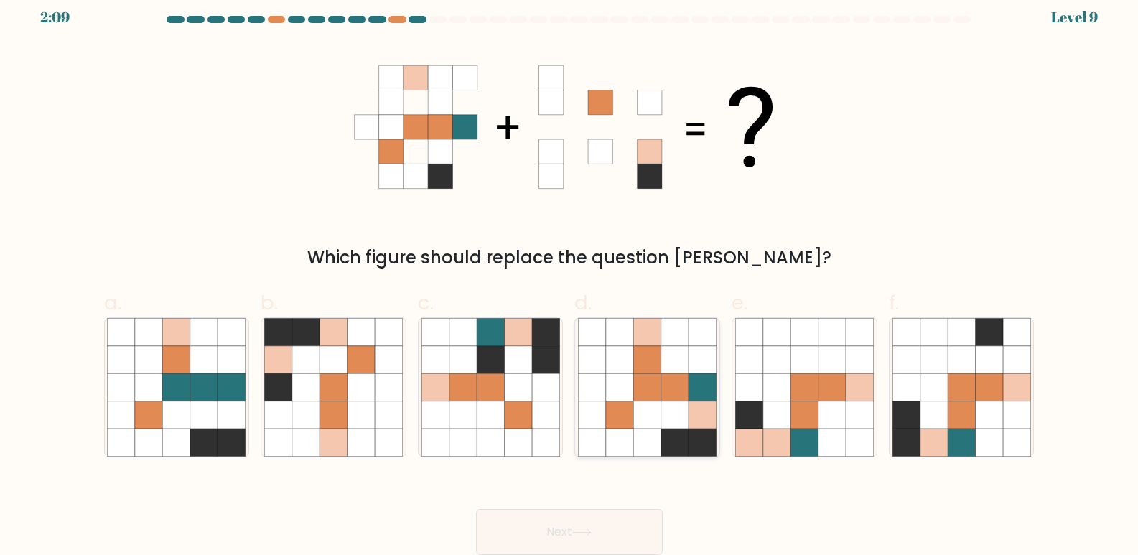
click at [629, 425] on icon at bounding box center [619, 414] width 27 height 27
click at [570, 276] on input "d." at bounding box center [569, 271] width 1 height 9
radio input "true"
click at [578, 525] on button "Next" at bounding box center [569, 532] width 187 height 46
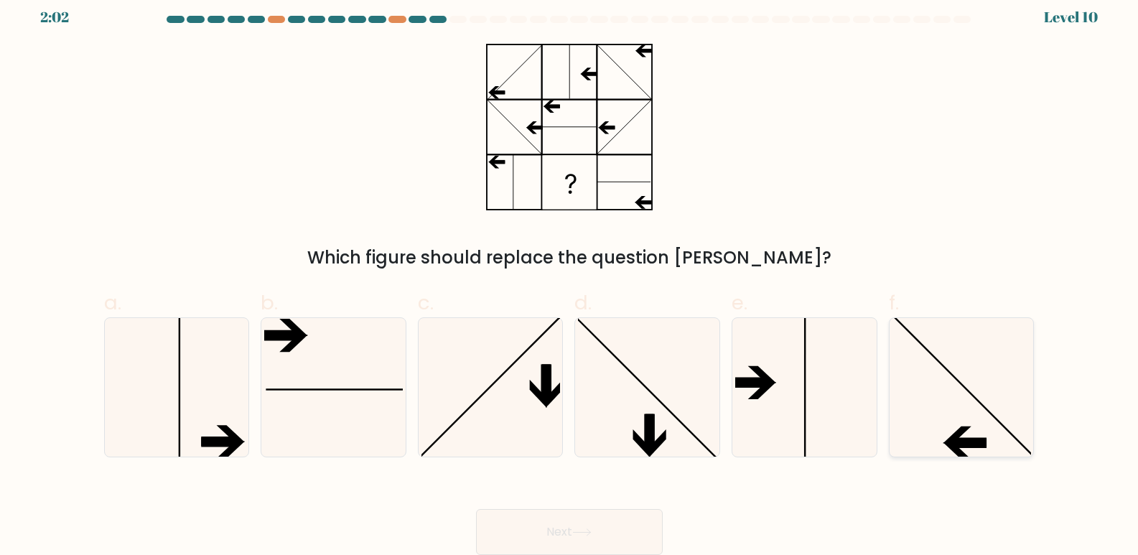
click at [939, 434] on icon at bounding box center [961, 387] width 139 height 139
click at [570, 276] on input "f." at bounding box center [569, 271] width 1 height 9
radio input "true"
click at [584, 531] on icon at bounding box center [581, 532] width 19 height 8
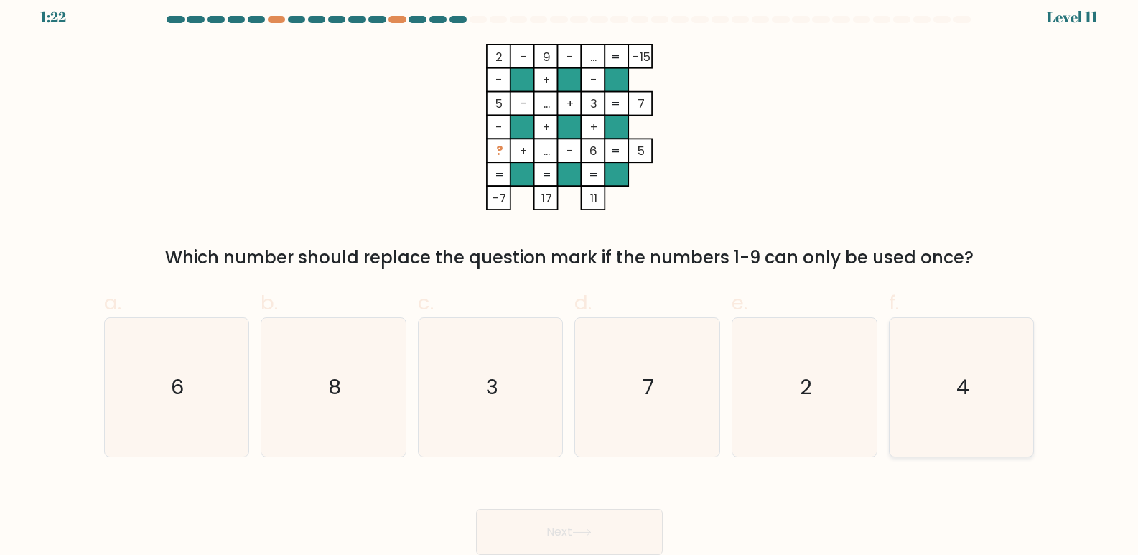
click at [944, 383] on icon "4" at bounding box center [961, 387] width 139 height 139
click at [570, 276] on input "f. 4" at bounding box center [569, 271] width 1 height 9
radio input "true"
click at [578, 528] on icon at bounding box center [581, 532] width 19 height 8
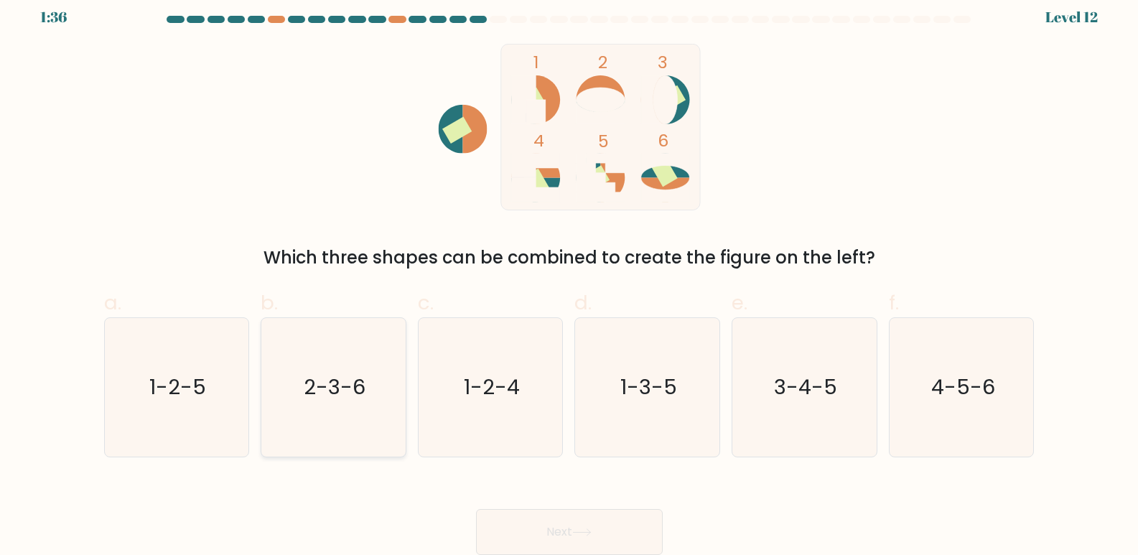
click at [312, 383] on text "2-3-6" at bounding box center [335, 387] width 62 height 29
click at [569, 276] on input "b. 2-3-6" at bounding box center [569, 271] width 1 height 9
radio input "true"
click at [668, 542] on div "Next" at bounding box center [569, 515] width 948 height 80
click at [633, 538] on button "Next" at bounding box center [569, 532] width 187 height 46
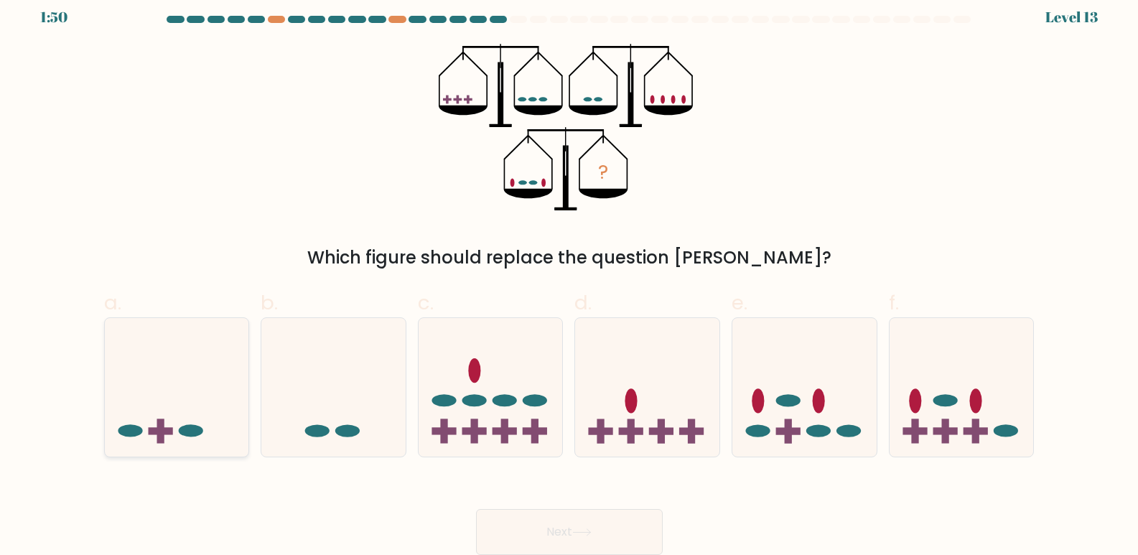
click at [152, 422] on icon at bounding box center [177, 387] width 144 height 119
click at [569, 276] on input "a." at bounding box center [569, 271] width 1 height 9
radio input "true"
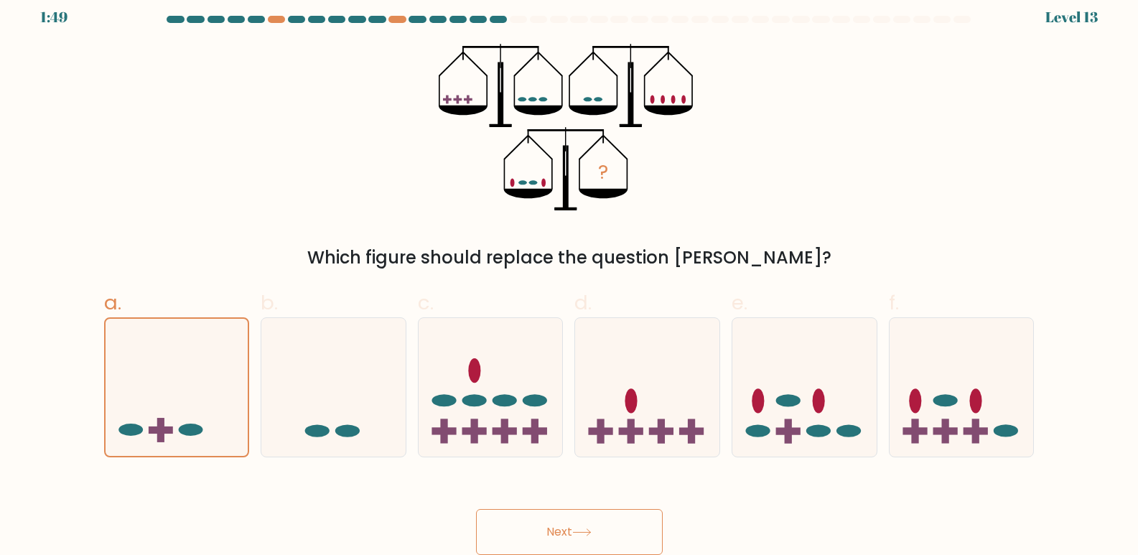
click at [568, 539] on button "Next" at bounding box center [569, 532] width 187 height 46
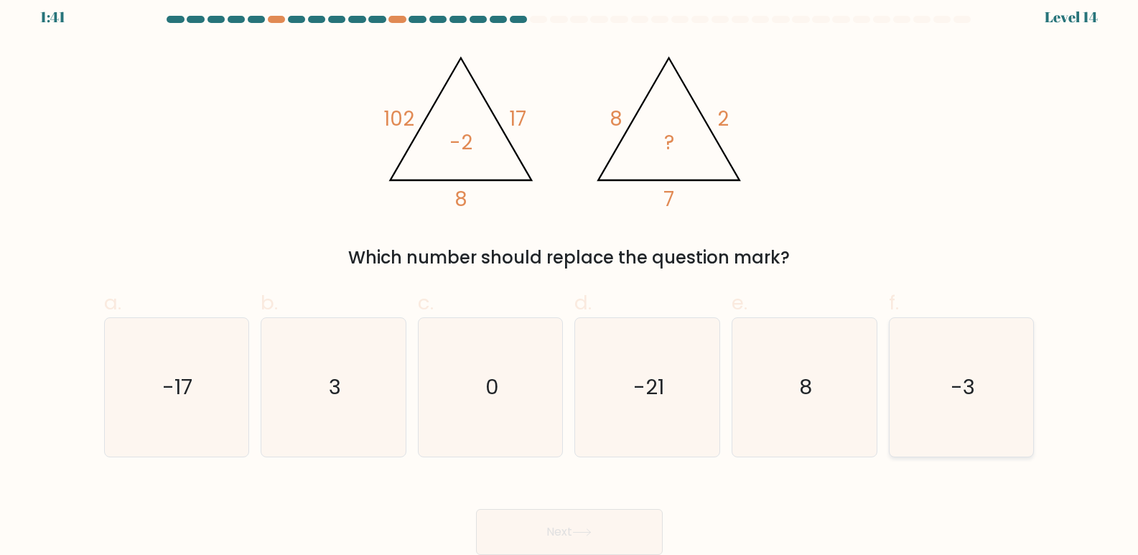
click at [943, 400] on icon "-3" at bounding box center [961, 387] width 139 height 139
click at [570, 276] on input "f. -3" at bounding box center [569, 271] width 1 height 9
radio input "true"
click at [577, 521] on button "Next" at bounding box center [569, 532] width 187 height 46
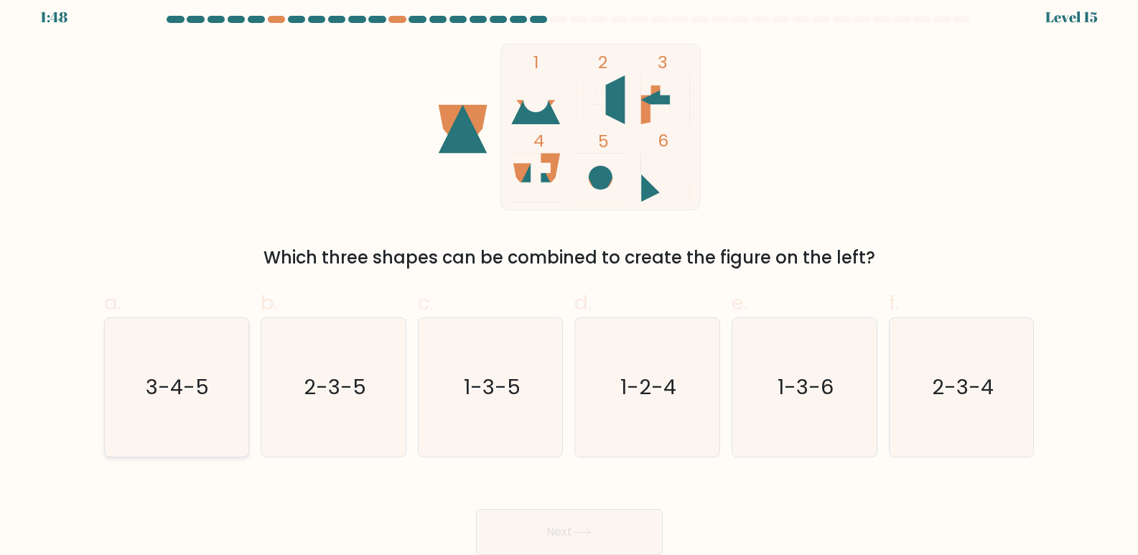
click at [214, 415] on icon "3-4-5" at bounding box center [176, 387] width 139 height 139
click at [569, 276] on input "a. 3-4-5" at bounding box center [569, 271] width 1 height 9
radio input "true"
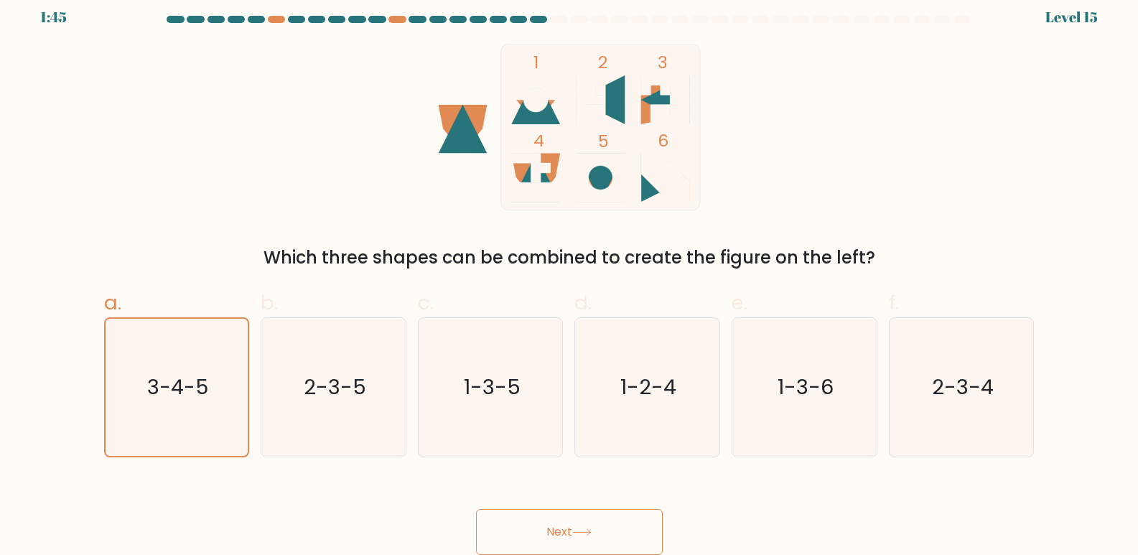
click at [564, 516] on button "Next" at bounding box center [569, 532] width 187 height 46
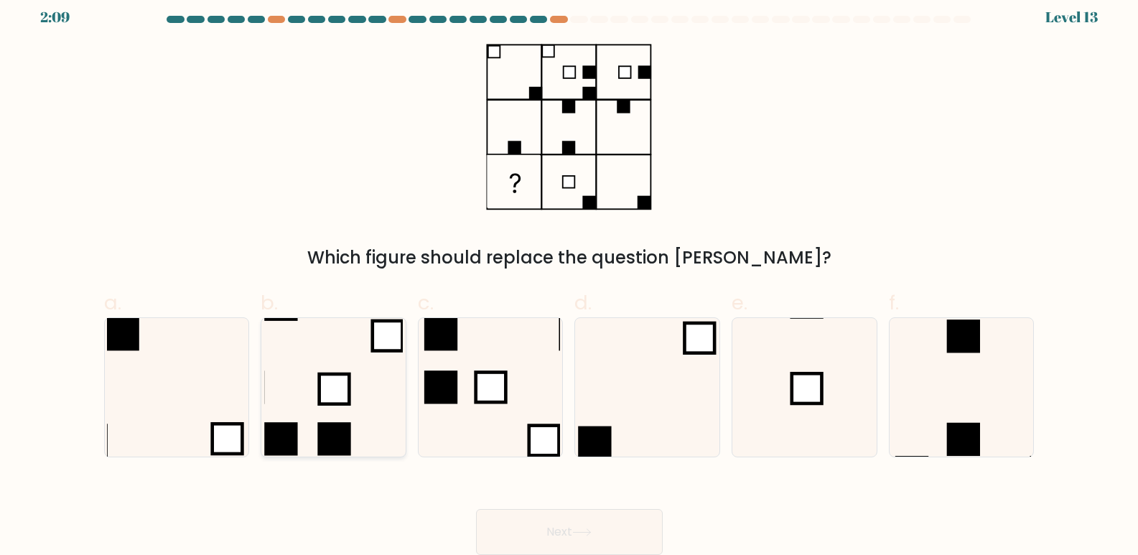
click at [359, 446] on icon at bounding box center [333, 387] width 139 height 139
click at [569, 276] on input "b." at bounding box center [569, 271] width 1 height 9
radio input "true"
click at [174, 404] on icon at bounding box center [176, 387] width 139 height 139
click at [569, 276] on input "a." at bounding box center [569, 271] width 1 height 9
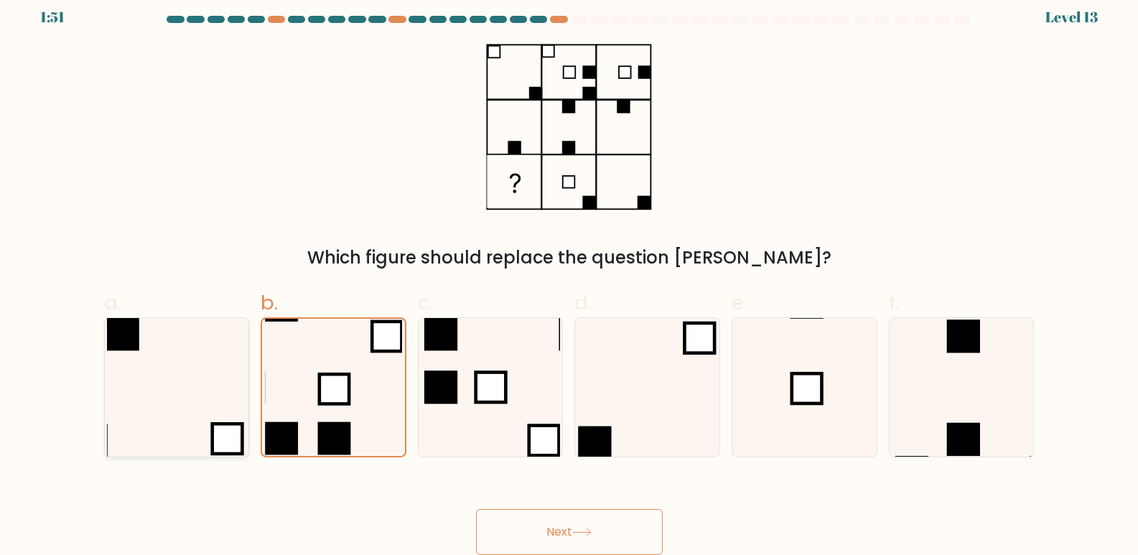
radio input "true"
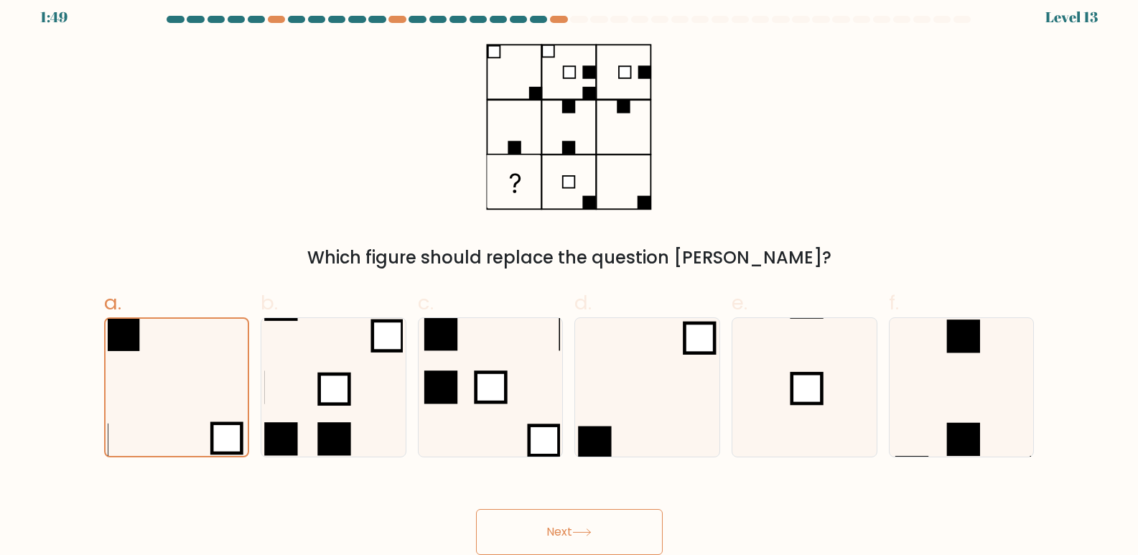
click at [571, 518] on button "Next" at bounding box center [569, 532] width 187 height 46
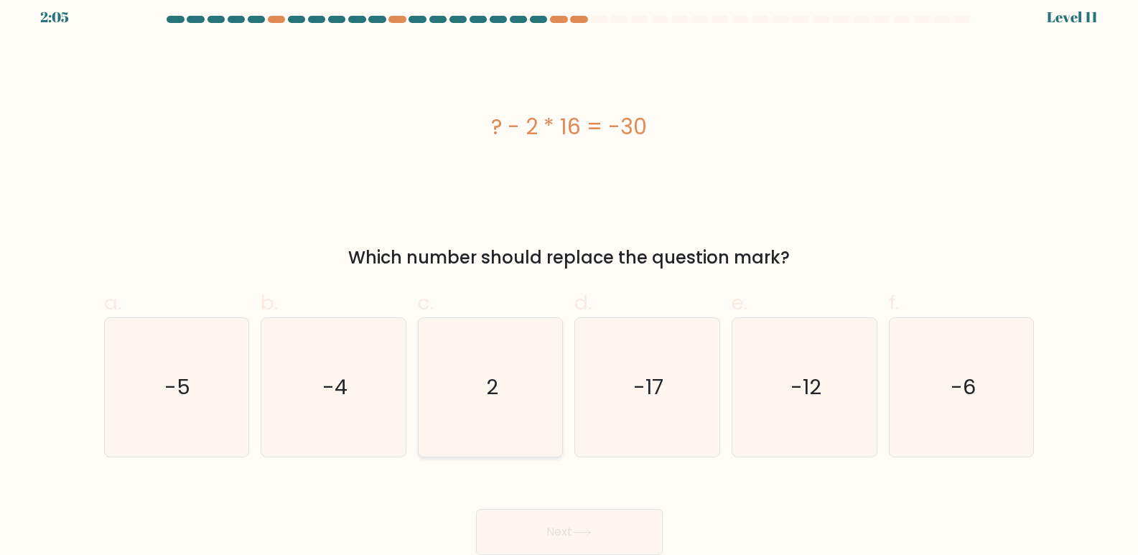
click at [527, 401] on icon "2" at bounding box center [490, 387] width 139 height 139
click at [569, 276] on input "c. 2" at bounding box center [569, 271] width 1 height 9
radio input "true"
click at [645, 544] on button "Next" at bounding box center [569, 532] width 187 height 46
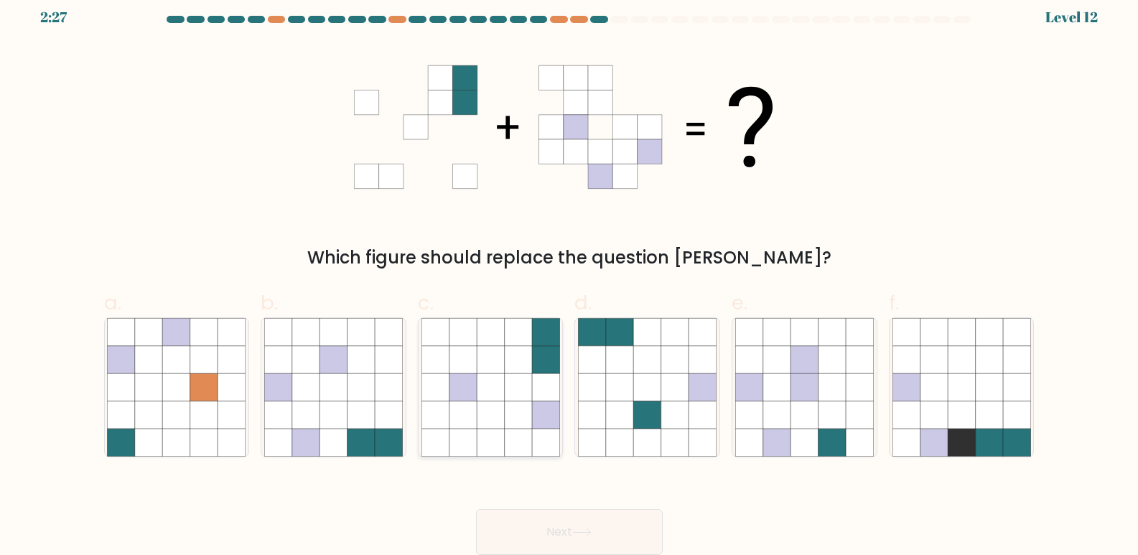
click at [507, 395] on icon at bounding box center [517, 386] width 27 height 27
click at [569, 276] on input "c." at bounding box center [569, 271] width 1 height 9
radio input "true"
click at [355, 424] on icon at bounding box center [361, 414] width 27 height 27
click at [569, 276] on input "b." at bounding box center [569, 271] width 1 height 9
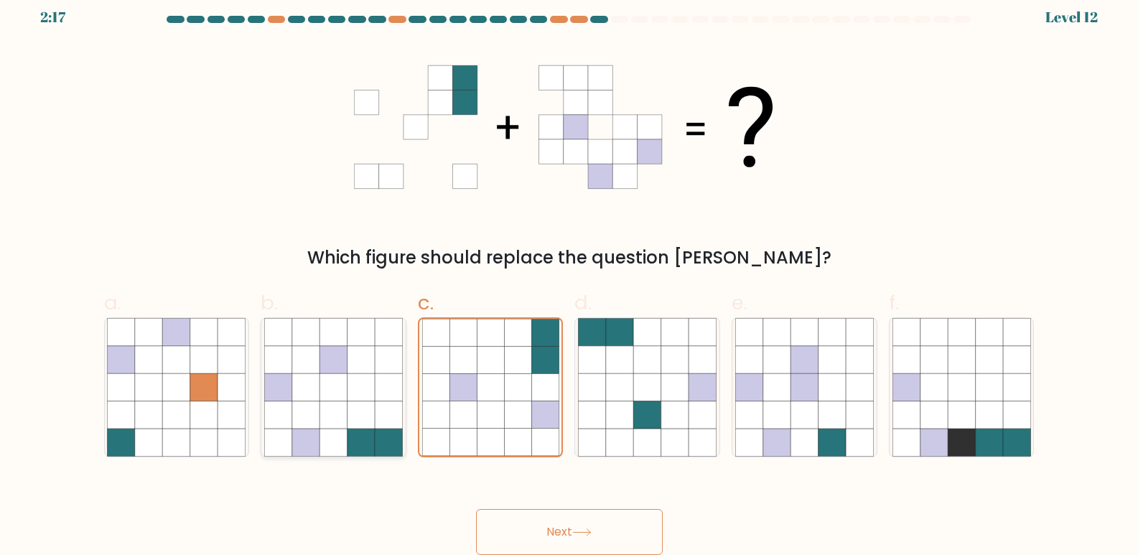
radio input "true"
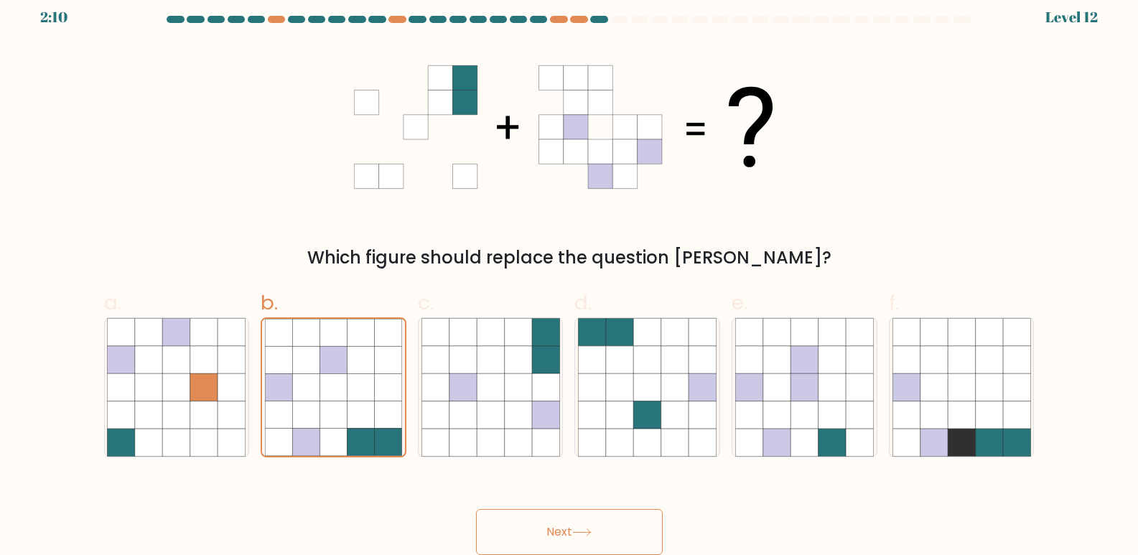
click at [571, 523] on button "Next" at bounding box center [569, 532] width 187 height 46
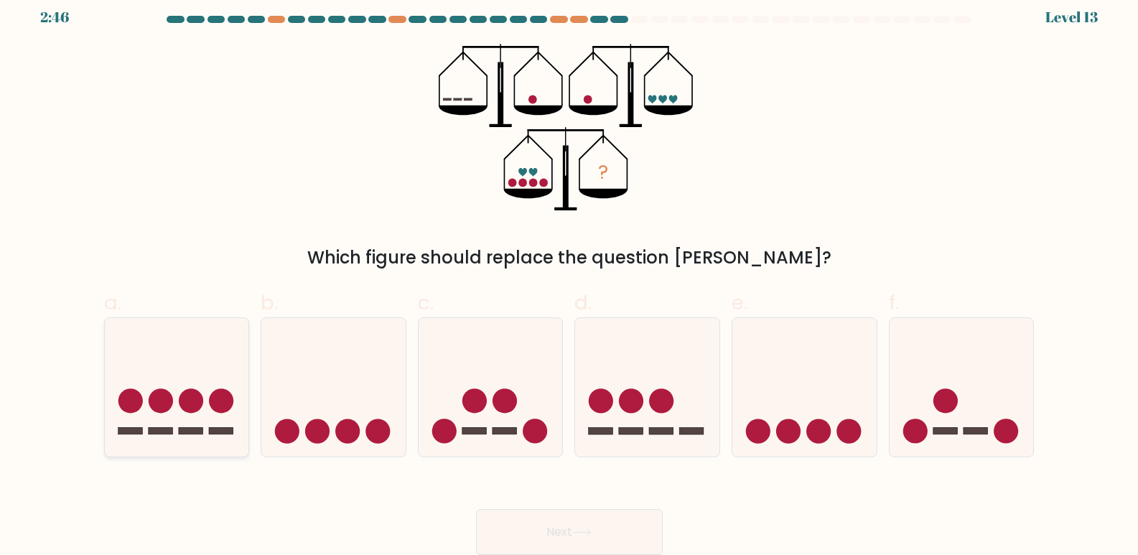
click at [187, 399] on circle at bounding box center [191, 400] width 24 height 24
click at [569, 276] on input "a." at bounding box center [569, 271] width 1 height 9
radio input "true"
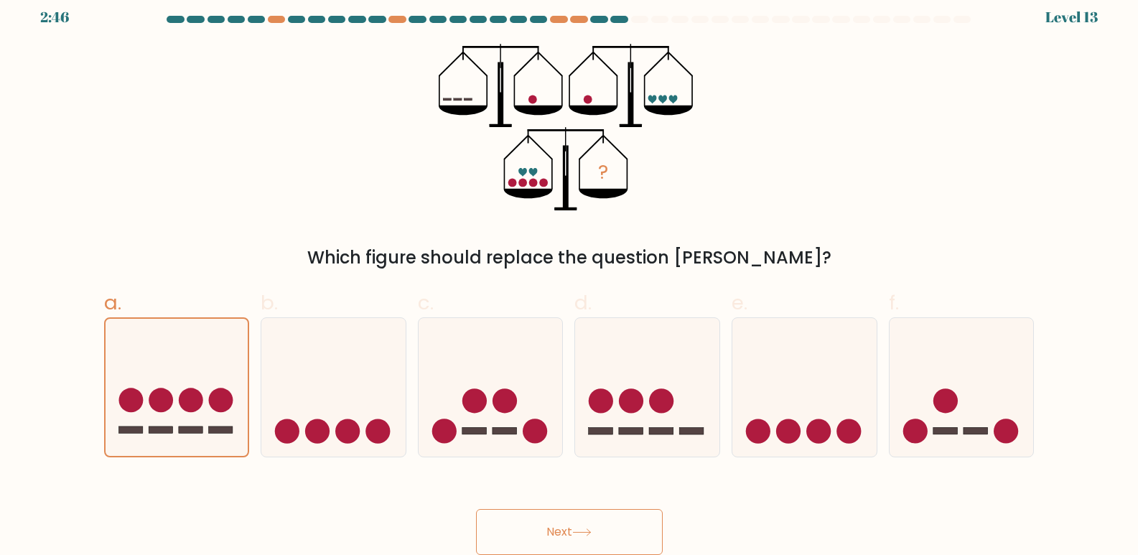
click at [598, 527] on button "Next" at bounding box center [569, 532] width 187 height 46
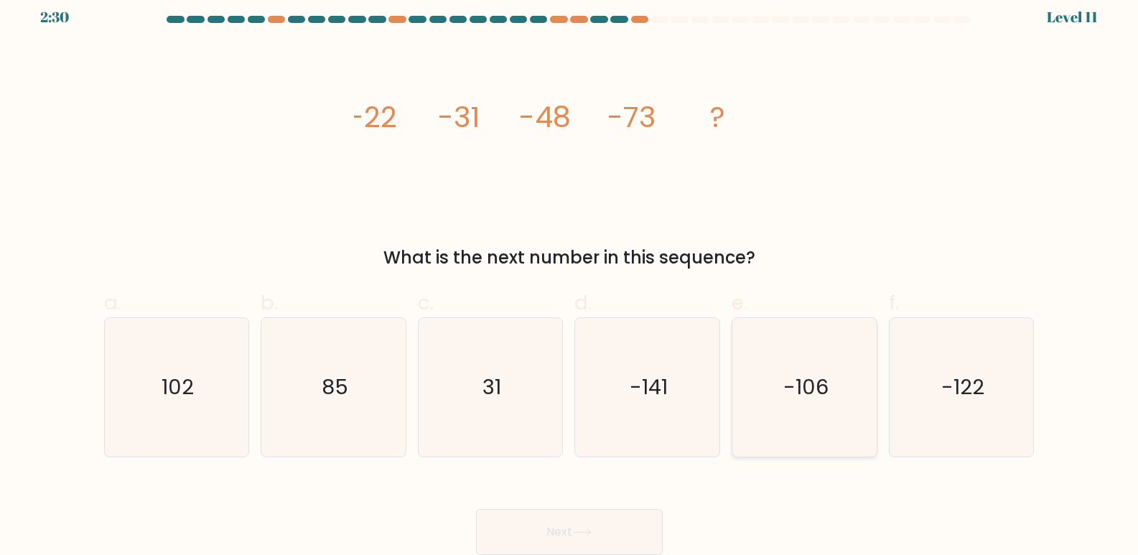
click at [819, 398] on text "-106" at bounding box center [805, 387] width 45 height 29
click at [570, 276] on input "e. -106" at bounding box center [569, 271] width 1 height 9
radio input "true"
click at [590, 533] on icon at bounding box center [581, 532] width 19 height 8
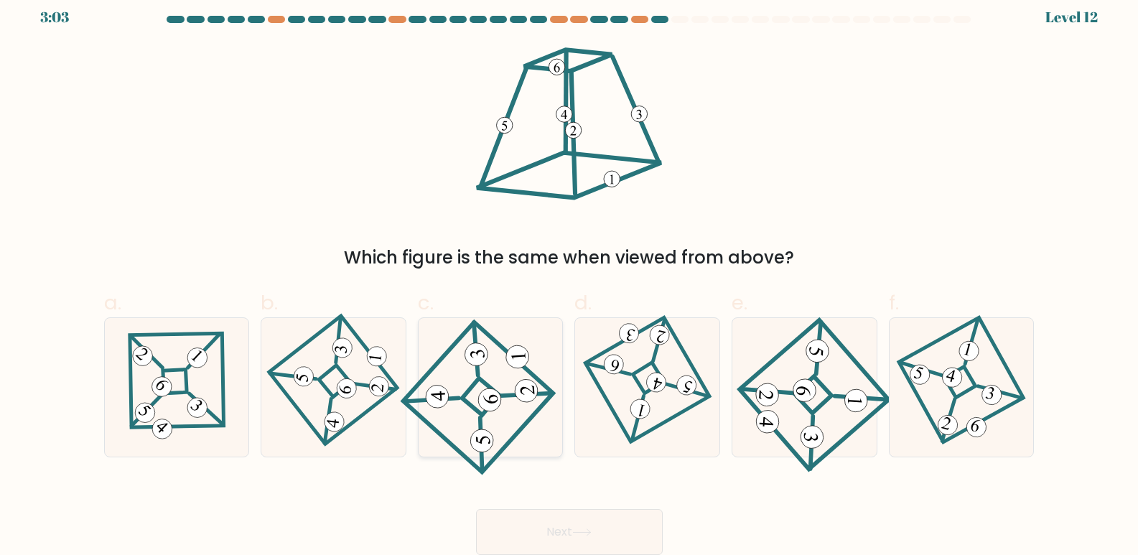
click at [482, 388] on icon at bounding box center [490, 387] width 129 height 111
click at [569, 276] on input "c." at bounding box center [569, 271] width 1 height 9
radio input "true"
click at [580, 521] on button "Next" at bounding box center [569, 532] width 187 height 46
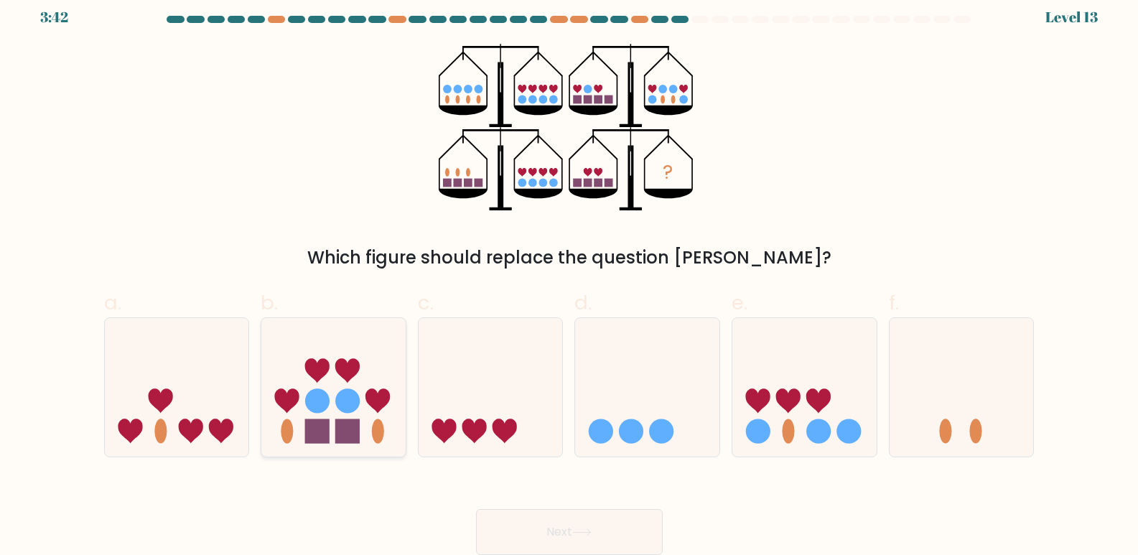
click at [337, 391] on icon at bounding box center [333, 387] width 144 height 119
click at [569, 276] on input "b." at bounding box center [569, 271] width 1 height 9
radio input "true"
click at [573, 526] on button "Next" at bounding box center [569, 532] width 187 height 46
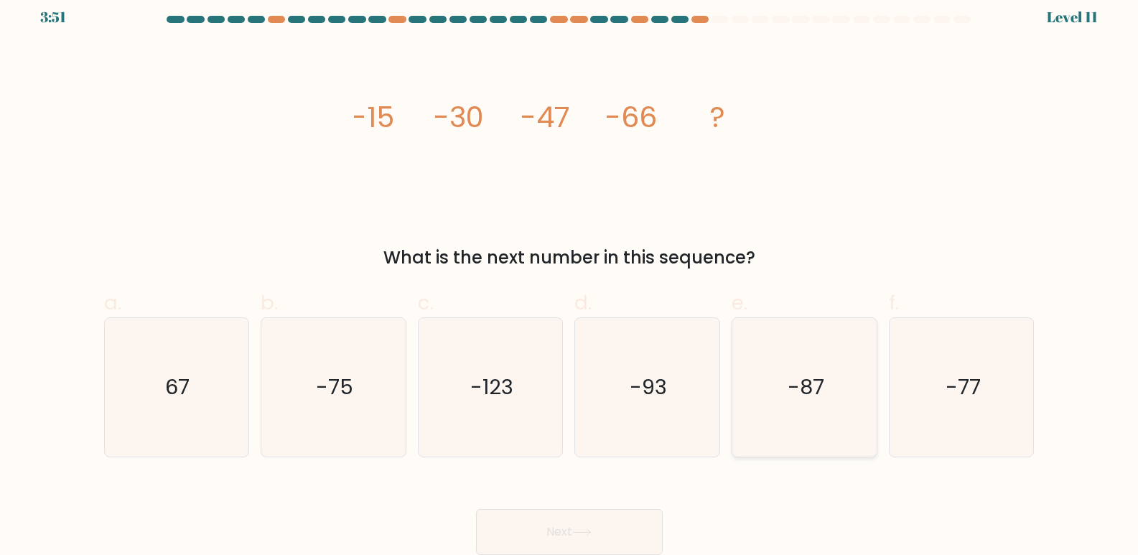
click at [813, 373] on icon "-87" at bounding box center [804, 387] width 139 height 139
click at [570, 276] on input "e. -87" at bounding box center [569, 271] width 1 height 9
radio input "true"
click at [565, 531] on button "Next" at bounding box center [569, 532] width 187 height 46
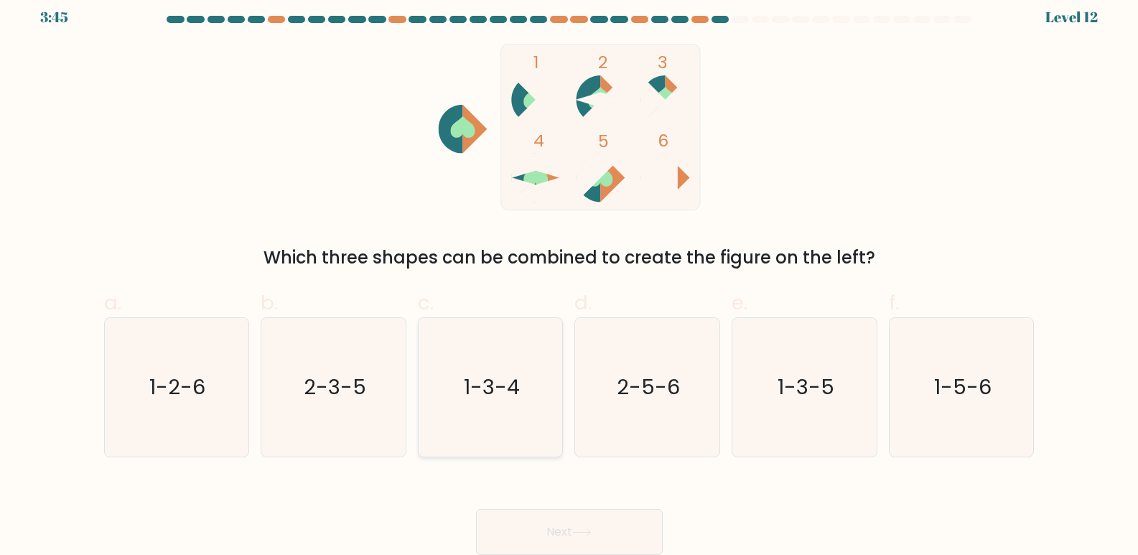
click at [511, 361] on icon "1-3-4" at bounding box center [490, 387] width 139 height 139
click at [569, 276] on input "c. 1-3-4" at bounding box center [569, 271] width 1 height 9
radio input "true"
click at [621, 370] on icon "2-5-6" at bounding box center [647, 387] width 139 height 139
click at [570, 276] on input "d. 2-5-6" at bounding box center [569, 271] width 1 height 9
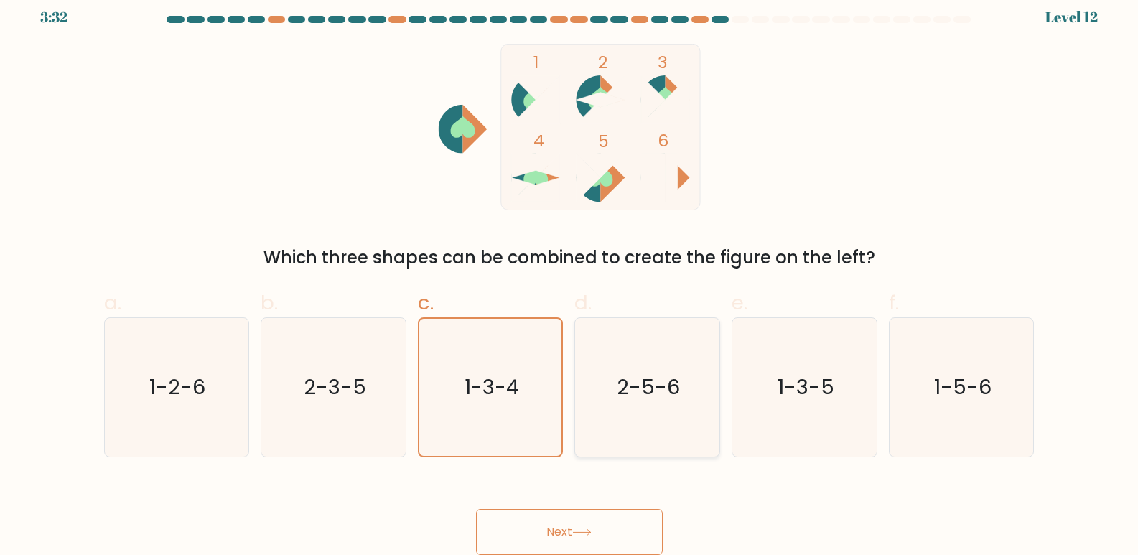
radio input "true"
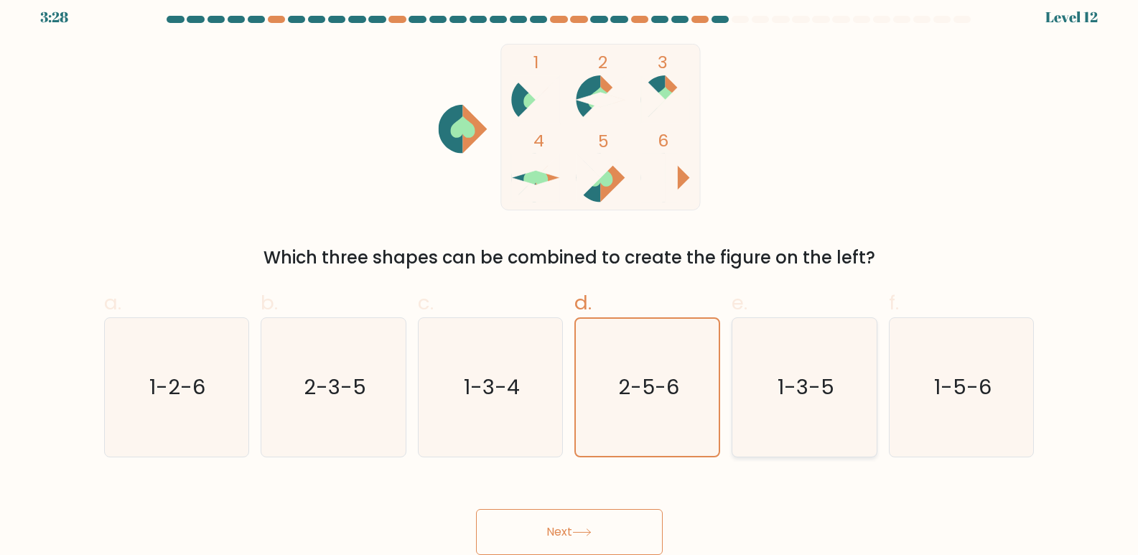
click at [811, 392] on text "1-3-5" at bounding box center [806, 387] width 57 height 29
click at [570, 276] on input "e. 1-3-5" at bounding box center [569, 271] width 1 height 9
radio input "true"
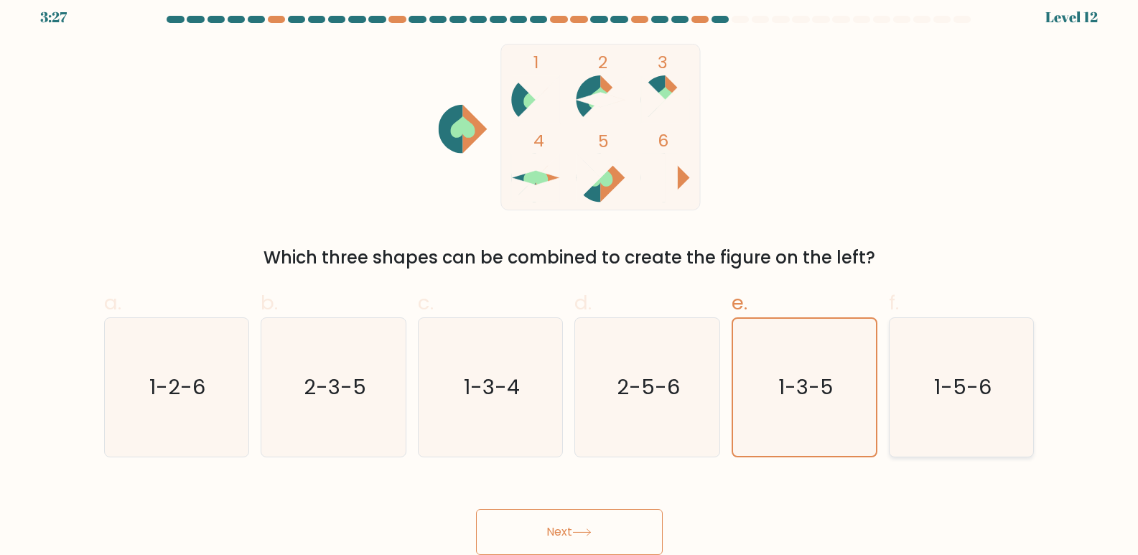
click at [961, 368] on icon "1-5-6" at bounding box center [961, 387] width 139 height 139
click at [570, 276] on input "f. 1-5-6" at bounding box center [569, 271] width 1 height 9
radio input "true"
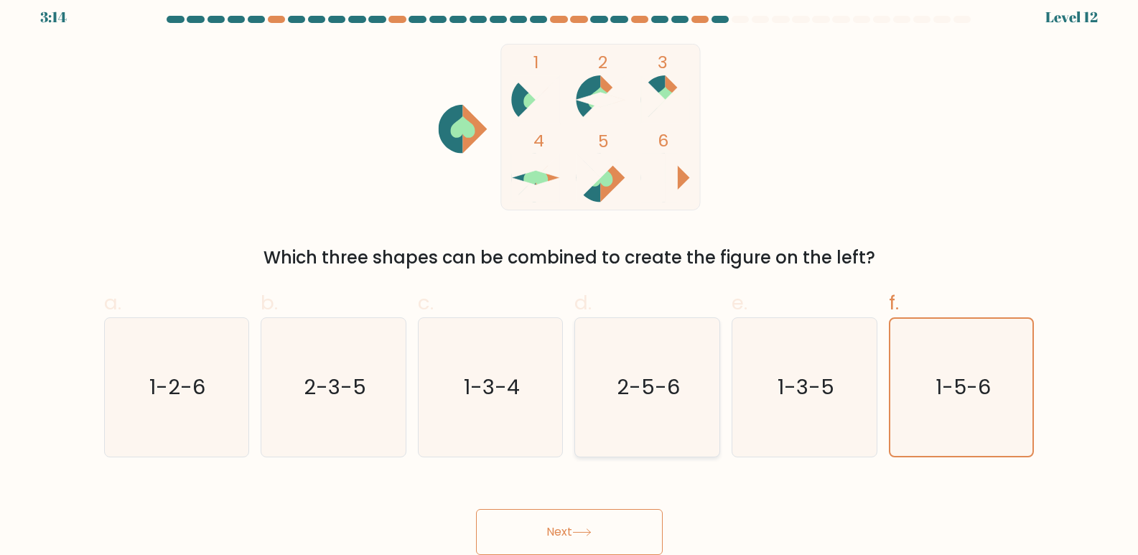
click at [668, 393] on text "2-5-6" at bounding box center [648, 387] width 63 height 29
click at [570, 276] on input "d. 2-5-6" at bounding box center [569, 271] width 1 height 9
radio input "true"
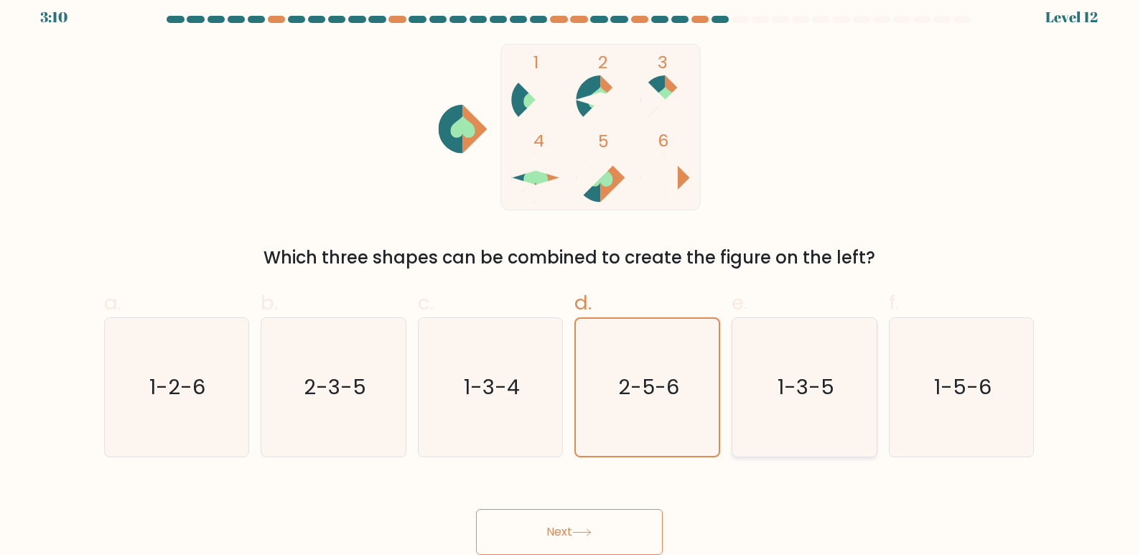
click at [823, 383] on text "1-3-5" at bounding box center [806, 387] width 57 height 29
click at [570, 276] on input "e. 1-3-5" at bounding box center [569, 271] width 1 height 9
radio input "true"
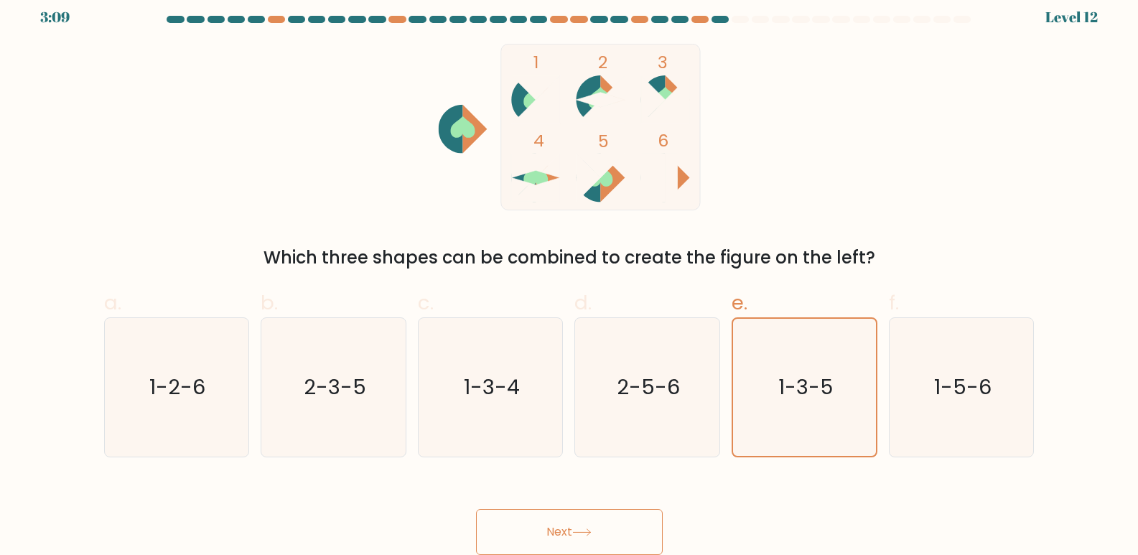
click at [592, 534] on icon at bounding box center [581, 532] width 19 height 8
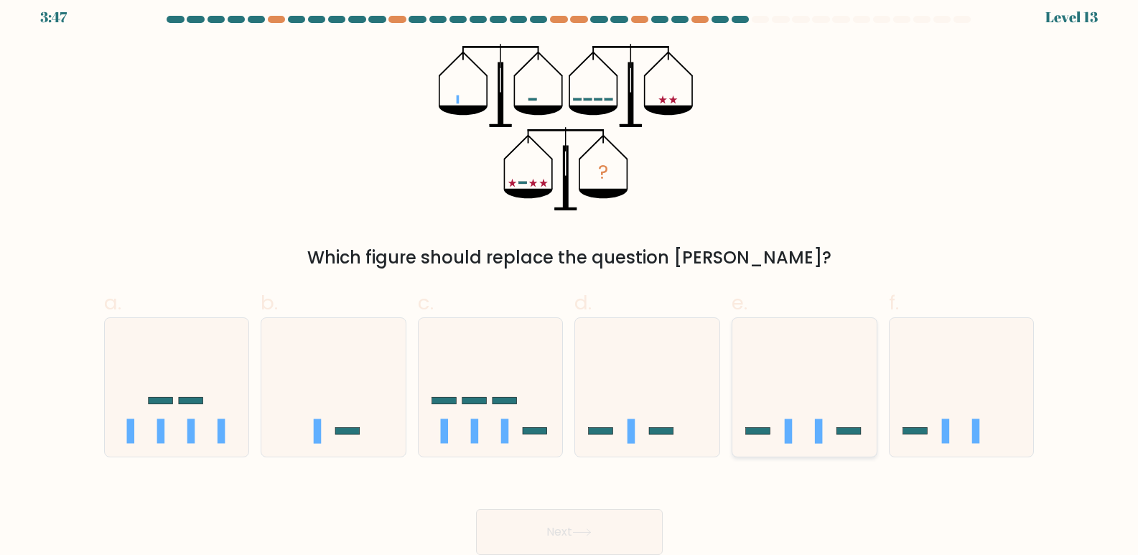
click at [771, 385] on icon at bounding box center [804, 387] width 144 height 119
click at [570, 276] on input "e." at bounding box center [569, 271] width 1 height 9
radio input "true"
click at [481, 407] on icon at bounding box center [491, 387] width 144 height 119
click at [569, 276] on input "c." at bounding box center [569, 271] width 1 height 9
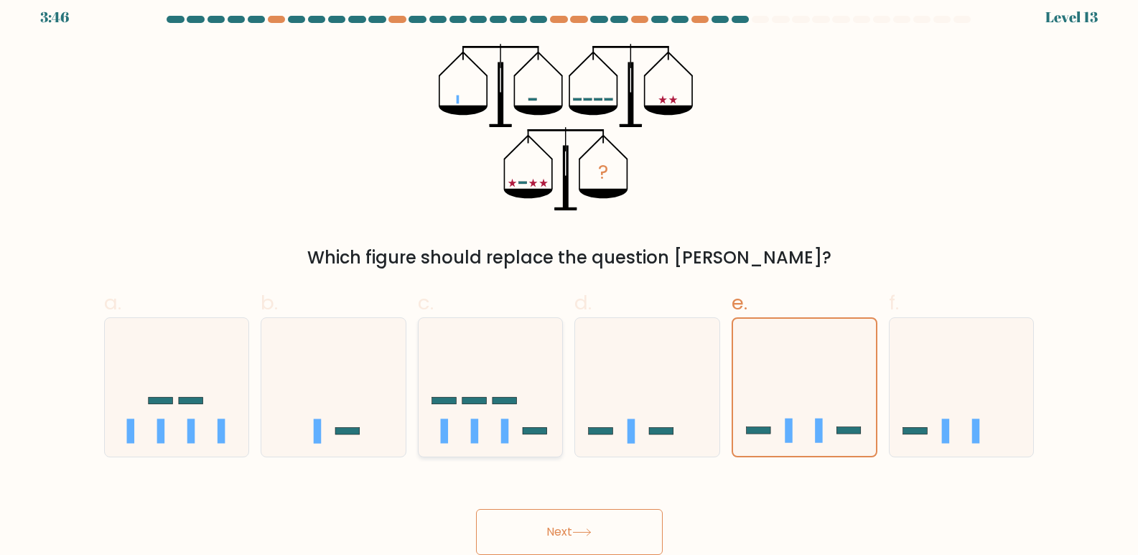
radio input "true"
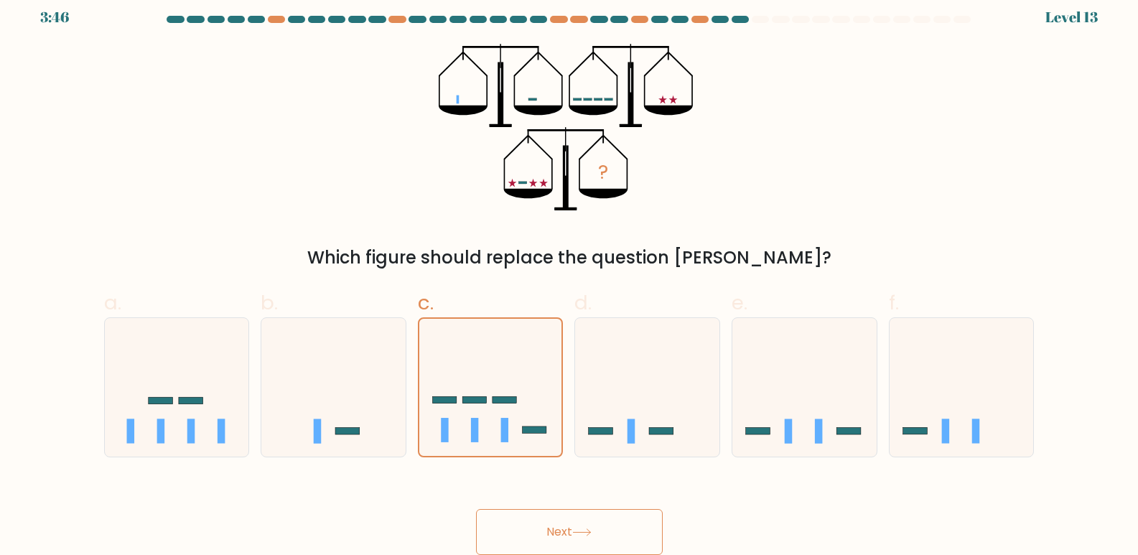
click at [562, 511] on button "Next" at bounding box center [569, 532] width 187 height 46
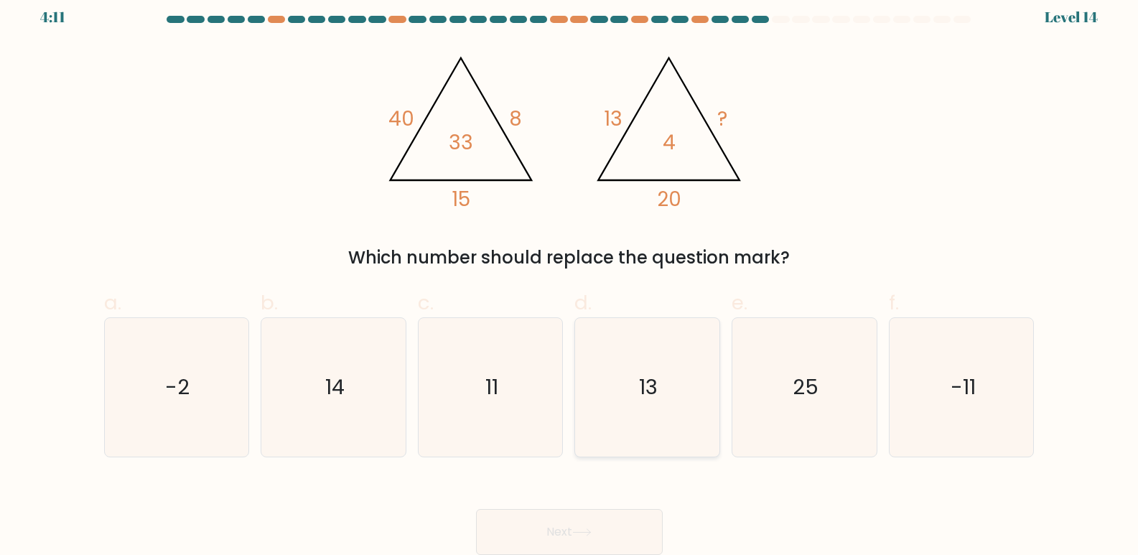
click at [644, 413] on icon "13" at bounding box center [647, 387] width 139 height 139
click at [570, 276] on input "d. 13" at bounding box center [569, 271] width 1 height 9
radio input "true"
drag, startPoint x: 590, startPoint y: 507, endPoint x: 586, endPoint y: 523, distance: 17.1
click at [589, 511] on div "Next" at bounding box center [569, 515] width 948 height 80
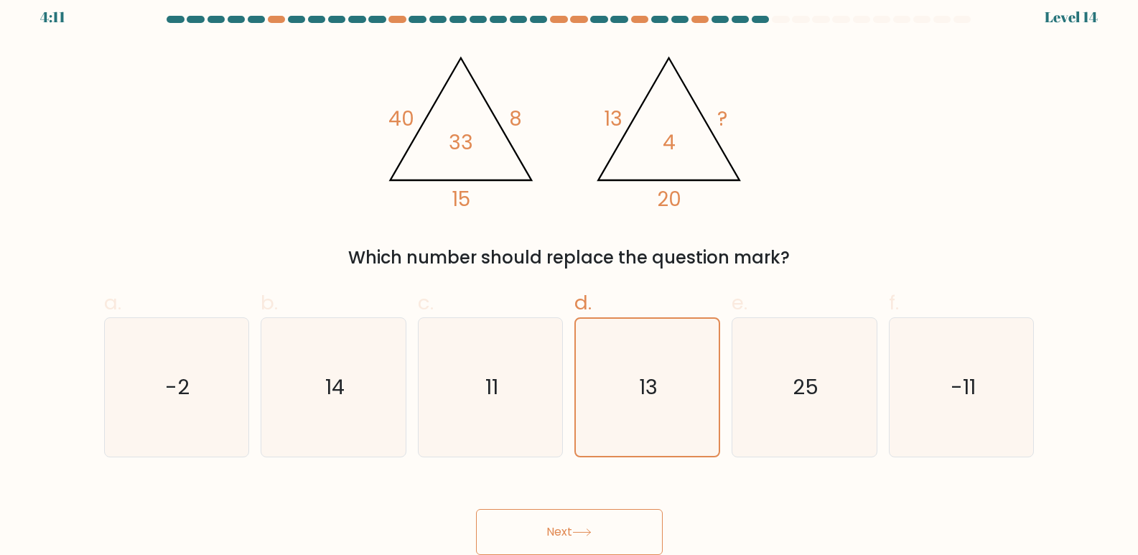
click at [587, 528] on button "Next" at bounding box center [569, 532] width 187 height 46
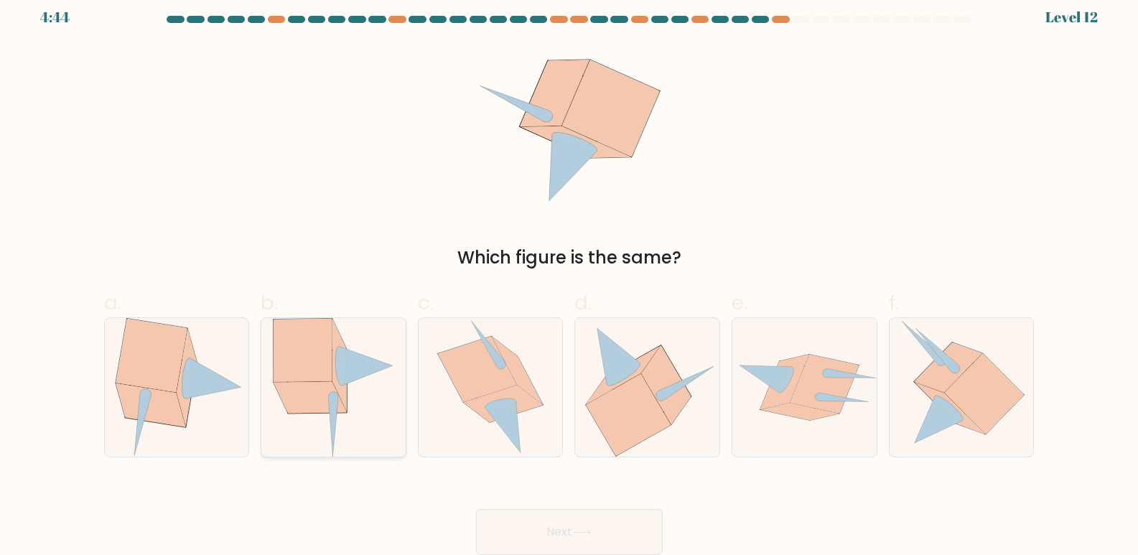
click at [302, 367] on icon at bounding box center [303, 350] width 58 height 63
click at [569, 276] on input "b." at bounding box center [569, 271] width 1 height 9
radio input "true"
click at [602, 539] on button "Next" at bounding box center [569, 532] width 187 height 46
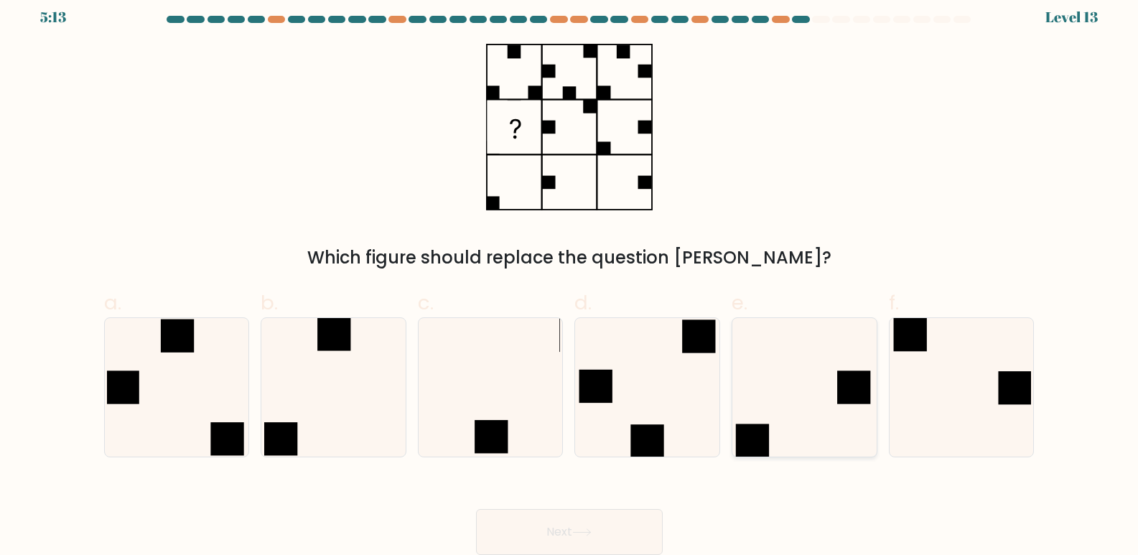
click at [783, 398] on icon at bounding box center [804, 387] width 139 height 139
click at [570, 276] on input "e." at bounding box center [569, 271] width 1 height 9
radio input "true"
click at [330, 400] on icon at bounding box center [333, 387] width 139 height 139
click at [569, 276] on input "b." at bounding box center [569, 271] width 1 height 9
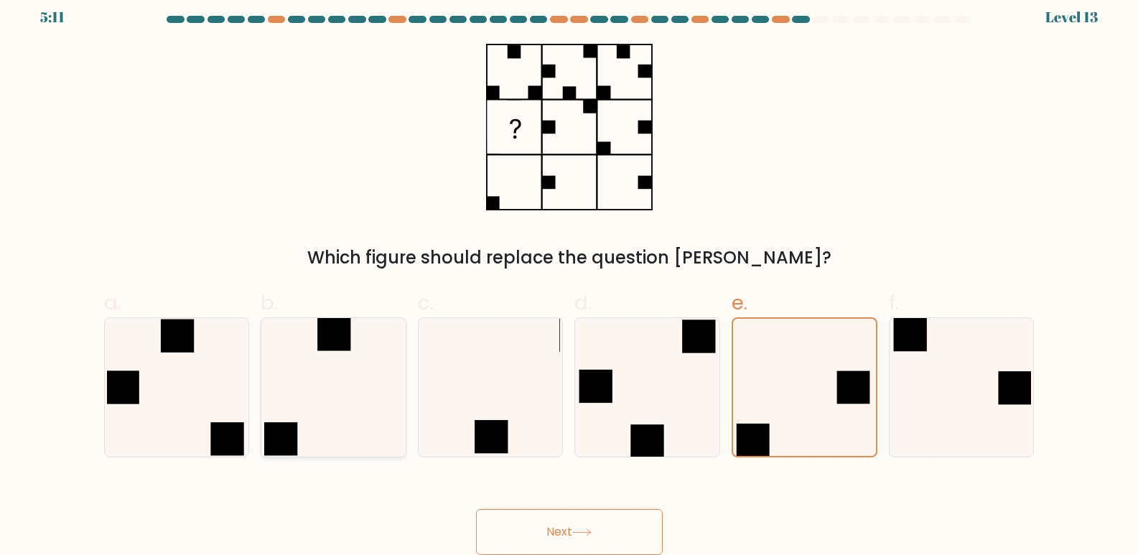
radio input "true"
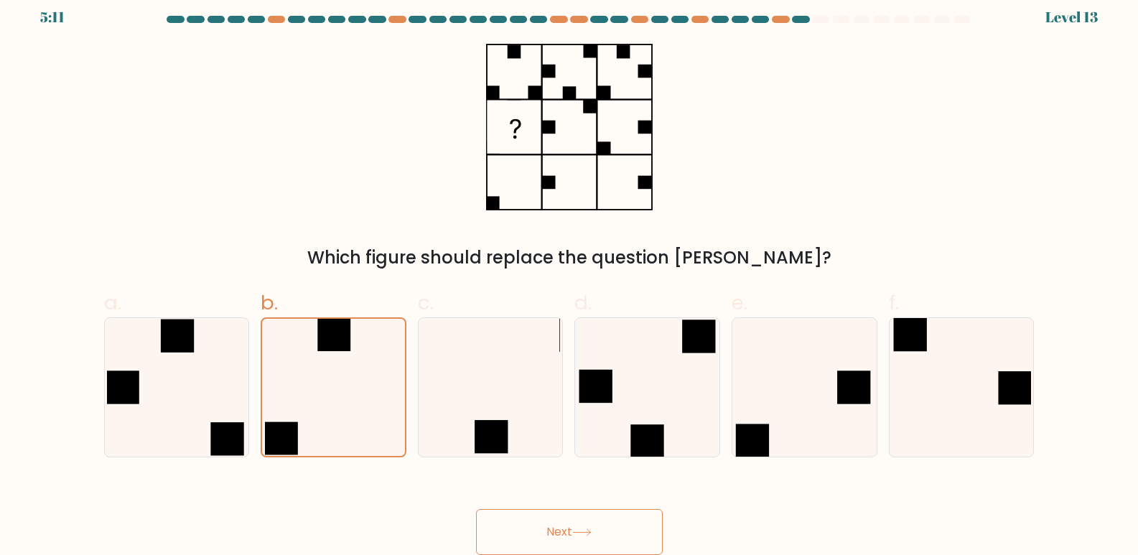
click at [566, 517] on button "Next" at bounding box center [569, 532] width 187 height 46
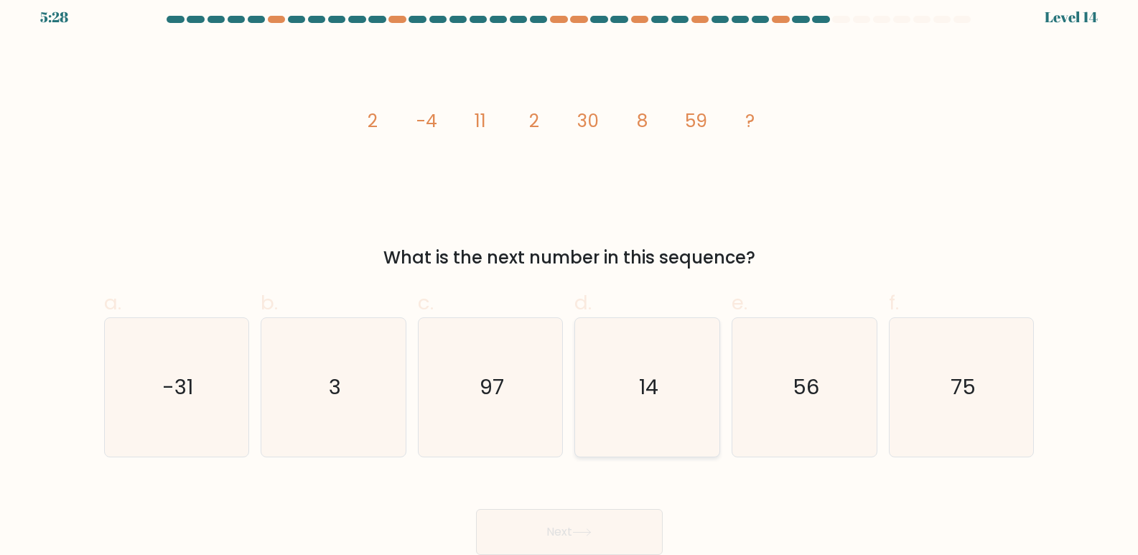
click at [652, 405] on icon "14" at bounding box center [647, 387] width 139 height 139
click at [570, 276] on input "d. 14" at bounding box center [569, 271] width 1 height 9
radio input "true"
click at [604, 529] on button "Next" at bounding box center [569, 532] width 187 height 46
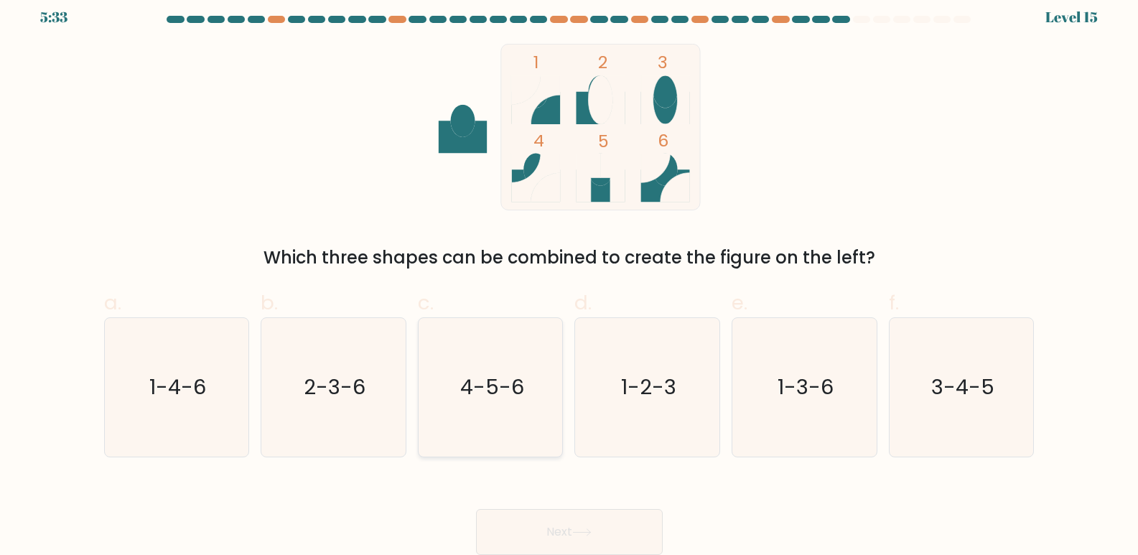
click at [511, 383] on text "4-5-6" at bounding box center [492, 387] width 64 height 29
click at [569, 276] on input "c. 4-5-6" at bounding box center [569, 271] width 1 height 9
radio input "true"
click at [390, 395] on icon "2-3-6" at bounding box center [333, 387] width 139 height 139
click at [569, 276] on input "b. 2-3-6" at bounding box center [569, 271] width 1 height 9
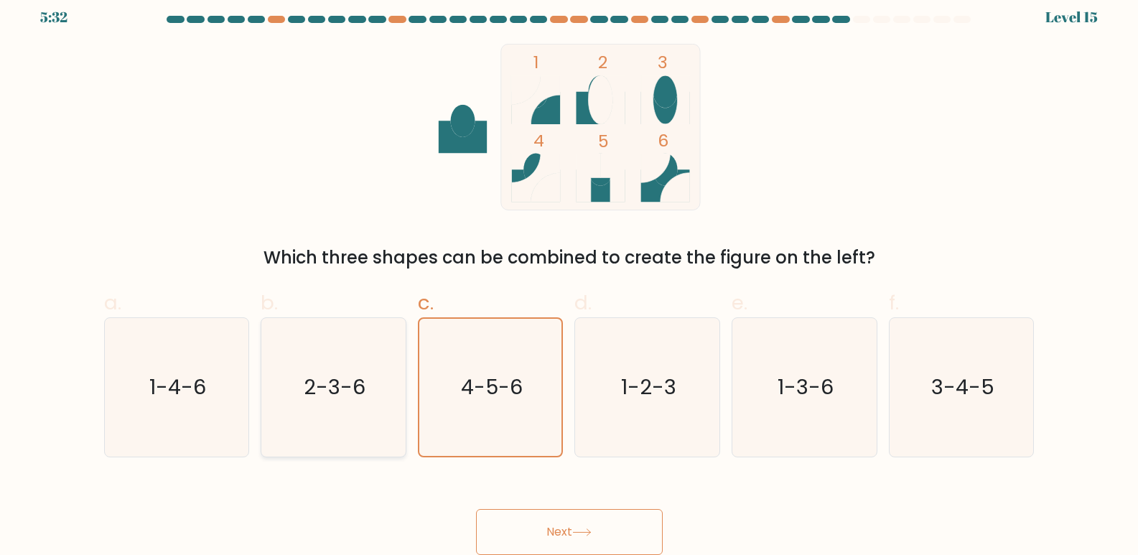
radio input "true"
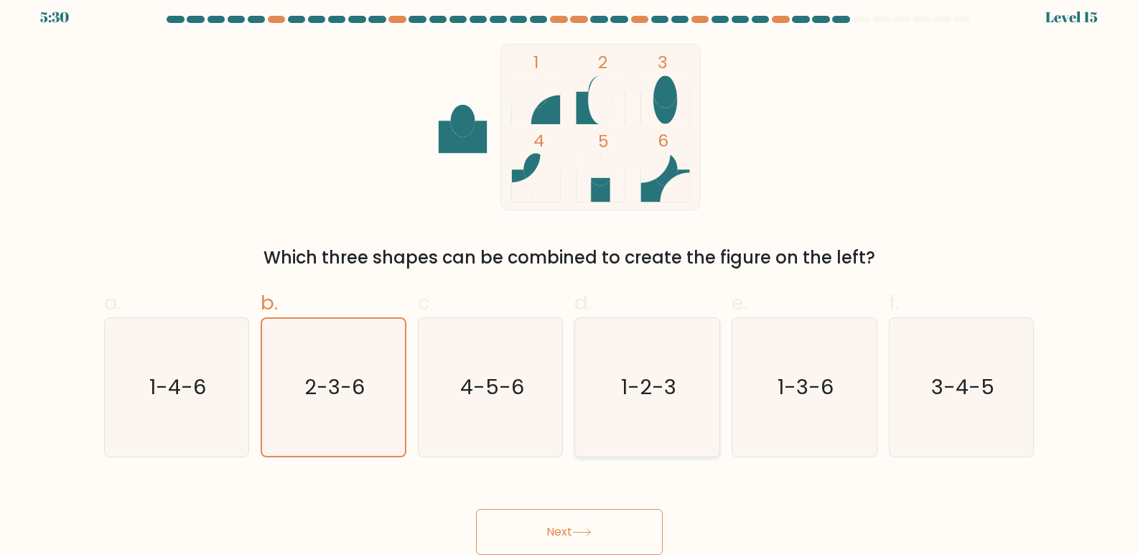
click at [670, 393] on text "1-2-3" at bounding box center [648, 387] width 55 height 29
click at [570, 276] on input "d. 1-2-3" at bounding box center [569, 271] width 1 height 9
radio input "true"
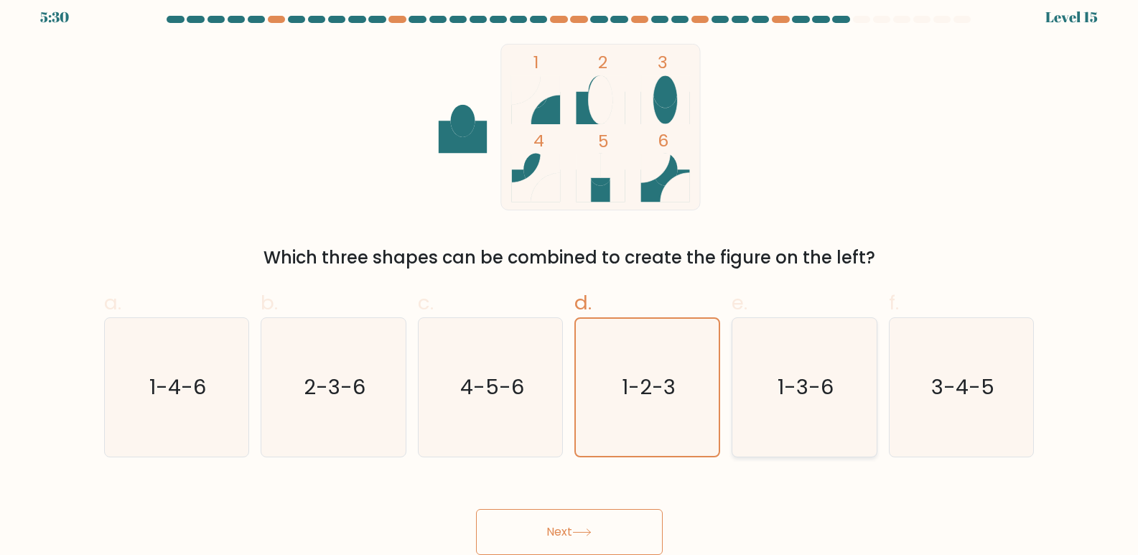
click at [758, 385] on icon "1-3-6" at bounding box center [804, 387] width 139 height 139
click at [570, 276] on input "e. 1-3-6" at bounding box center [569, 271] width 1 height 9
radio input "true"
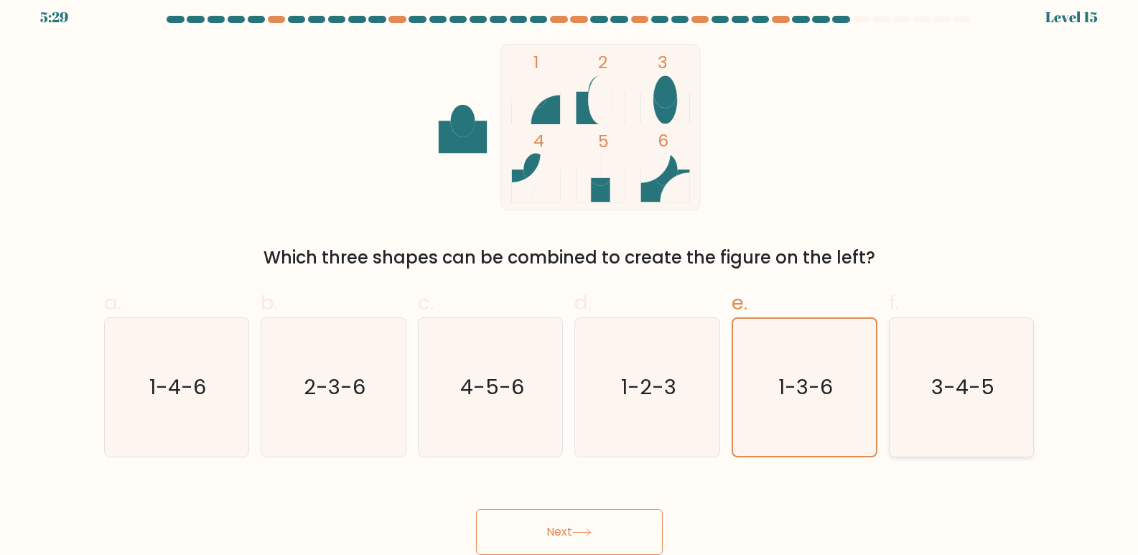
click at [918, 372] on icon "3-4-5" at bounding box center [961, 387] width 139 height 139
click at [570, 276] on input "f. 3-4-5" at bounding box center [569, 271] width 1 height 9
radio input "true"
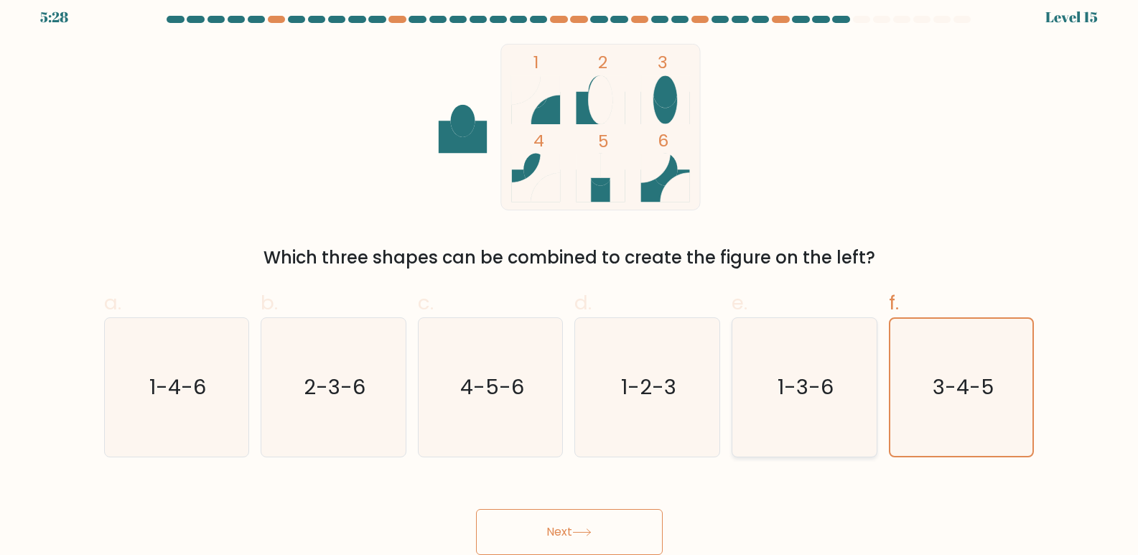
click at [749, 398] on icon "1-3-6" at bounding box center [804, 387] width 139 height 139
click at [570, 276] on input "e. 1-3-6" at bounding box center [569, 271] width 1 height 9
radio input "true"
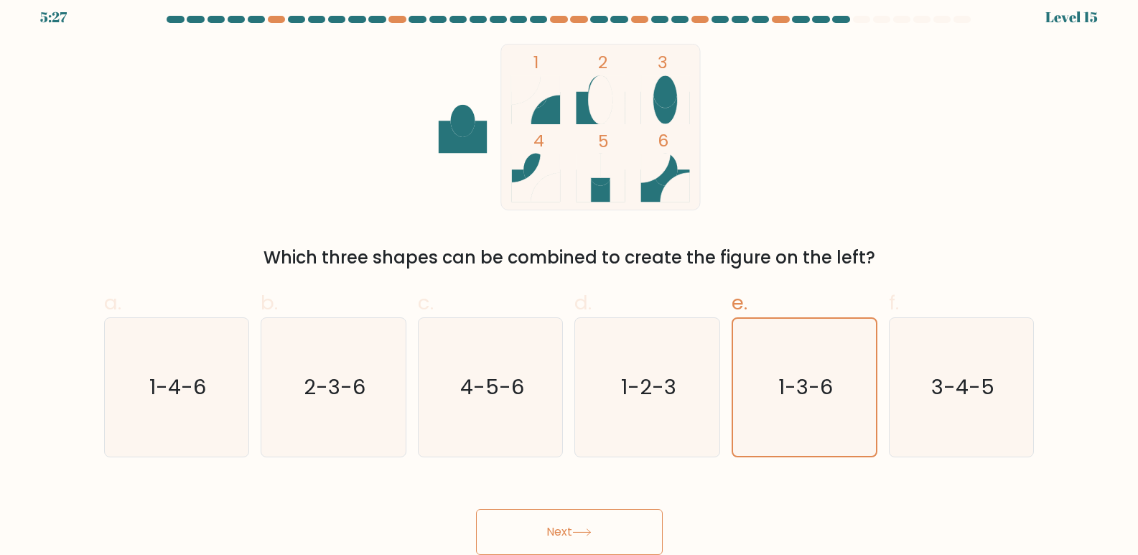
click at [592, 530] on icon at bounding box center [581, 532] width 19 height 8
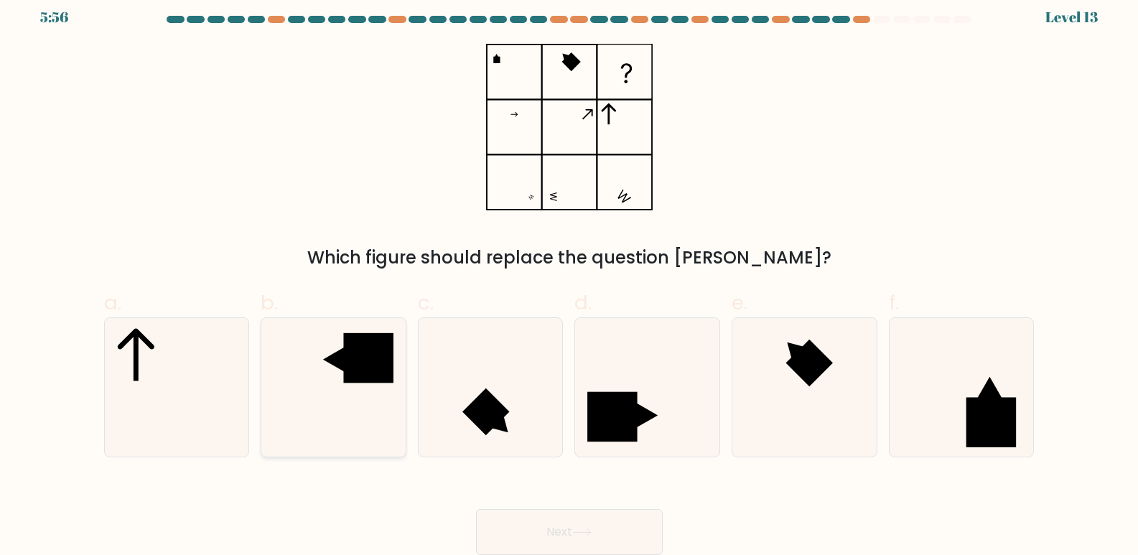
click at [348, 373] on rect at bounding box center [368, 358] width 50 height 50
click at [569, 276] on input "b." at bounding box center [569, 271] width 1 height 9
radio input "true"
click at [584, 521] on button "Next" at bounding box center [569, 532] width 187 height 46
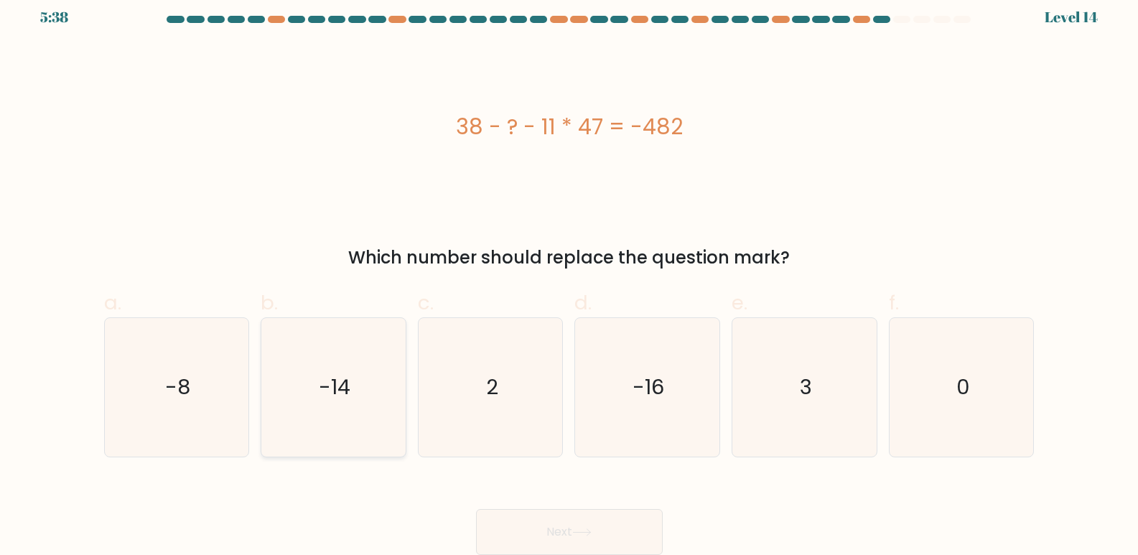
click at [312, 401] on icon "-14" at bounding box center [333, 387] width 139 height 139
click at [569, 276] on input "b. -14" at bounding box center [569, 271] width 1 height 9
radio input "true"
click at [567, 527] on button "Next" at bounding box center [569, 532] width 187 height 46
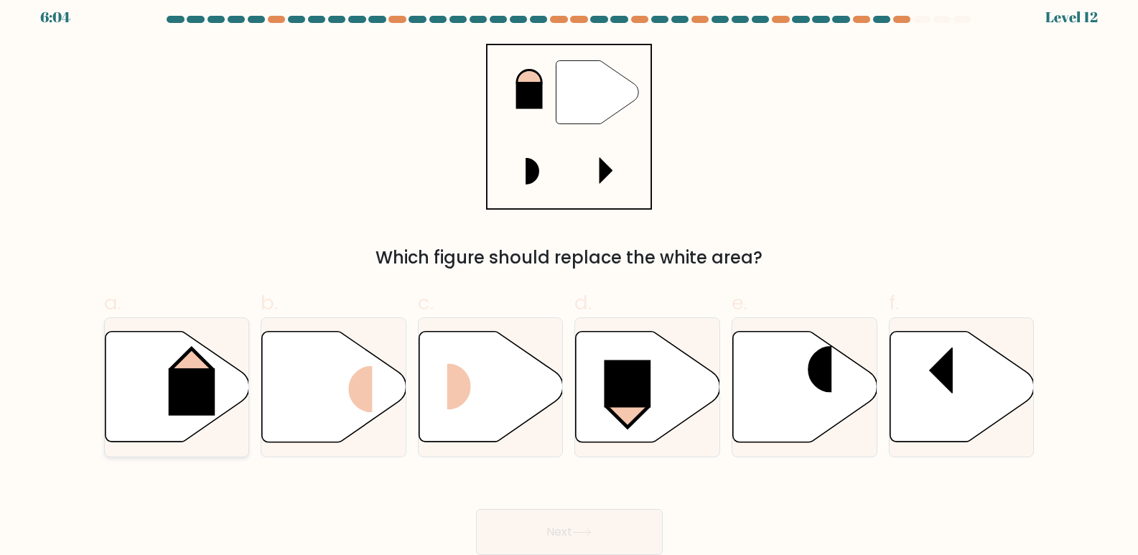
click at [198, 372] on rect at bounding box center [191, 391] width 47 height 47
click at [569, 276] on input "a." at bounding box center [569, 271] width 1 height 9
radio input "true"
click at [567, 523] on button "Next" at bounding box center [569, 532] width 187 height 46
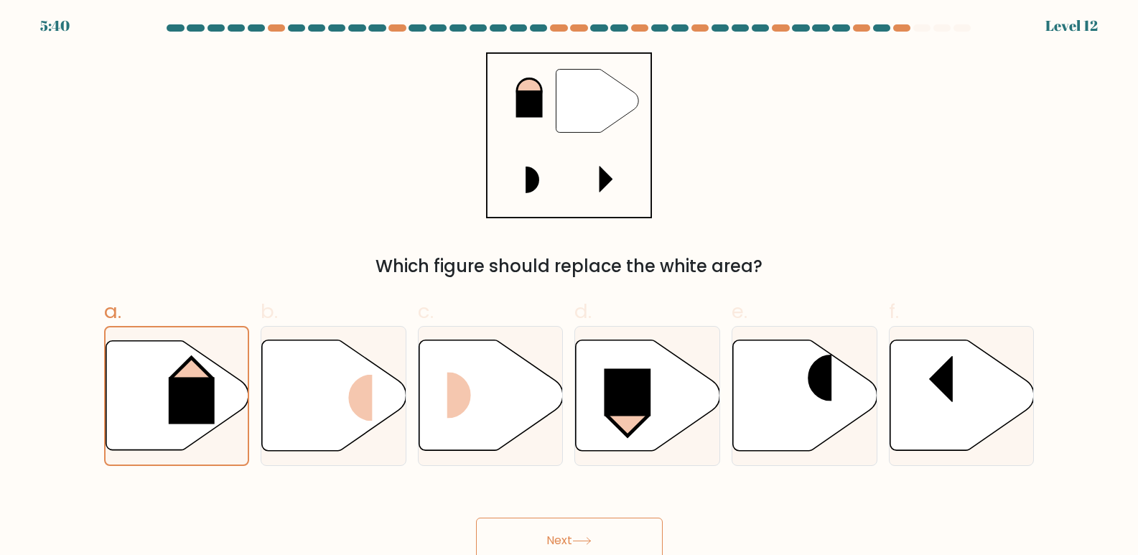
scroll to position [0, 0]
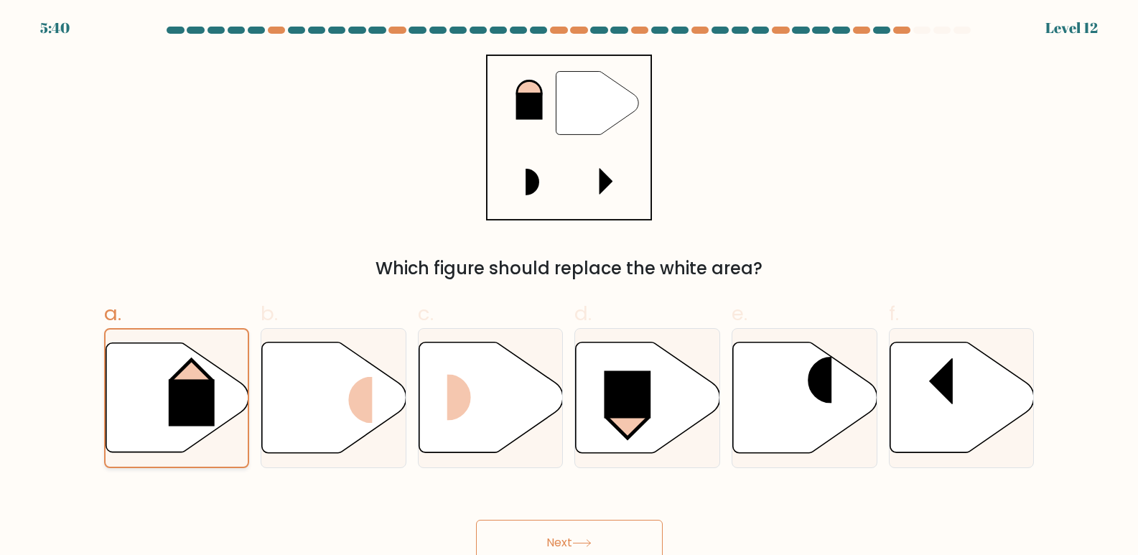
click at [176, 403] on rect at bounding box center [192, 403] width 46 height 47
click at [569, 287] on input "a." at bounding box center [569, 282] width 1 height 9
click at [549, 538] on button "Next" at bounding box center [569, 543] width 187 height 46
click at [630, 383] on rect at bounding box center [628, 394] width 47 height 47
click at [570, 287] on input "d." at bounding box center [569, 282] width 1 height 9
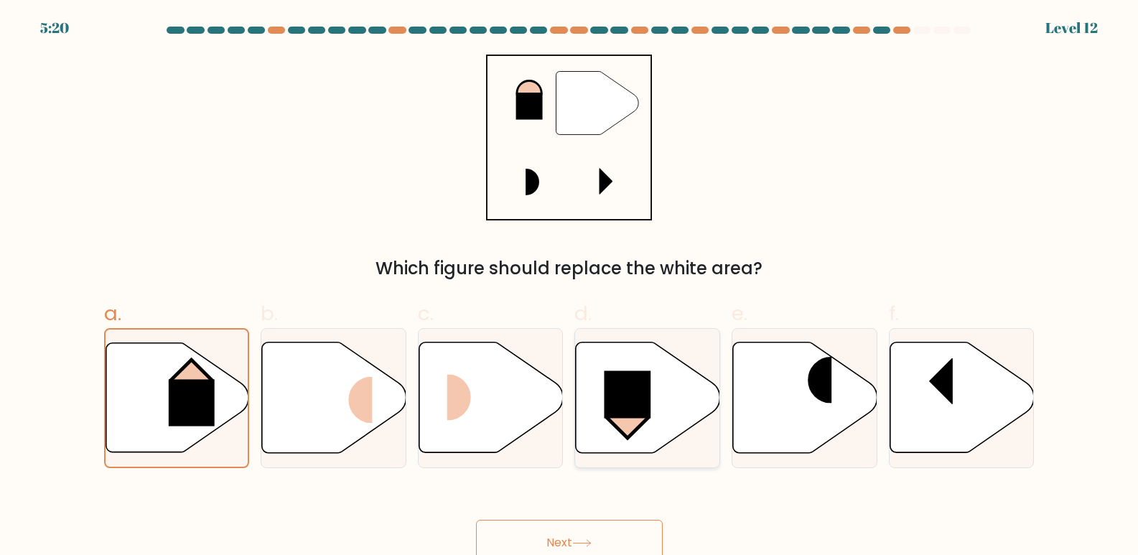
radio input "true"
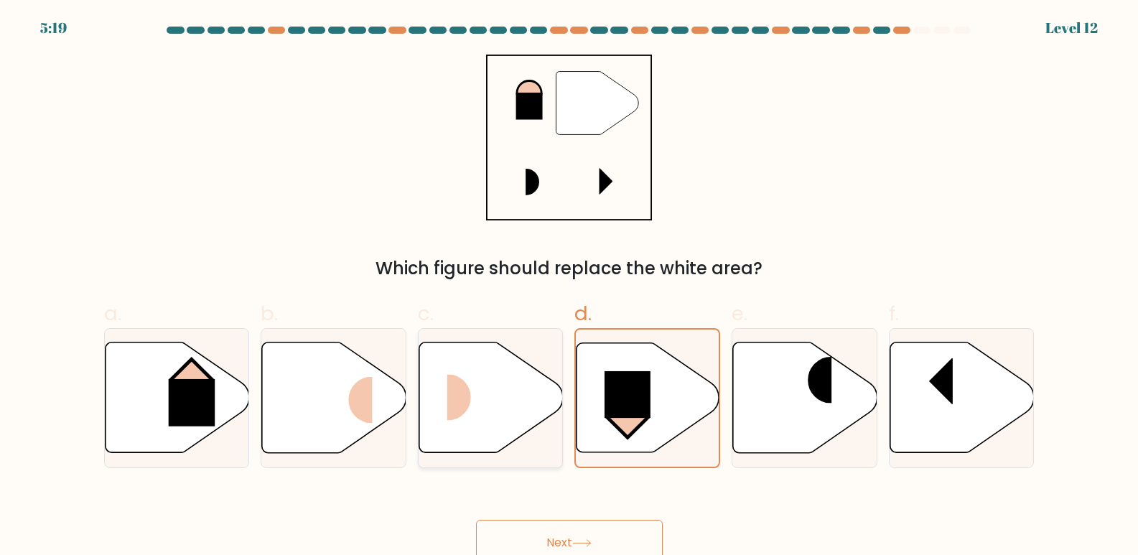
click at [496, 394] on icon at bounding box center [491, 397] width 144 height 111
click at [569, 287] on input "c." at bounding box center [569, 282] width 1 height 9
radio input "true"
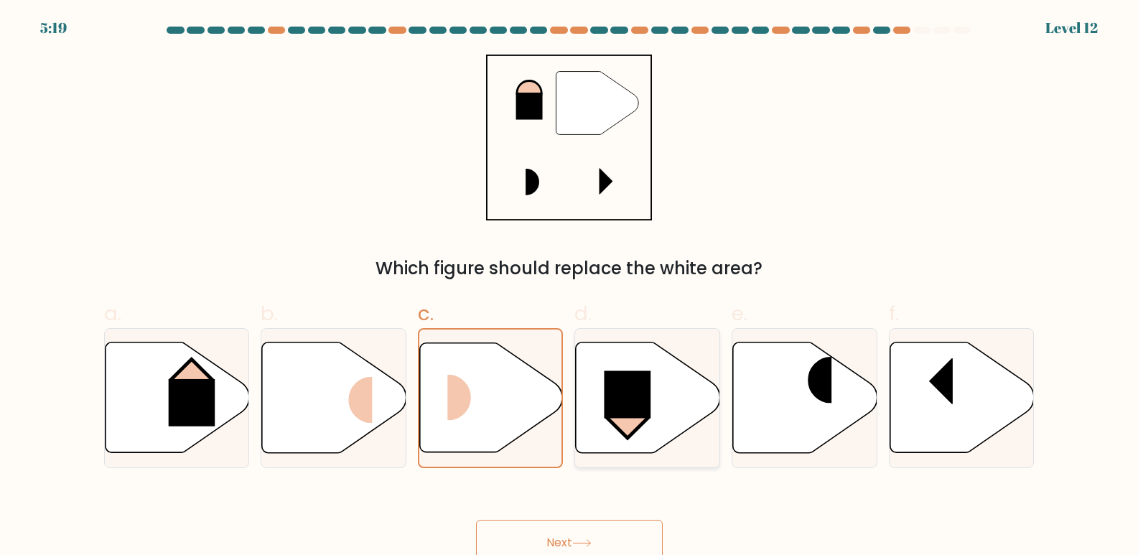
click at [668, 395] on icon at bounding box center [648, 397] width 144 height 111
click at [570, 287] on input "d." at bounding box center [569, 282] width 1 height 9
radio input "true"
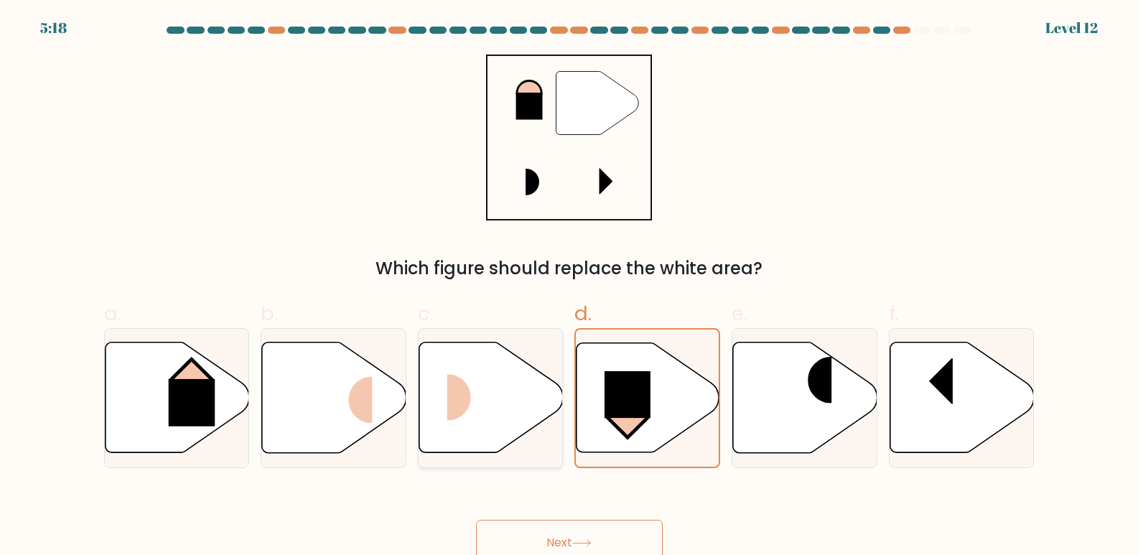
click at [426, 407] on icon at bounding box center [491, 397] width 144 height 111
click at [569, 287] on input "c." at bounding box center [569, 282] width 1 height 9
radio input "true"
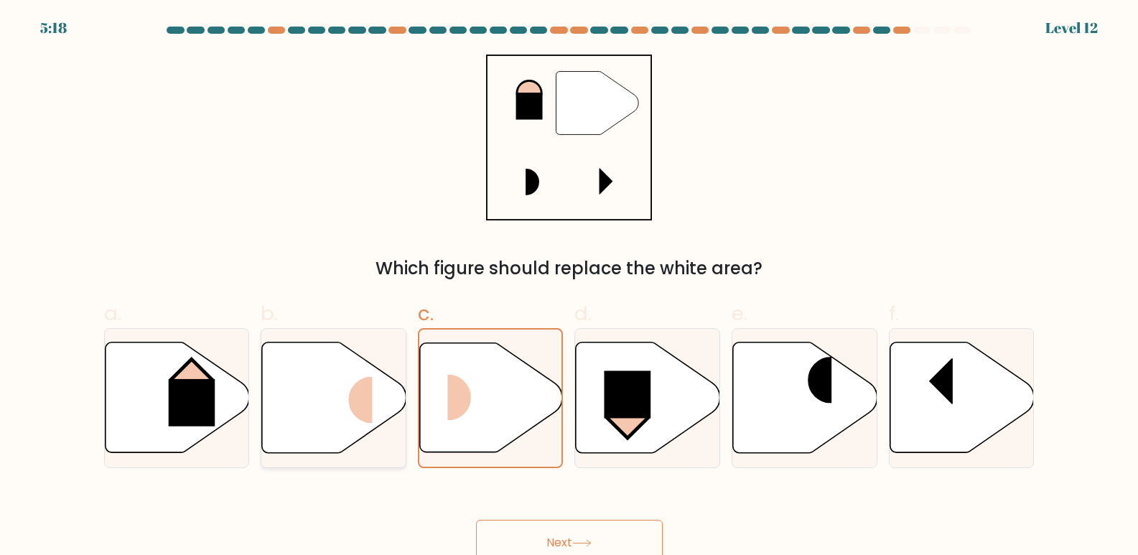
click at [345, 395] on rect at bounding box center [349, 400] width 48 height 47
click at [569, 287] on input "b." at bounding box center [569, 282] width 1 height 9
radio input "true"
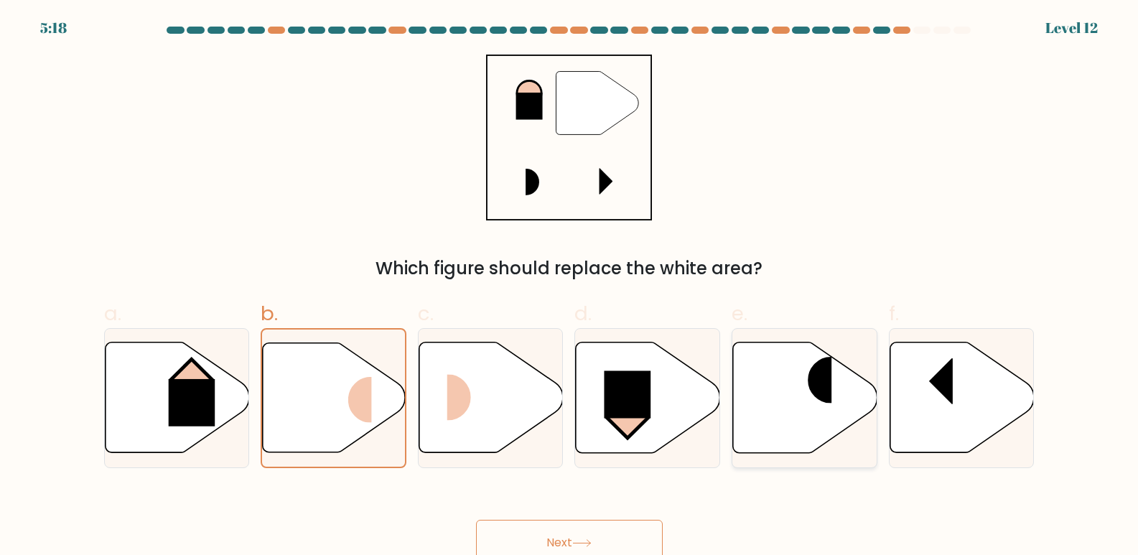
click at [739, 384] on icon at bounding box center [805, 397] width 144 height 111
click at [570, 287] on input "e." at bounding box center [569, 282] width 1 height 9
radio input "true"
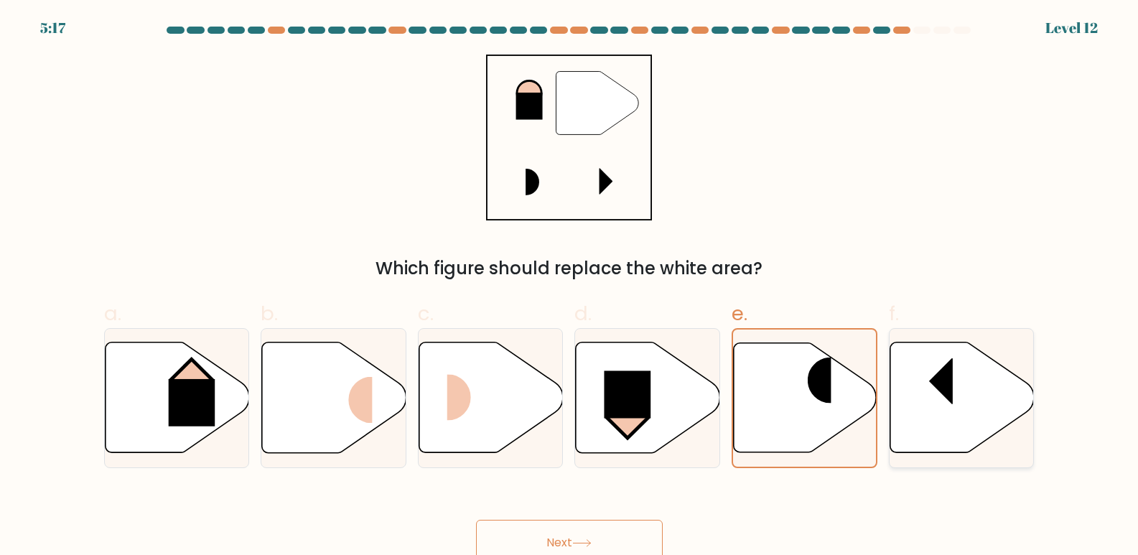
click at [920, 386] on rect at bounding box center [929, 381] width 48 height 47
click at [570, 287] on input "f." at bounding box center [569, 282] width 1 height 9
radio input "true"
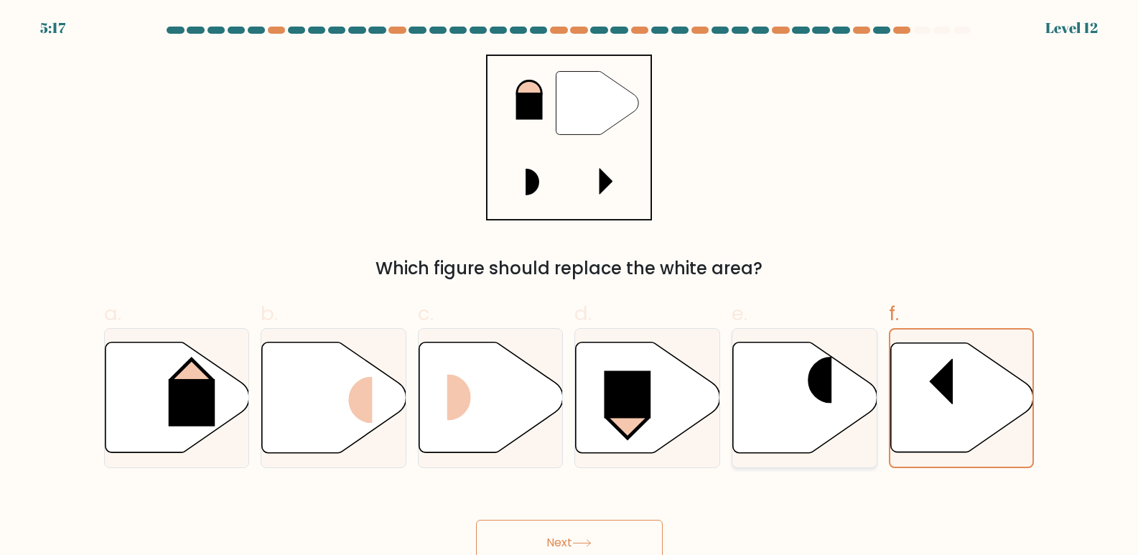
drag, startPoint x: 766, startPoint y: 411, endPoint x: 693, endPoint y: 413, distance: 73.3
click at [765, 411] on icon at bounding box center [805, 397] width 144 height 111
click at [570, 287] on input "e." at bounding box center [569, 282] width 1 height 9
radio input "true"
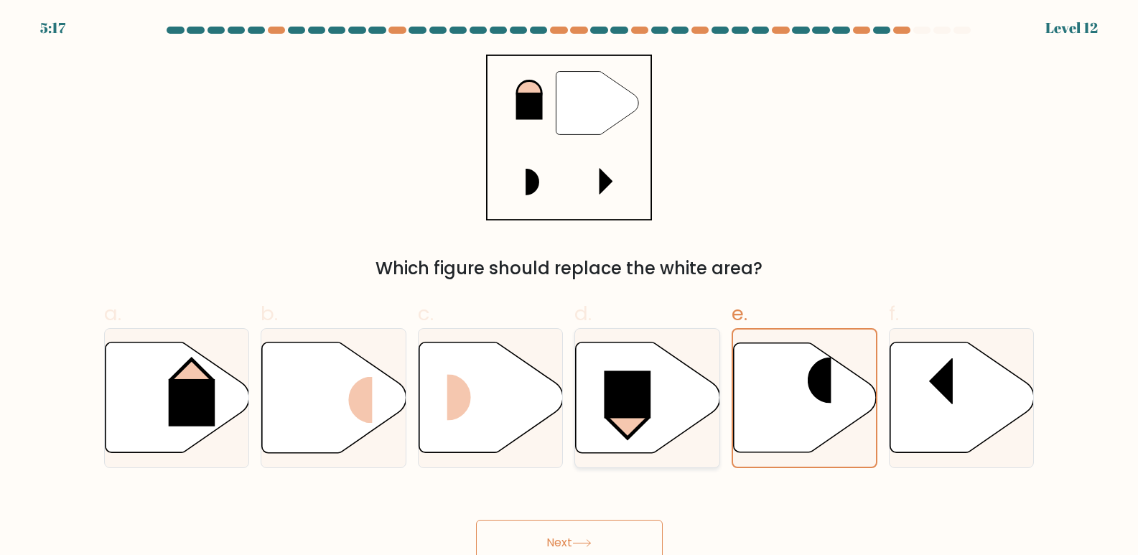
click at [622, 413] on rect at bounding box center [628, 394] width 47 height 47
click at [570, 287] on input "d." at bounding box center [569, 282] width 1 height 9
radio input "true"
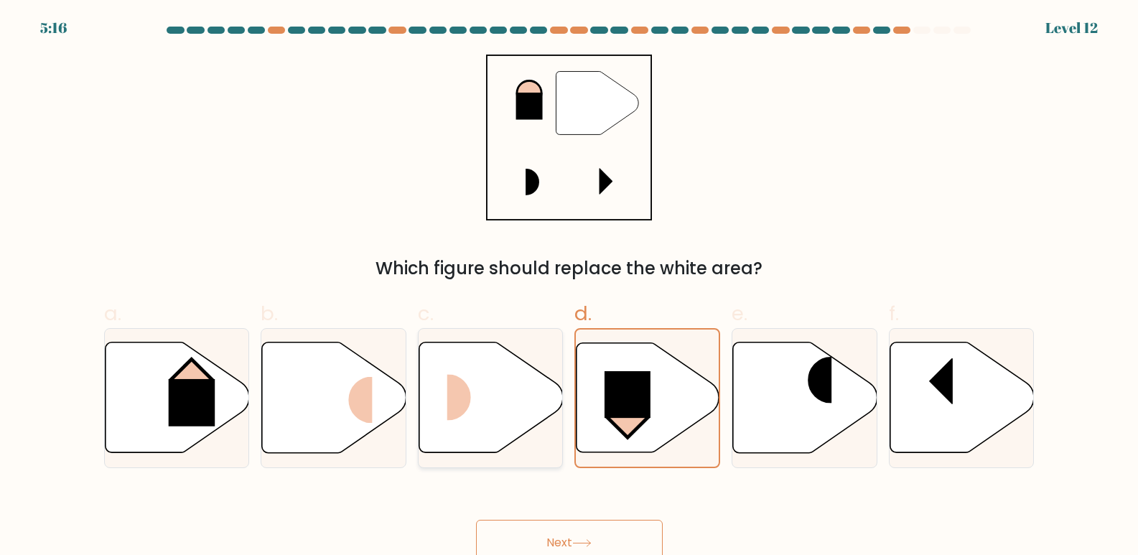
click at [491, 404] on rect at bounding box center [471, 398] width 48 height 47
click at [569, 287] on input "c." at bounding box center [569, 282] width 1 height 9
radio input "true"
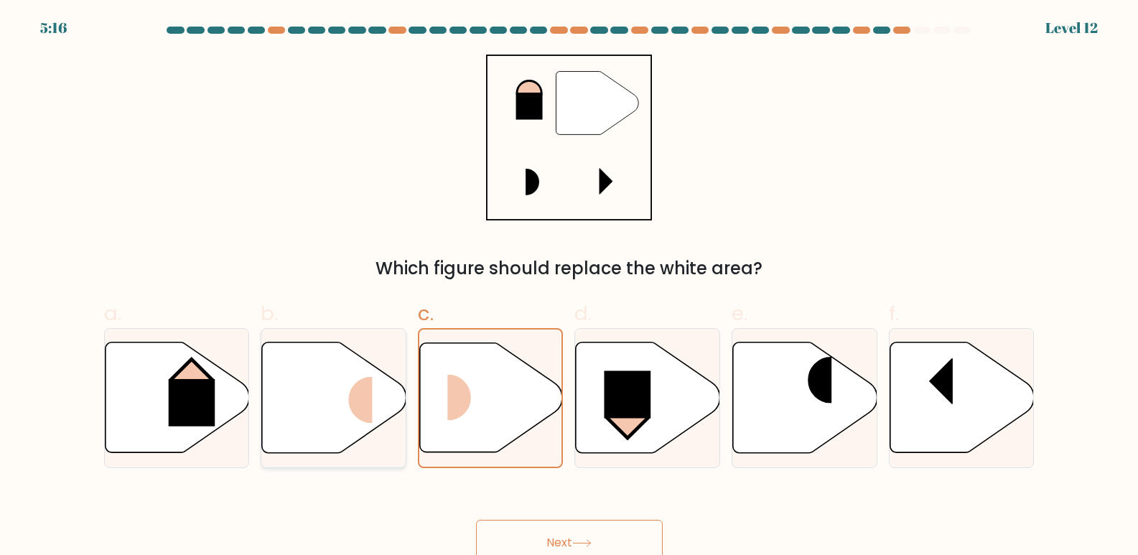
click at [366, 394] on rect at bounding box center [349, 400] width 48 height 47
click at [569, 287] on input "b." at bounding box center [569, 282] width 1 height 9
radio input "true"
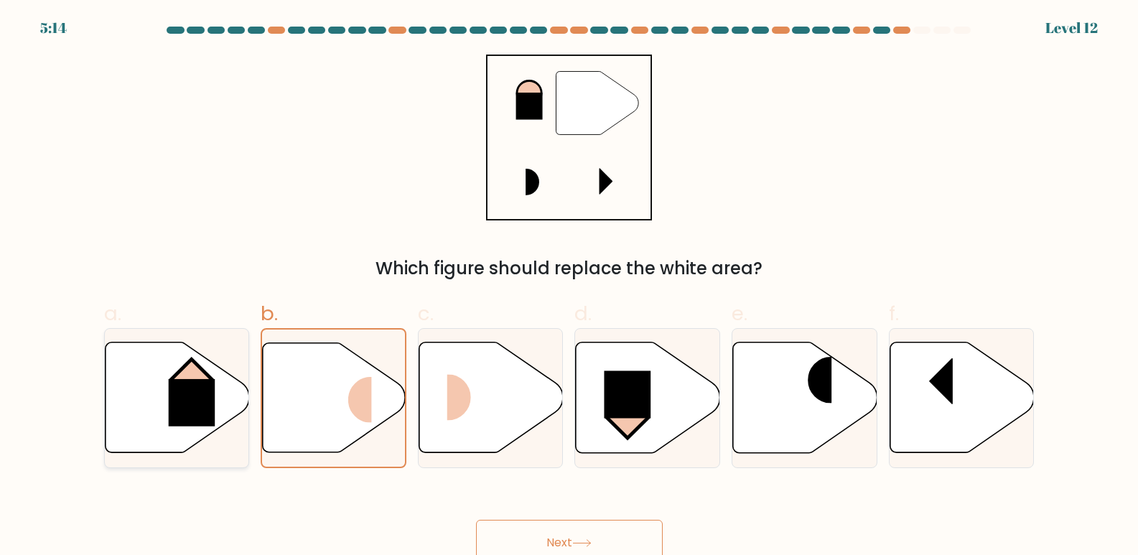
click at [238, 396] on icon at bounding box center [177, 397] width 144 height 111
click at [569, 287] on input "a." at bounding box center [569, 282] width 1 height 9
radio input "true"
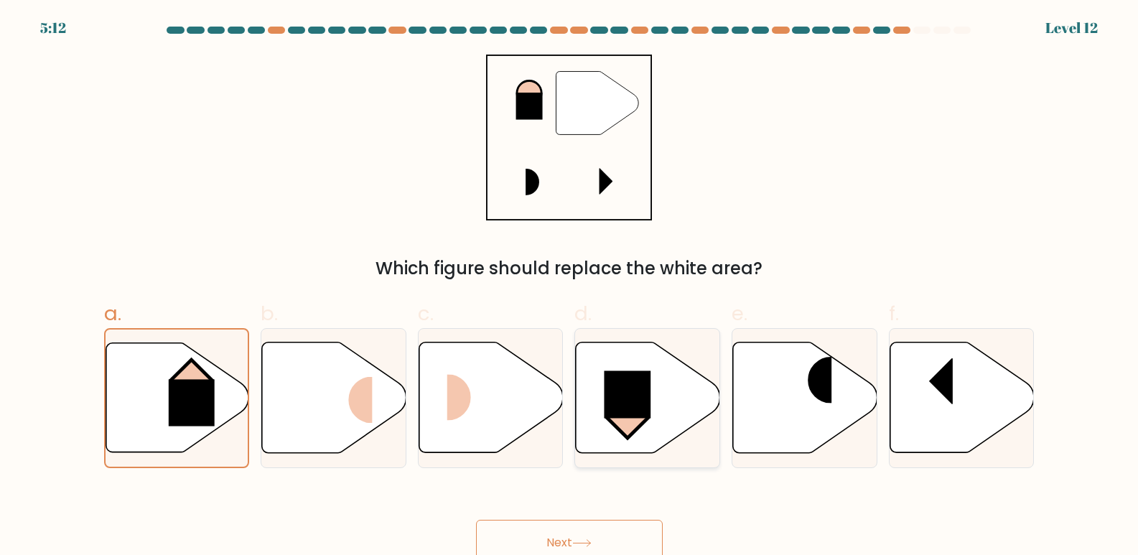
scroll to position [11, 0]
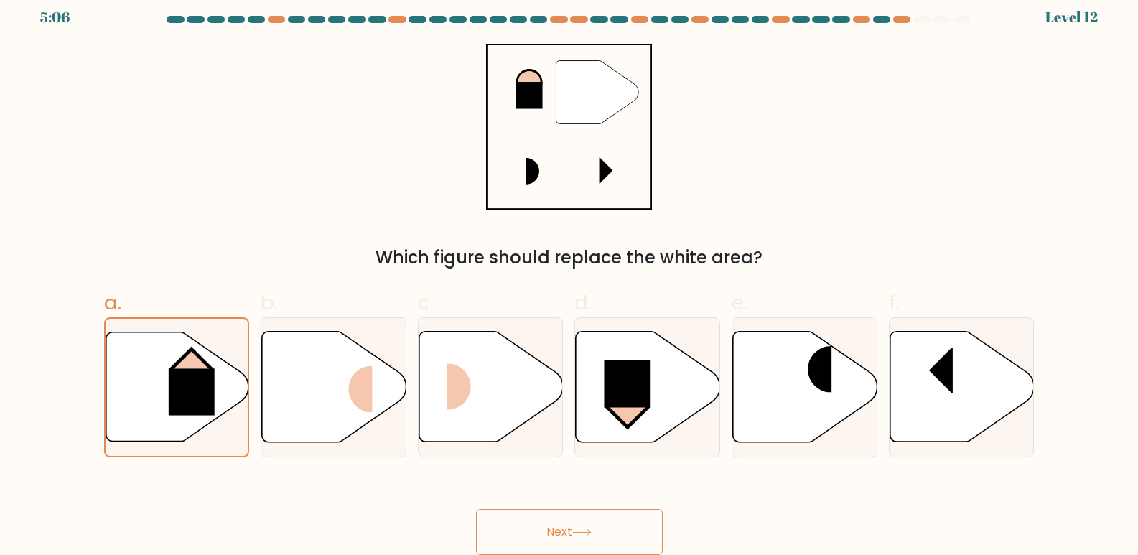
click at [582, 522] on button "Next" at bounding box center [569, 532] width 187 height 46
click at [360, 394] on rect at bounding box center [349, 389] width 48 height 47
click at [569, 276] on input "b." at bounding box center [569, 271] width 1 height 9
radio input "true"
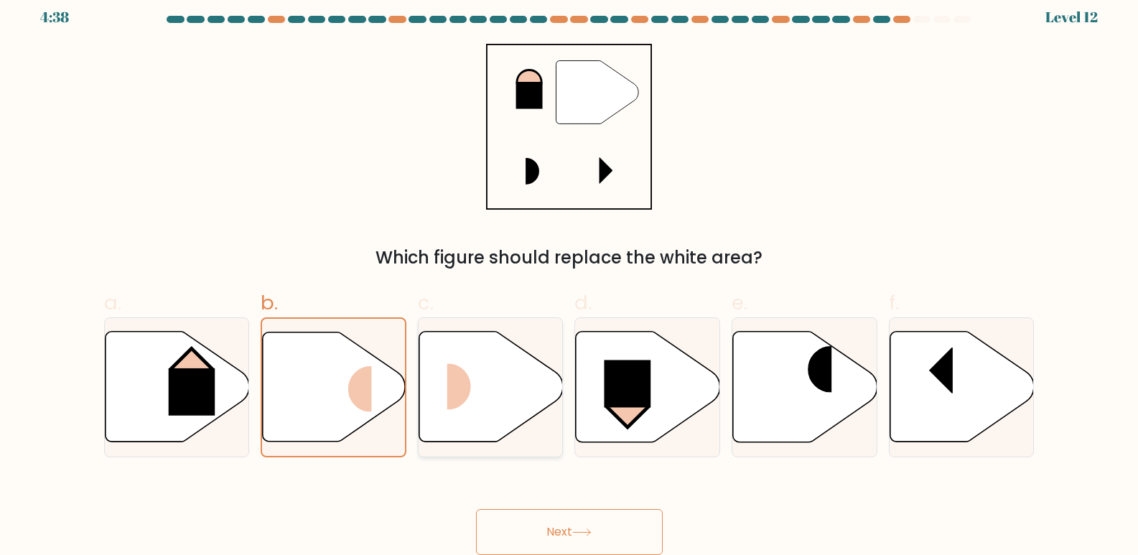
click at [480, 406] on rect at bounding box center [471, 387] width 48 height 47
click at [569, 276] on input "c." at bounding box center [569, 271] width 1 height 9
radio input "true"
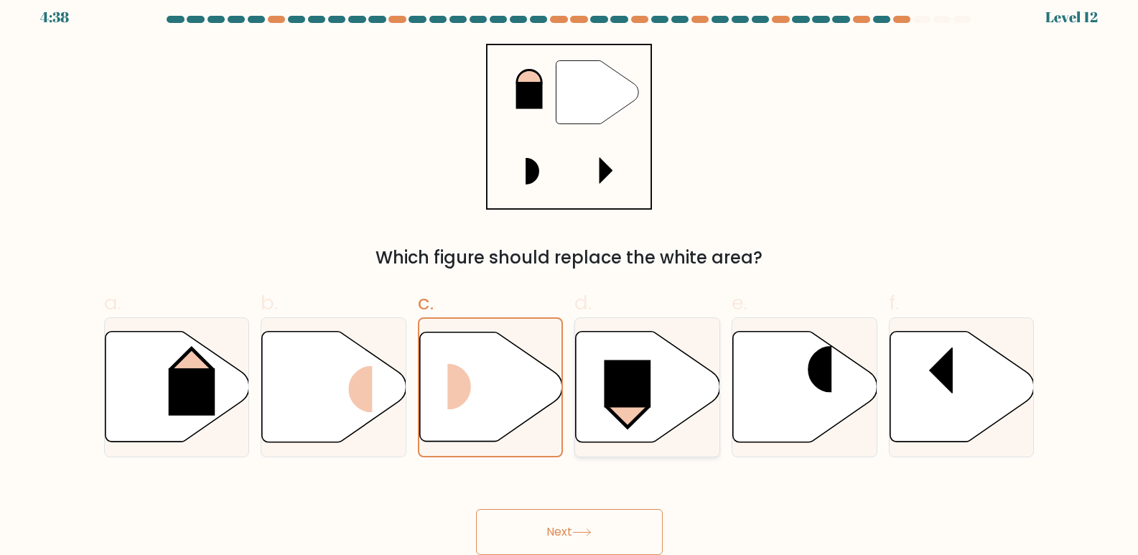
click at [614, 395] on rect at bounding box center [628, 383] width 47 height 47
click at [570, 276] on input "d." at bounding box center [569, 271] width 1 height 9
radio input "true"
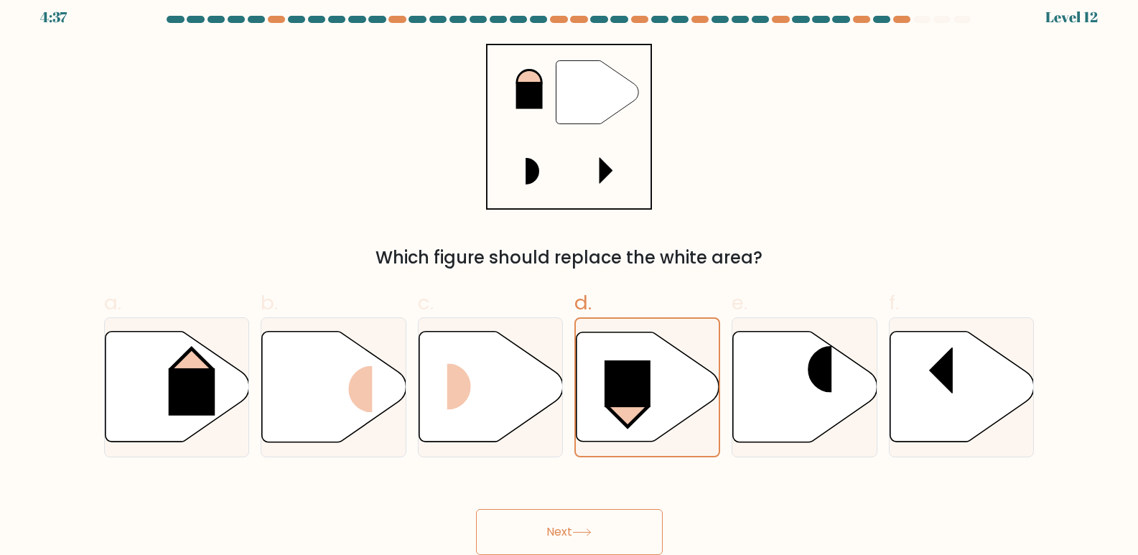
click at [601, 518] on button "Next" at bounding box center [569, 532] width 187 height 46
click at [808, 399] on icon at bounding box center [805, 387] width 144 height 111
click at [570, 276] on input "e." at bounding box center [569, 271] width 1 height 9
radio input "true"
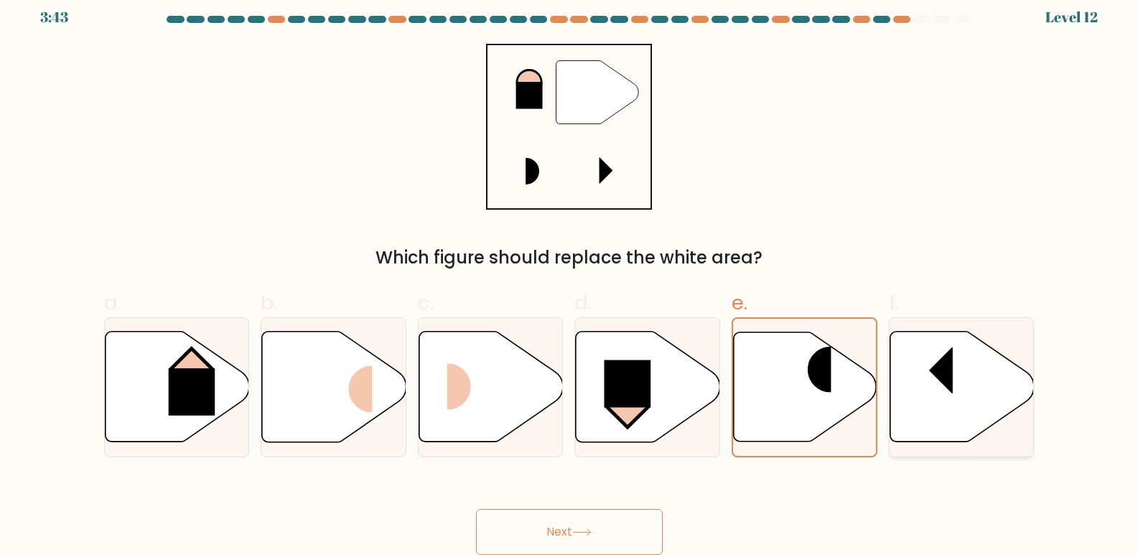
click at [977, 393] on icon at bounding box center [962, 387] width 144 height 111
click at [570, 276] on input "f." at bounding box center [569, 271] width 1 height 9
radio input "true"
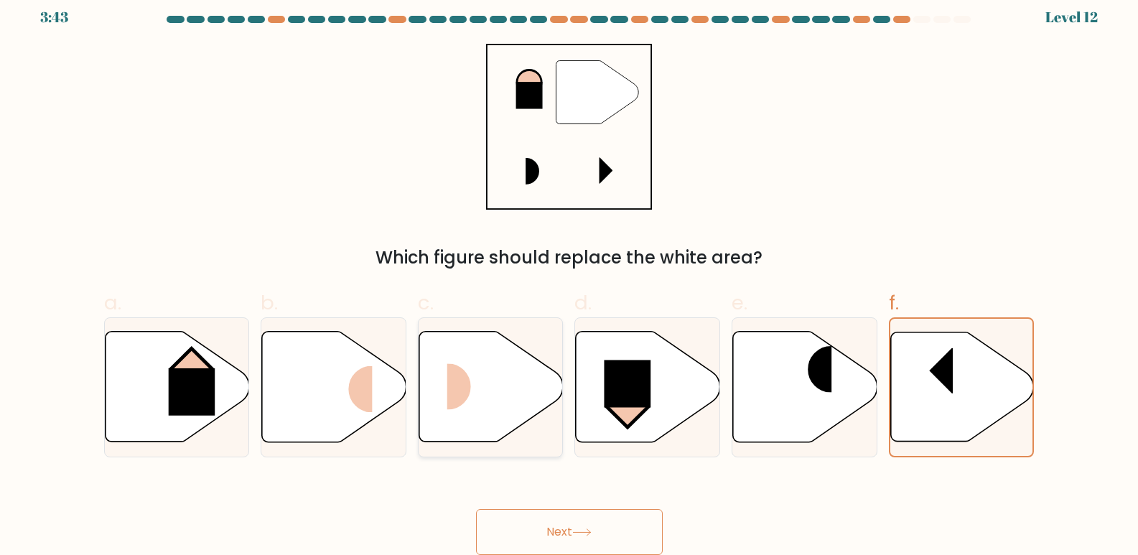
drag, startPoint x: 773, startPoint y: 419, endPoint x: 467, endPoint y: 406, distance: 306.1
click at [762, 419] on icon at bounding box center [805, 387] width 144 height 111
click at [570, 276] on input "e." at bounding box center [569, 271] width 1 height 9
radio input "true"
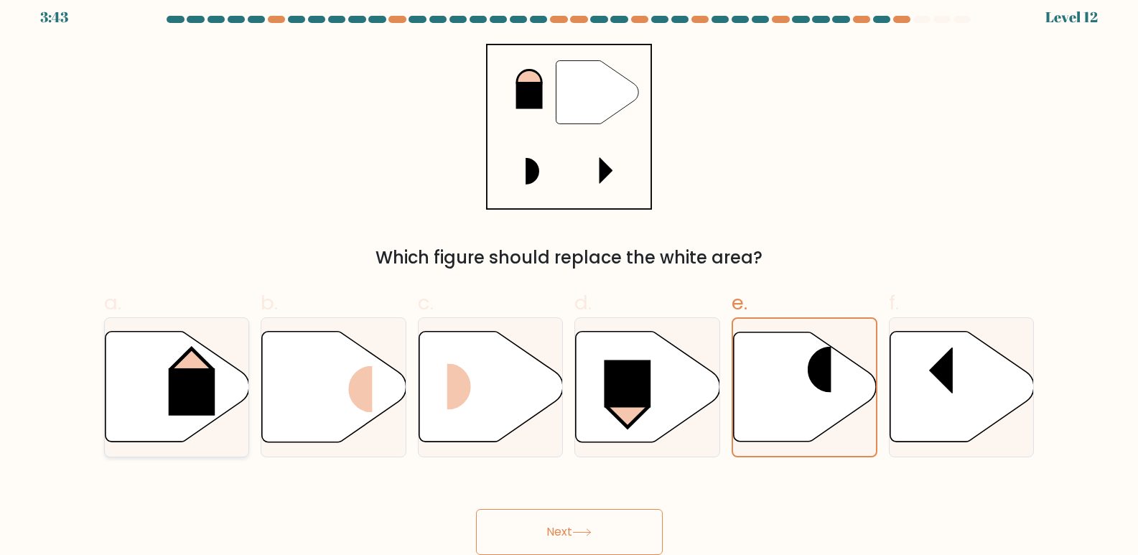
drag, startPoint x: 348, startPoint y: 407, endPoint x: 202, endPoint y: 396, distance: 146.9
click at [276, 404] on icon at bounding box center [333, 387] width 144 height 113
click at [569, 276] on input "b." at bounding box center [569, 271] width 1 height 9
radio input "true"
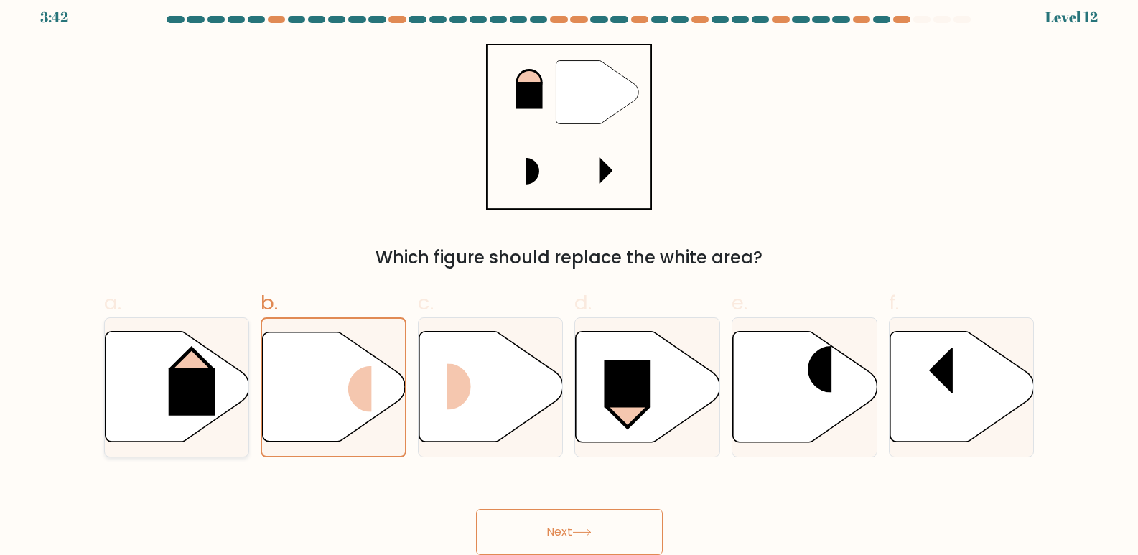
drag, startPoint x: 200, startPoint y: 396, endPoint x: 186, endPoint y: 396, distance: 14.4
click at [188, 396] on rect at bounding box center [191, 391] width 47 height 47
click at [569, 276] on input "a." at bounding box center [569, 271] width 1 height 9
radio input "true"
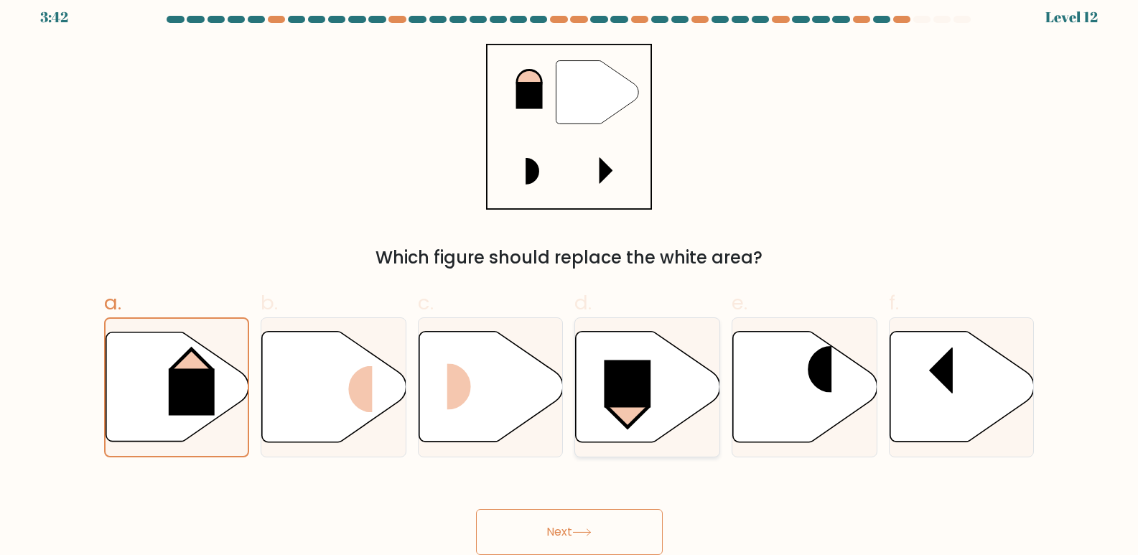
click at [692, 420] on icon at bounding box center [647, 387] width 144 height 113
click at [570, 276] on input "d." at bounding box center [569, 271] width 1 height 9
radio input "true"
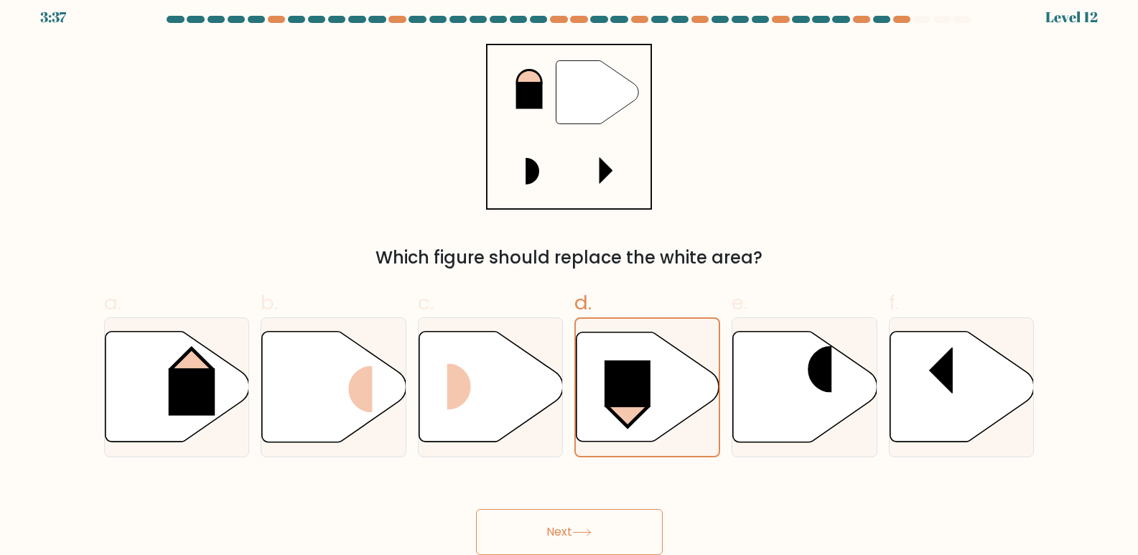
drag, startPoint x: 609, startPoint y: 525, endPoint x: 488, endPoint y: 491, distance: 125.9
click at [488, 491] on div "Next" at bounding box center [569, 515] width 948 height 80
click at [559, 534] on button "Next" at bounding box center [569, 532] width 187 height 46
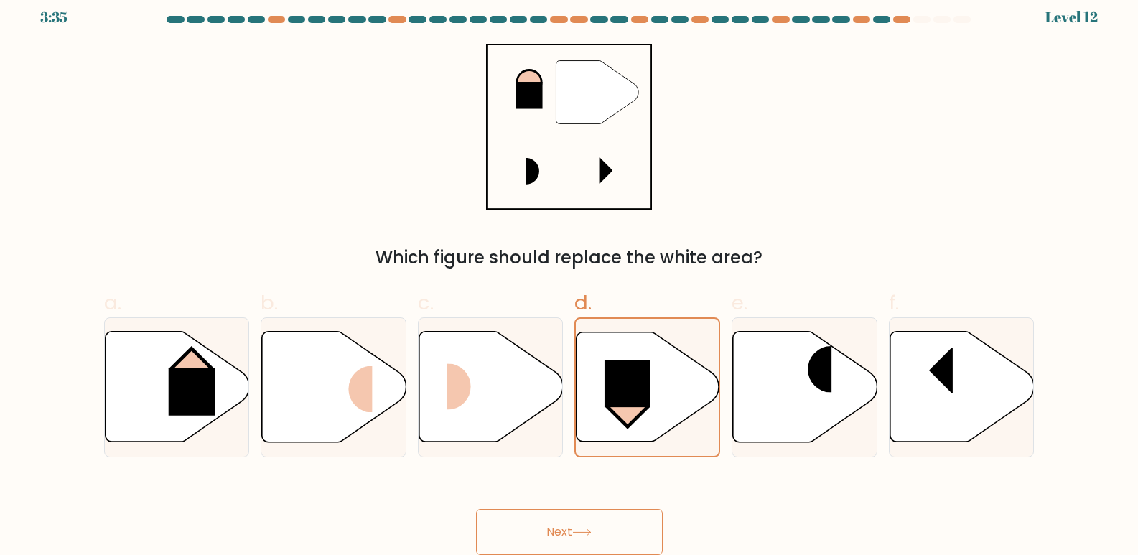
click at [561, 530] on button "Next" at bounding box center [569, 532] width 187 height 46
click at [172, 409] on rect at bounding box center [191, 391] width 47 height 47
click at [569, 276] on input "a." at bounding box center [569, 271] width 1 height 9
radio input "true"
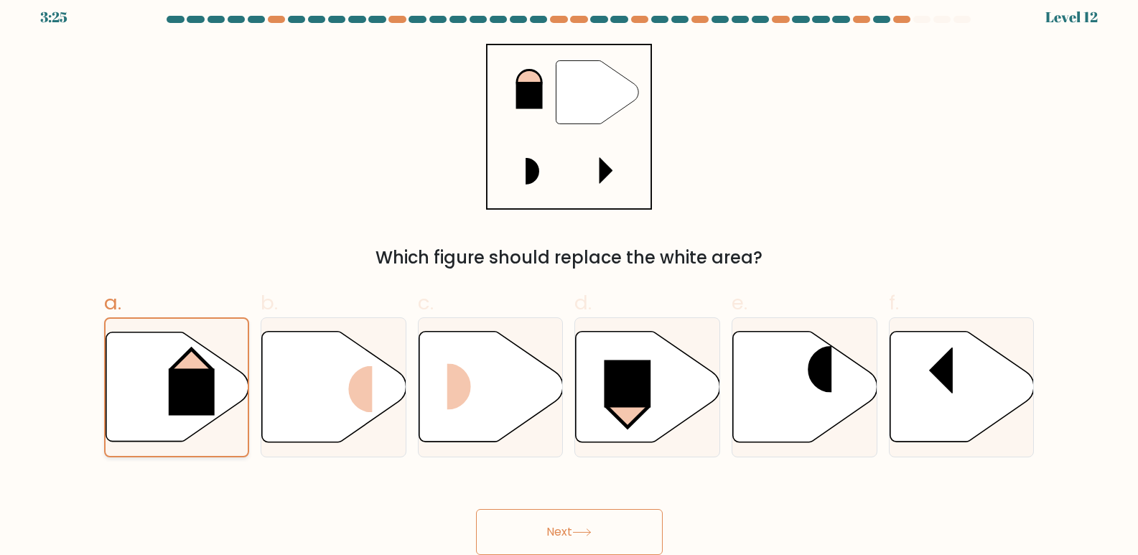
click at [172, 409] on rect at bounding box center [192, 392] width 46 height 47
click at [569, 276] on input "a." at bounding box center [569, 271] width 1 height 9
click at [598, 526] on button "Next" at bounding box center [569, 532] width 187 height 46
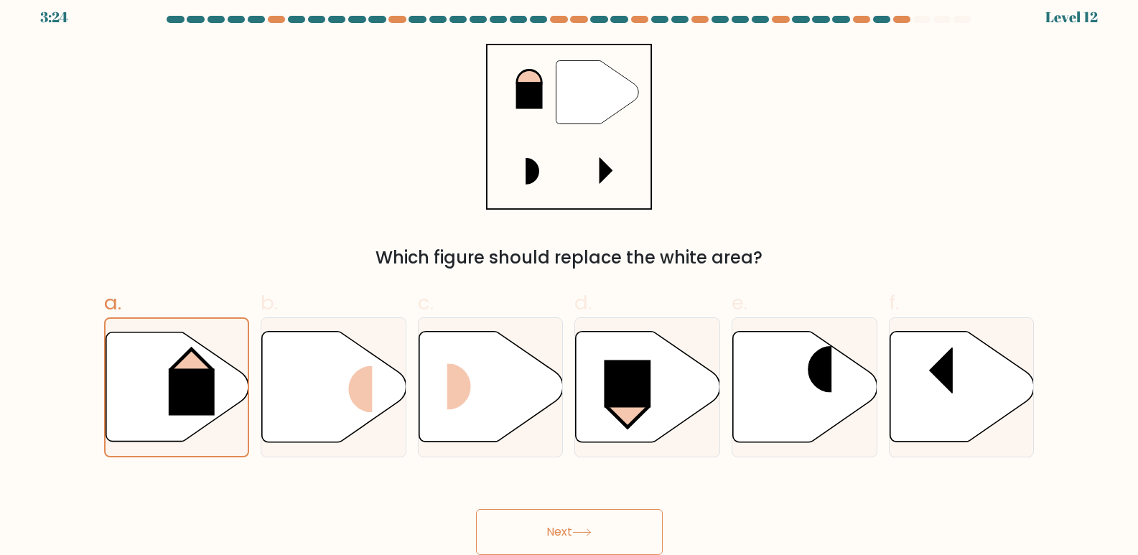
click at [598, 526] on button "Next" at bounding box center [569, 532] width 187 height 46
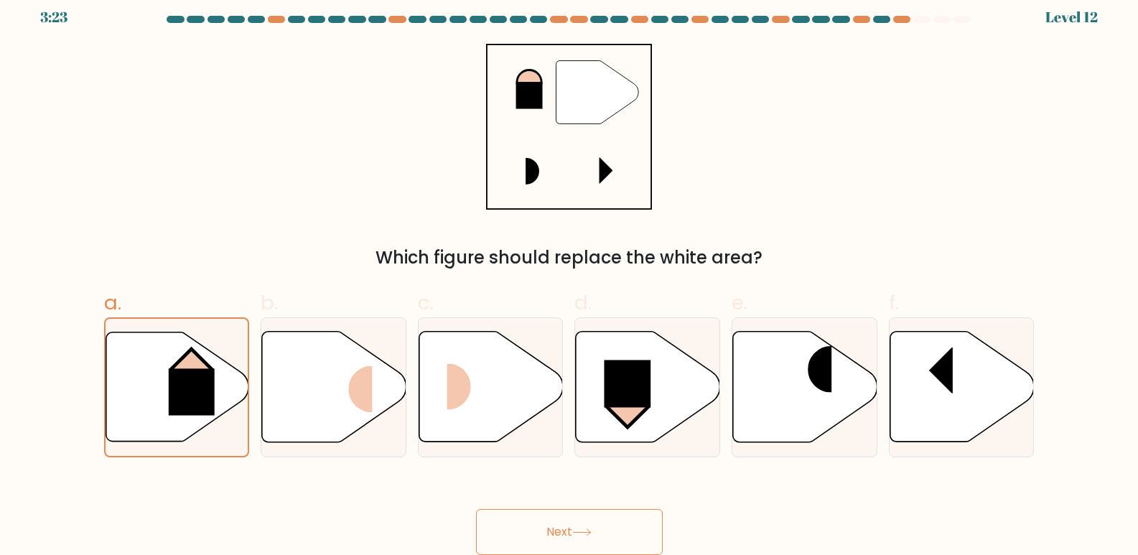
click at [598, 526] on button "Next" at bounding box center [569, 532] width 187 height 46
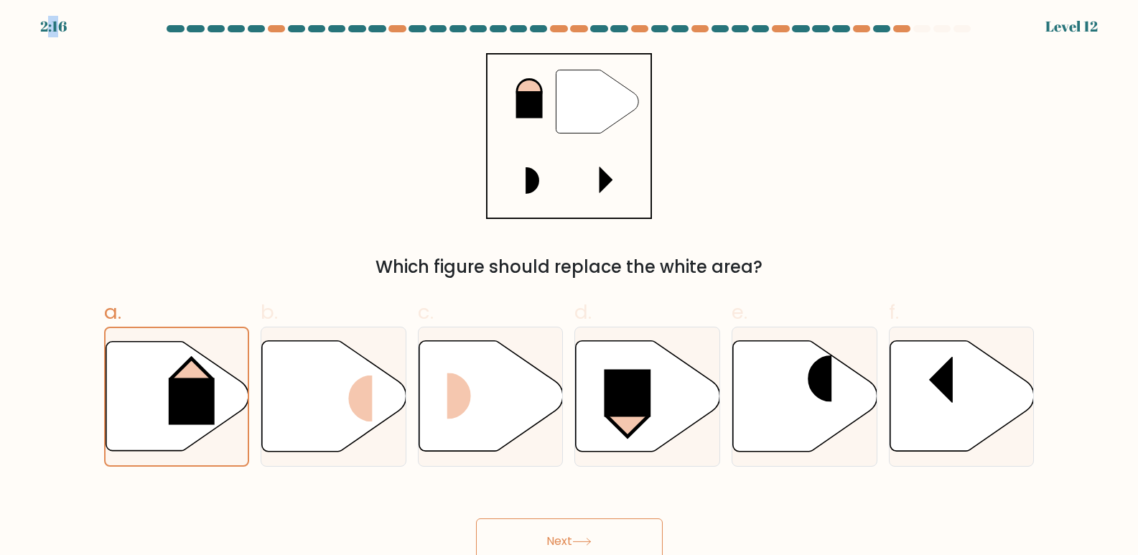
drag, startPoint x: 46, startPoint y: 10, endPoint x: 62, endPoint y: 18, distance: 18.3
click at [62, 18] on div "2:16" at bounding box center [53, 27] width 27 height 22
click at [63, 26] on form at bounding box center [569, 294] width 1138 height 539
click at [591, 536] on button "Next" at bounding box center [569, 541] width 187 height 46
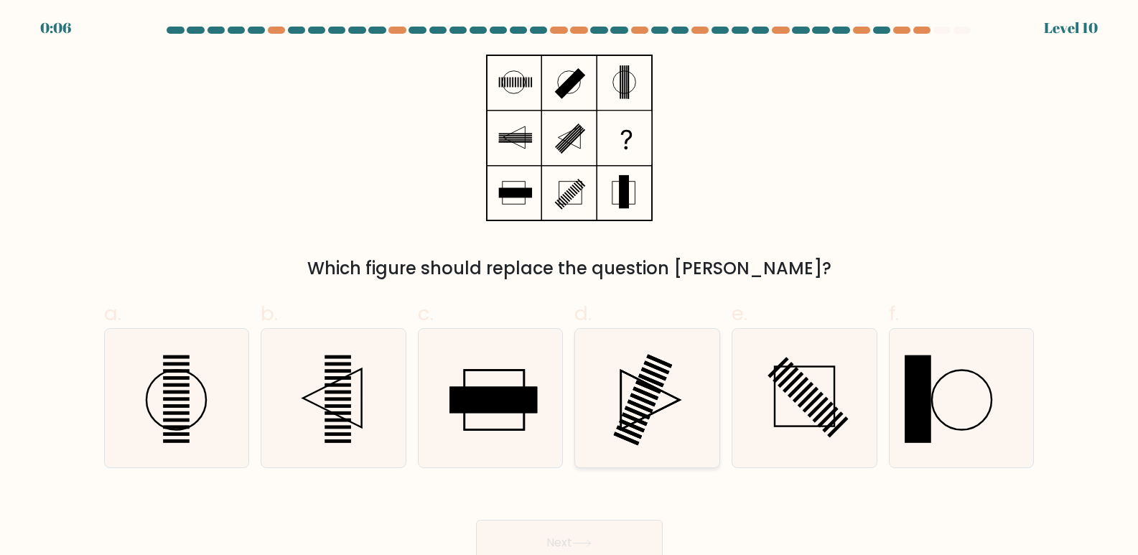
click at [634, 418] on rect at bounding box center [635, 420] width 26 height 14
click at [570, 287] on input "d." at bounding box center [569, 282] width 1 height 9
radio input "true"
click at [599, 533] on button "Next" at bounding box center [569, 543] width 187 height 46
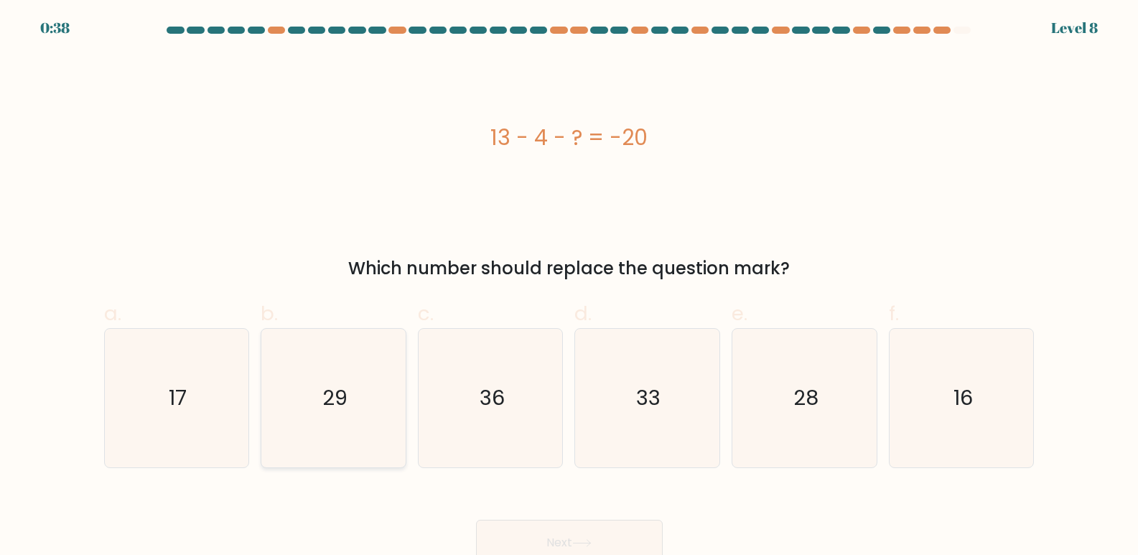
click at [325, 430] on icon "29" at bounding box center [333, 398] width 139 height 139
click at [569, 287] on input "b. 29" at bounding box center [569, 282] width 1 height 9
radio input "true"
click at [592, 533] on button "Next" at bounding box center [569, 543] width 187 height 46
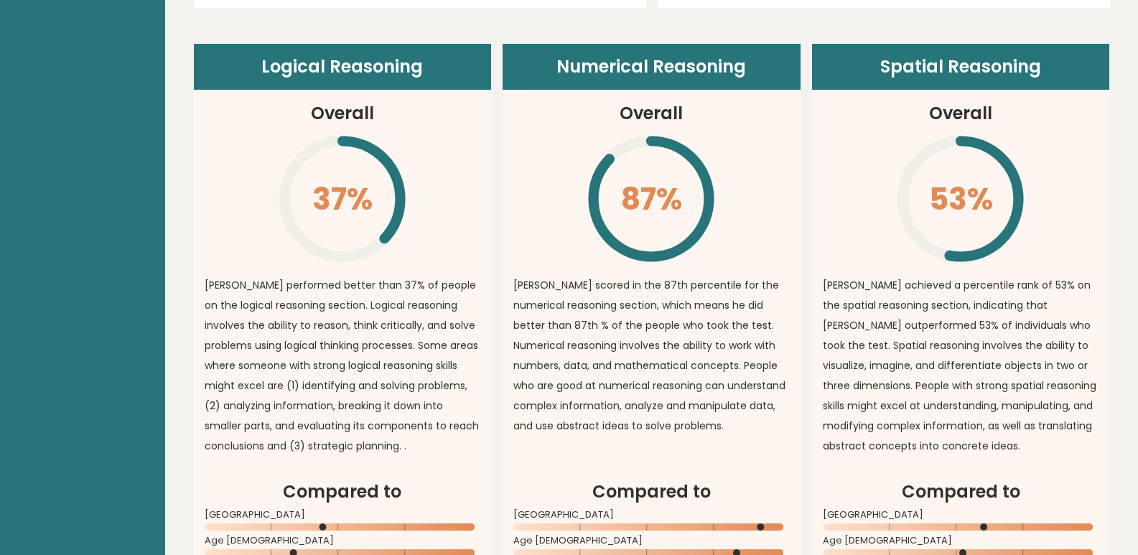
scroll to position [1005, 0]
